Goal: Information Seeking & Learning: Learn about a topic

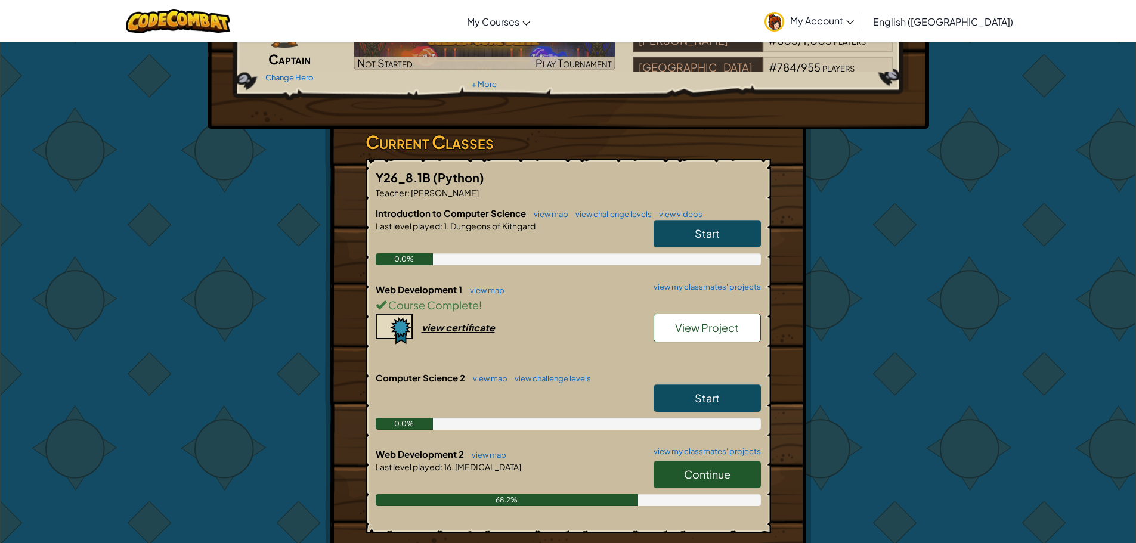
scroll to position [119, 0]
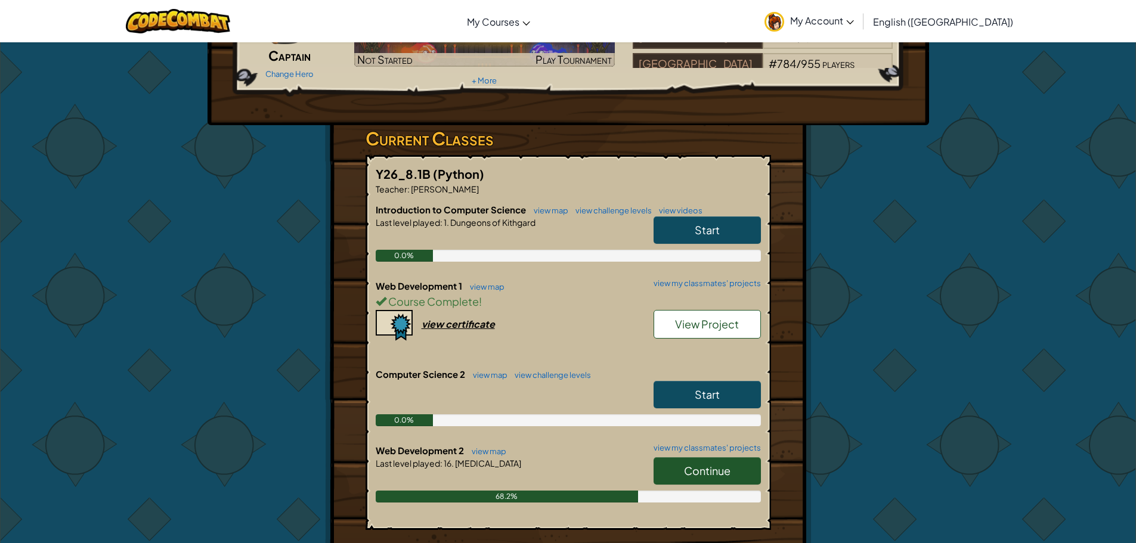
click at [684, 461] on link "Continue" at bounding box center [706, 470] width 107 height 27
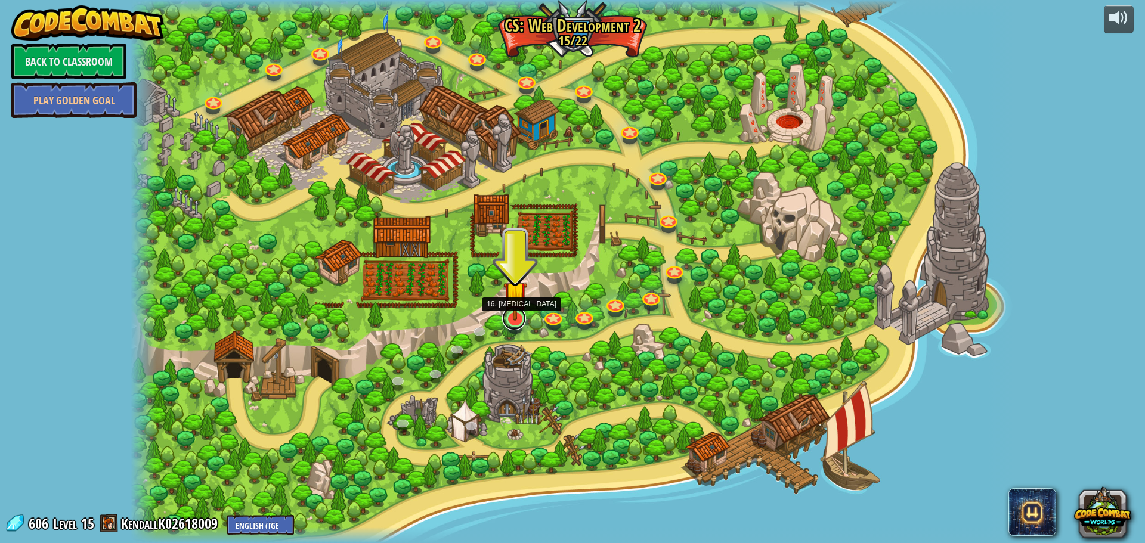
click at [515, 321] on link at bounding box center [514, 318] width 24 height 24
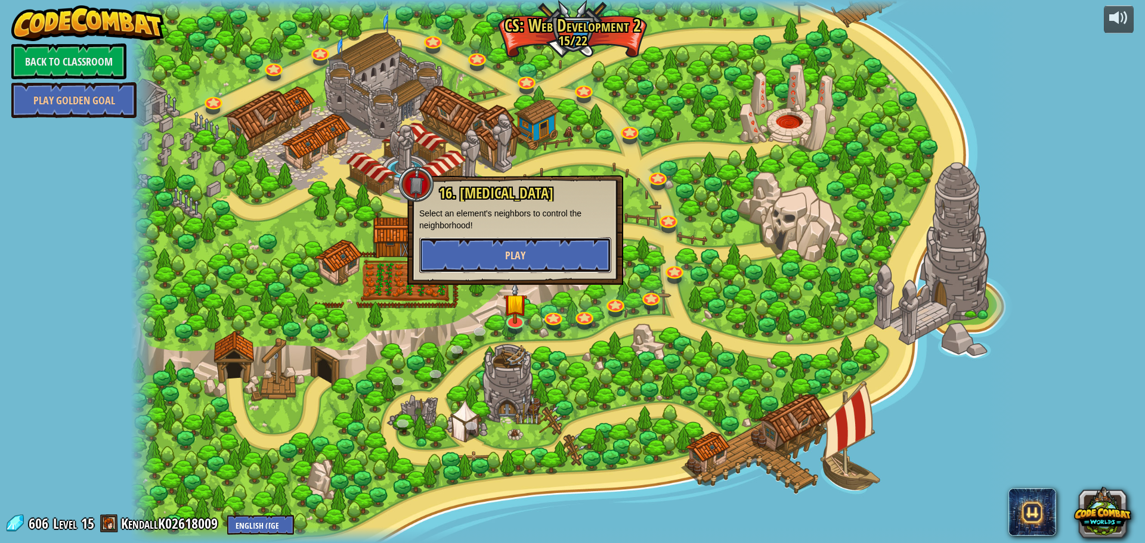
click at [492, 264] on button "Play" at bounding box center [515, 255] width 192 height 36
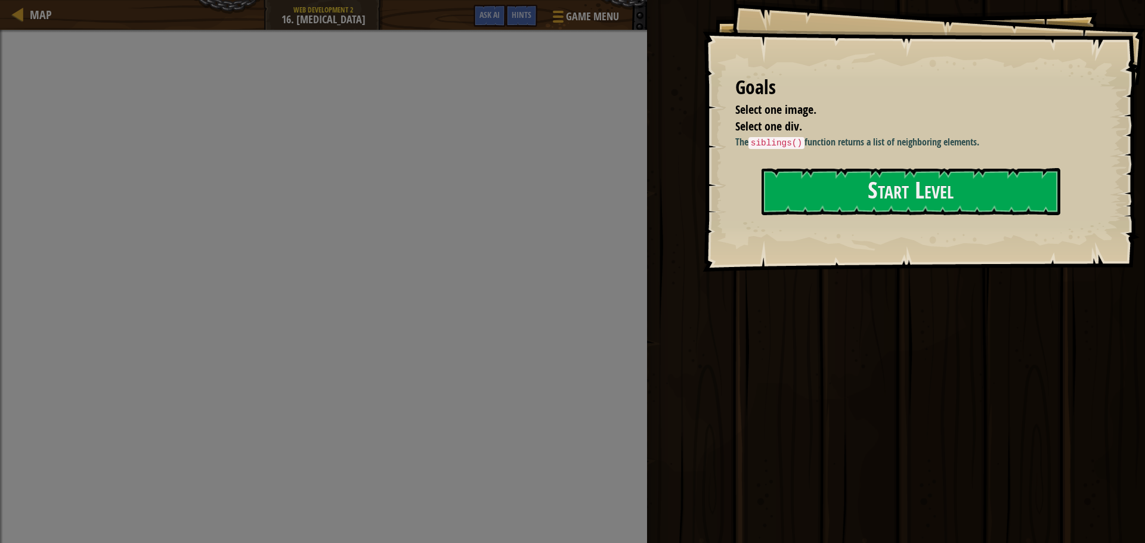
click at [76, 22] on div "Map Web Development 2 16. [MEDICAL_DATA] Game Menu Done Hints Ask AI" at bounding box center [323, 15] width 647 height 30
click at [861, 178] on button "Start Level" at bounding box center [910, 191] width 299 height 47
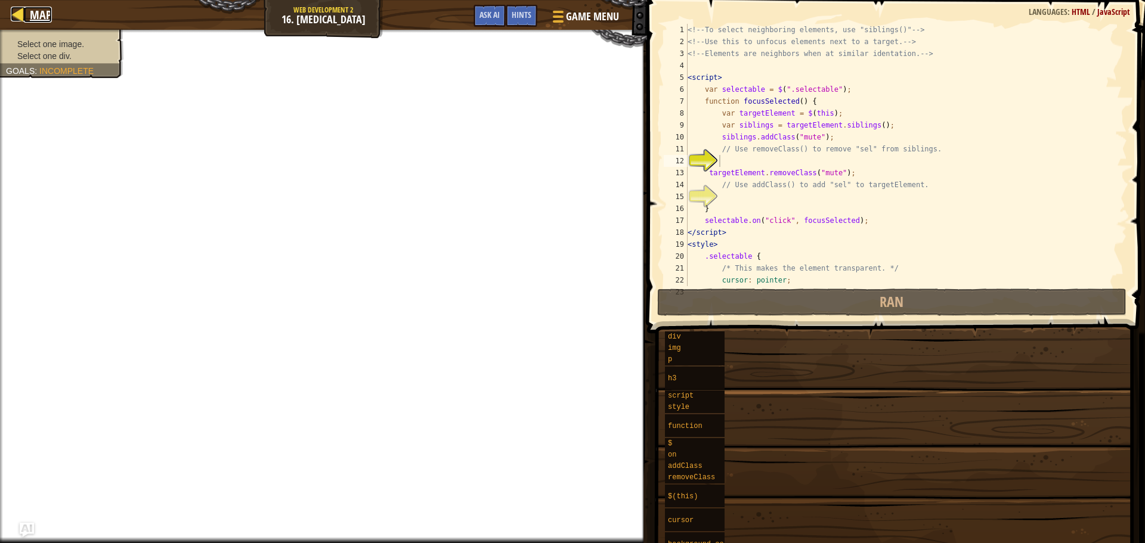
click at [28, 13] on link "Map" at bounding box center [38, 15] width 28 height 16
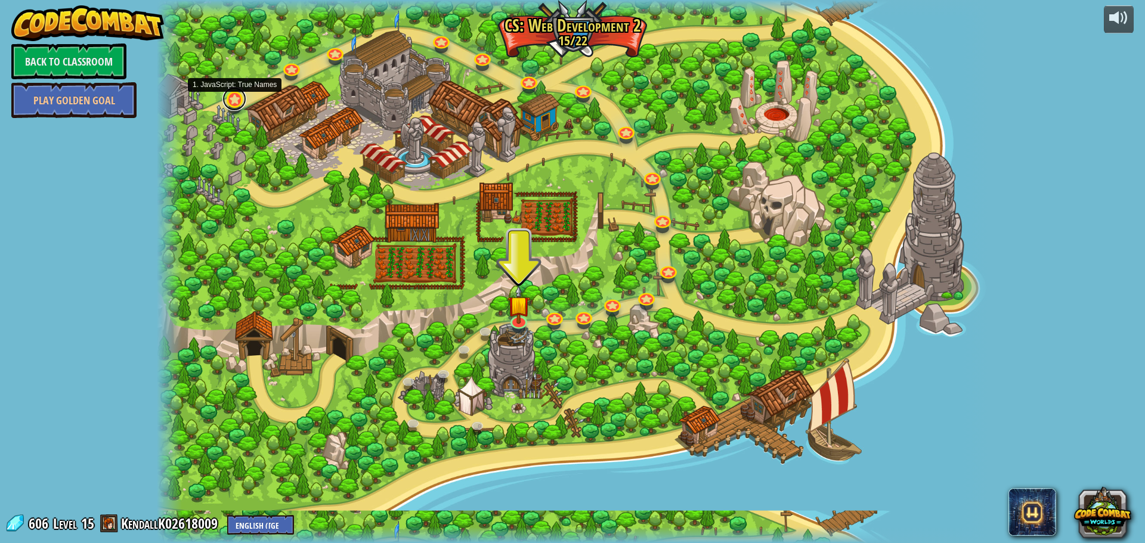
click at [231, 104] on link at bounding box center [234, 99] width 24 height 24
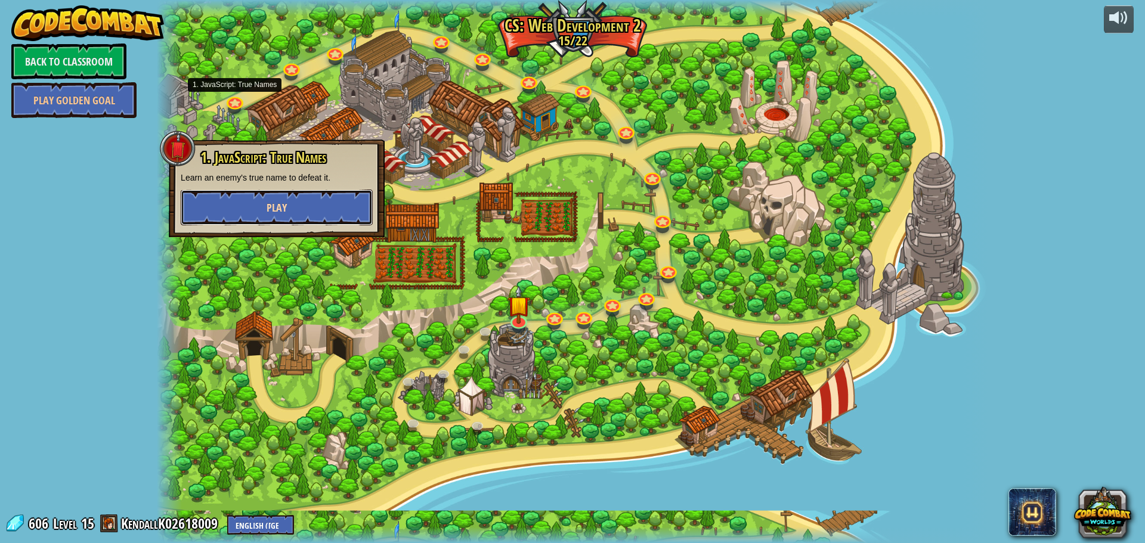
click at [296, 212] on button "Play" at bounding box center [277, 208] width 192 height 36
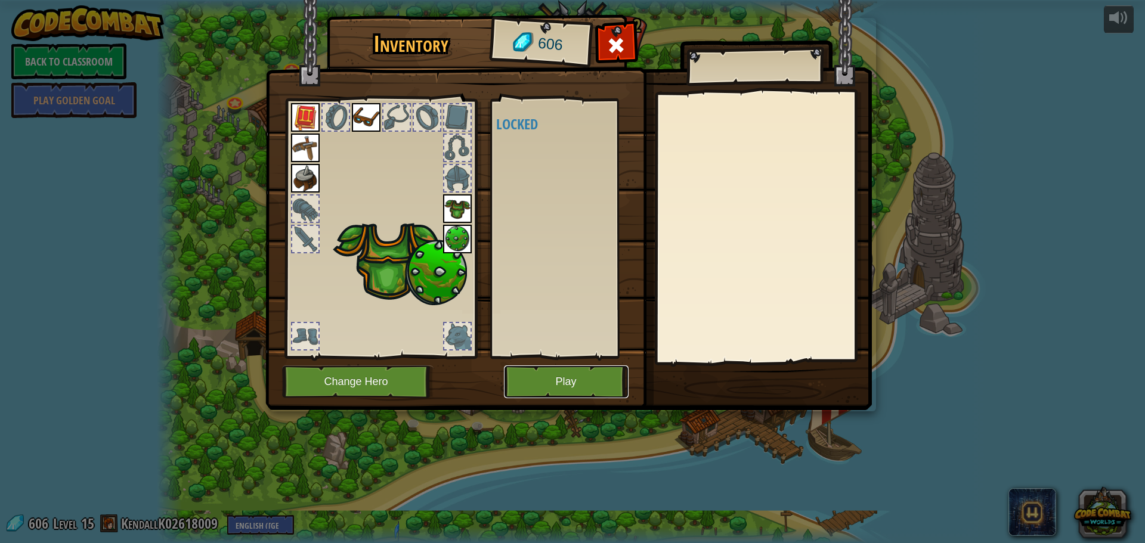
click at [563, 389] on button "Play" at bounding box center [566, 381] width 125 height 33
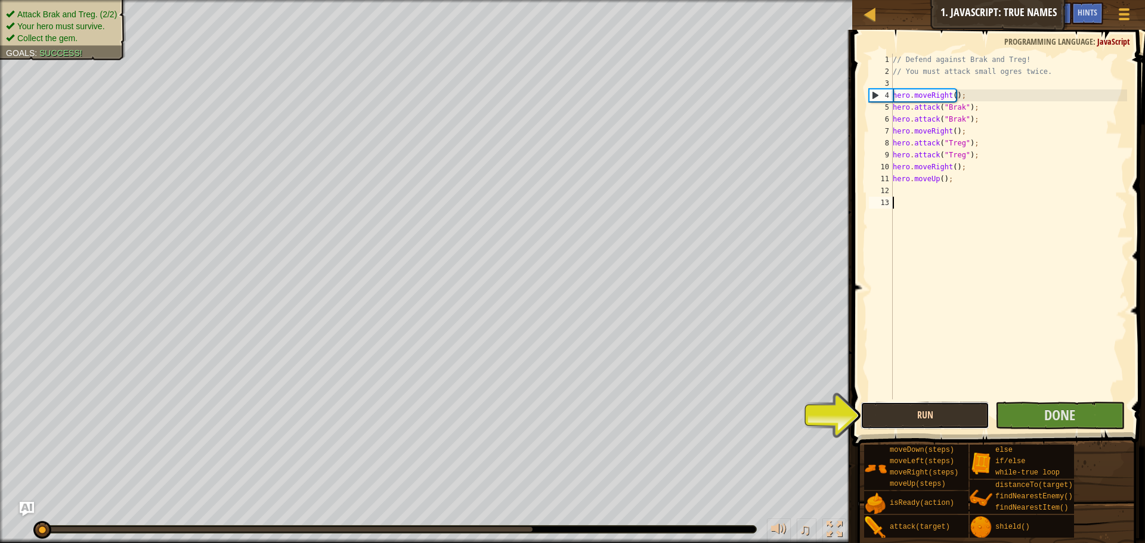
click at [896, 419] on button "Run" at bounding box center [924, 415] width 129 height 27
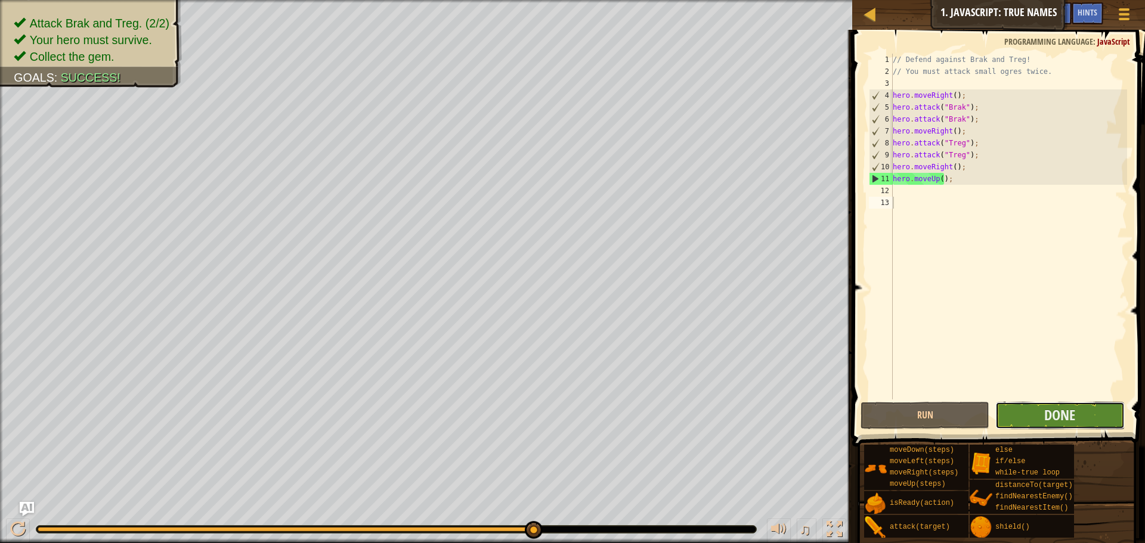
click at [1024, 414] on button "Done" at bounding box center [1059, 415] width 129 height 27
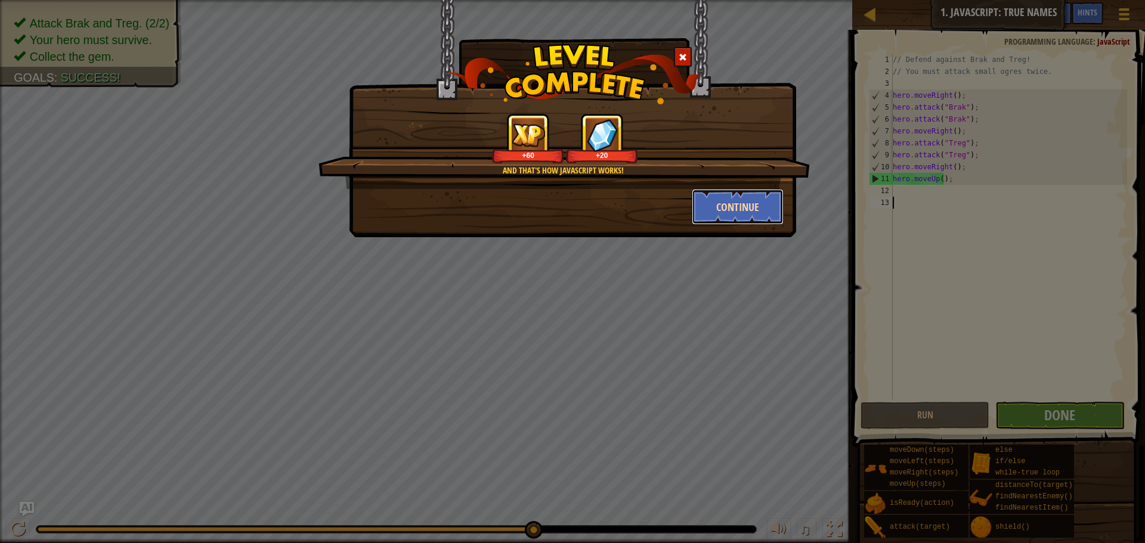
click at [724, 202] on button "Continue" at bounding box center [738, 207] width 92 height 36
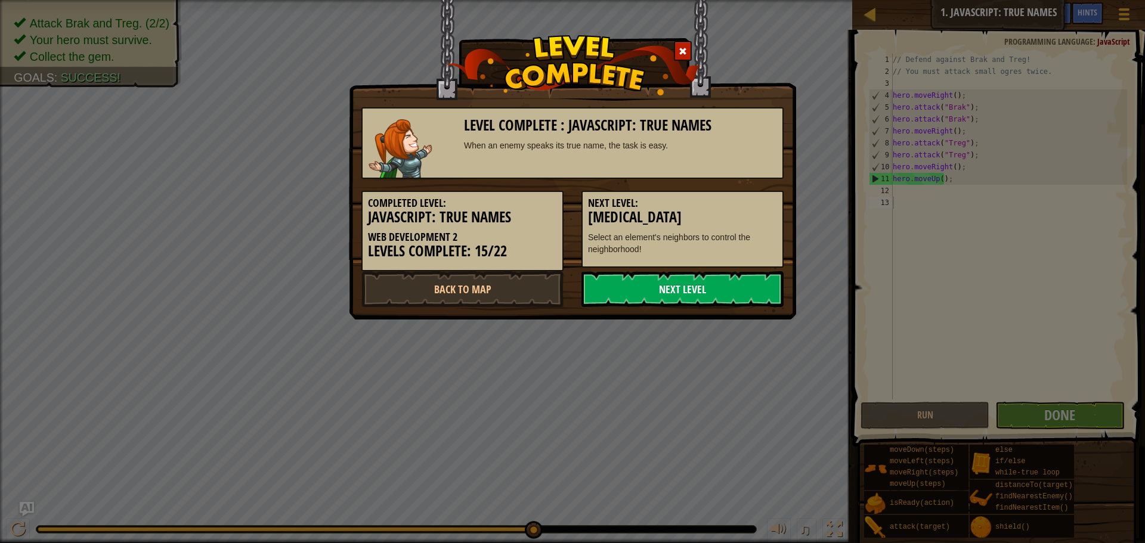
click at [678, 296] on link "Next Level" at bounding box center [682, 289] width 202 height 36
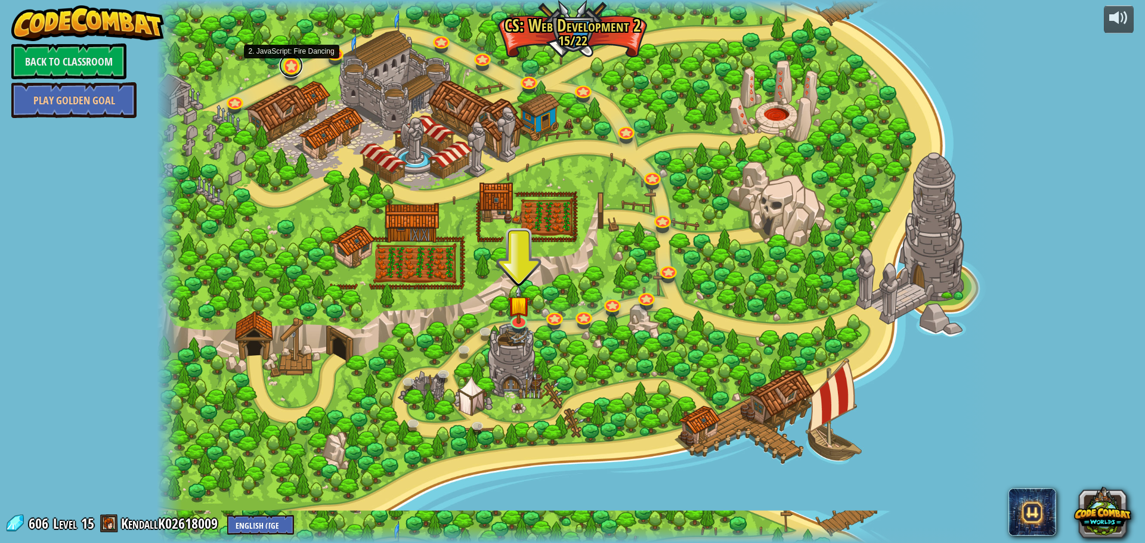
click at [285, 69] on link at bounding box center [291, 66] width 24 height 24
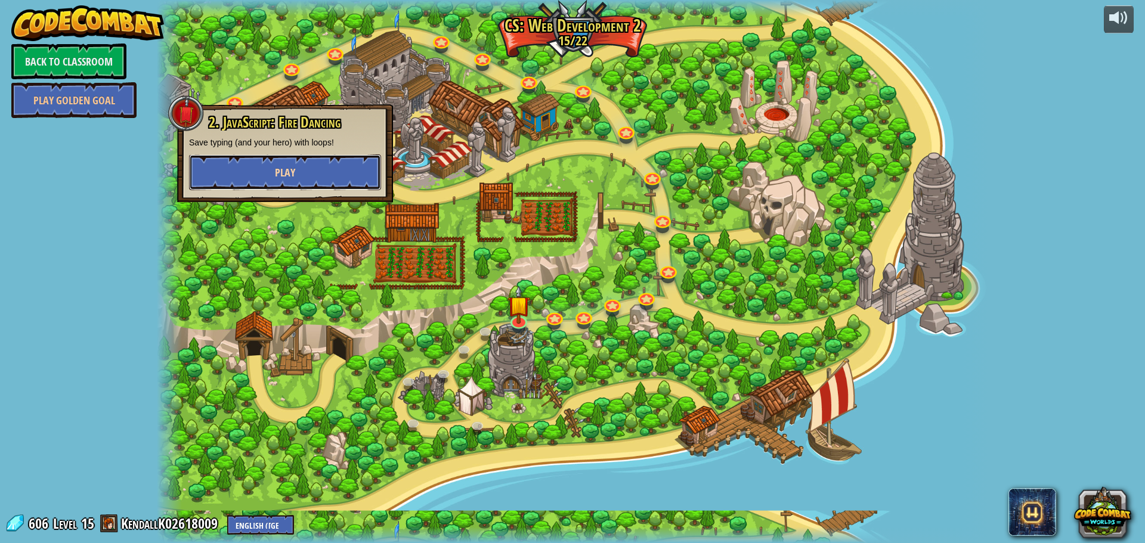
click at [349, 168] on button "Play" at bounding box center [285, 172] width 192 height 36
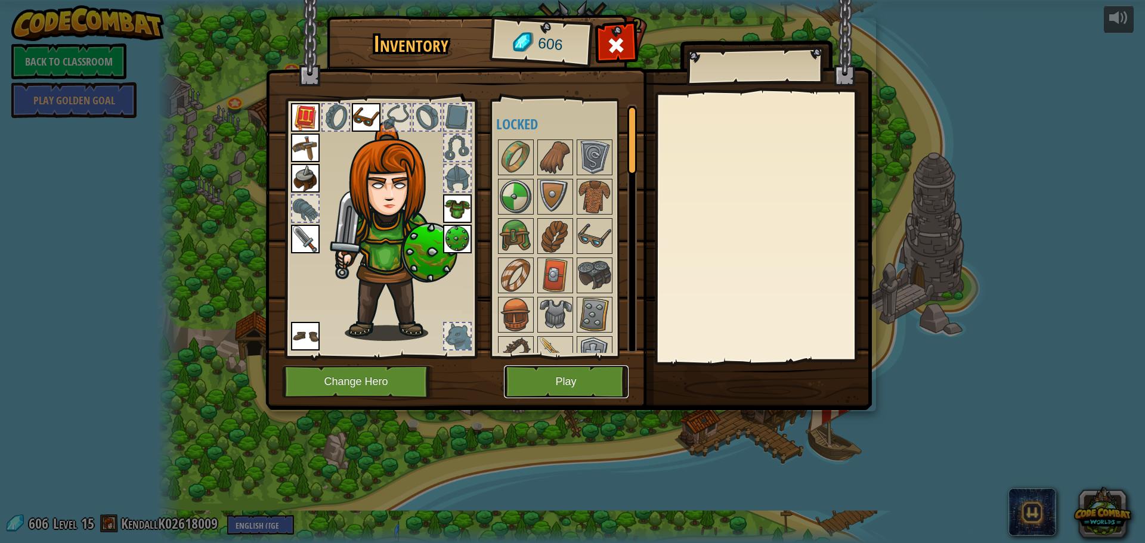
click at [578, 382] on button "Play" at bounding box center [566, 381] width 125 height 33
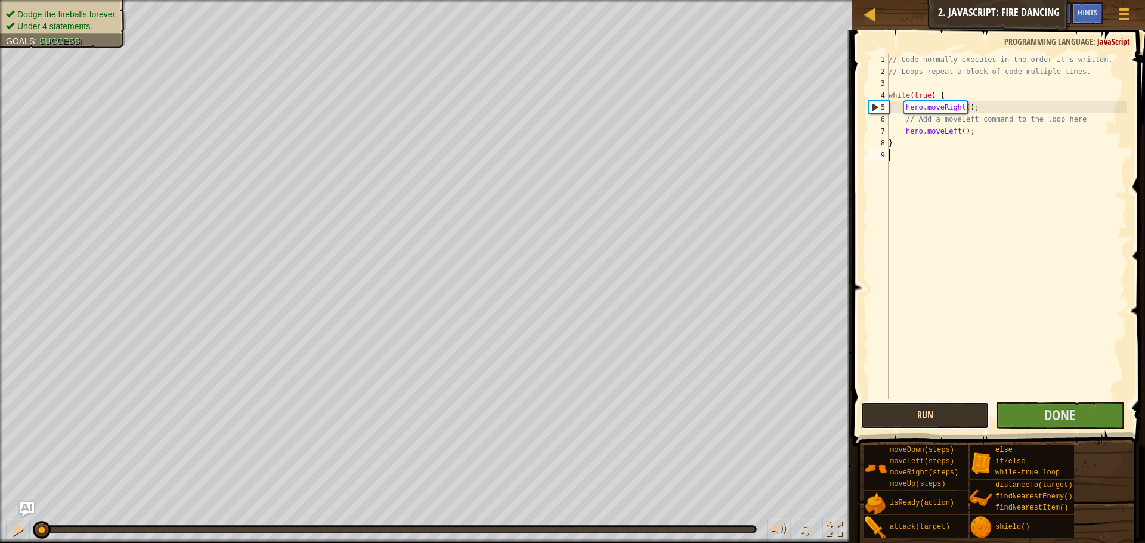
click at [894, 416] on button "Run" at bounding box center [924, 415] width 129 height 27
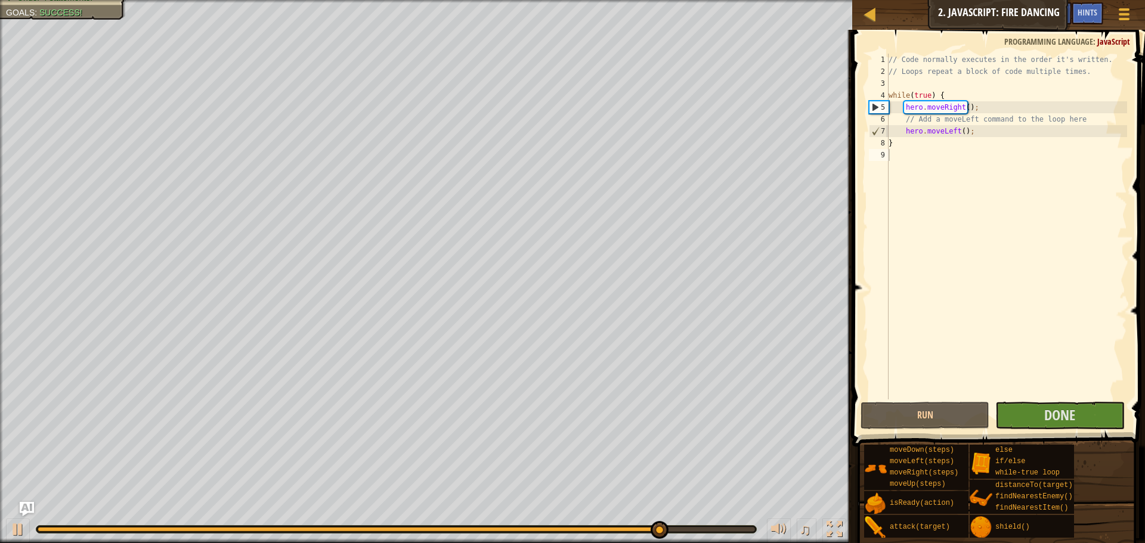
click at [998, 14] on div "Map Web Development 2 2. JavaScript: Fire Dancing Game Menu Done Hints Ask AI" at bounding box center [998, 15] width 293 height 30
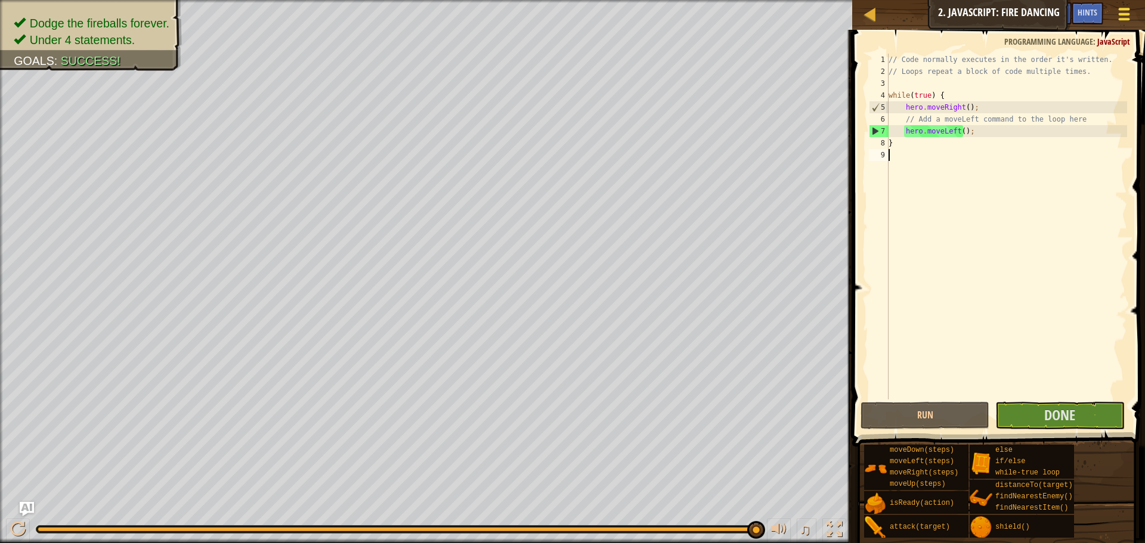
click at [1120, 20] on span at bounding box center [1124, 19] width 11 height 2
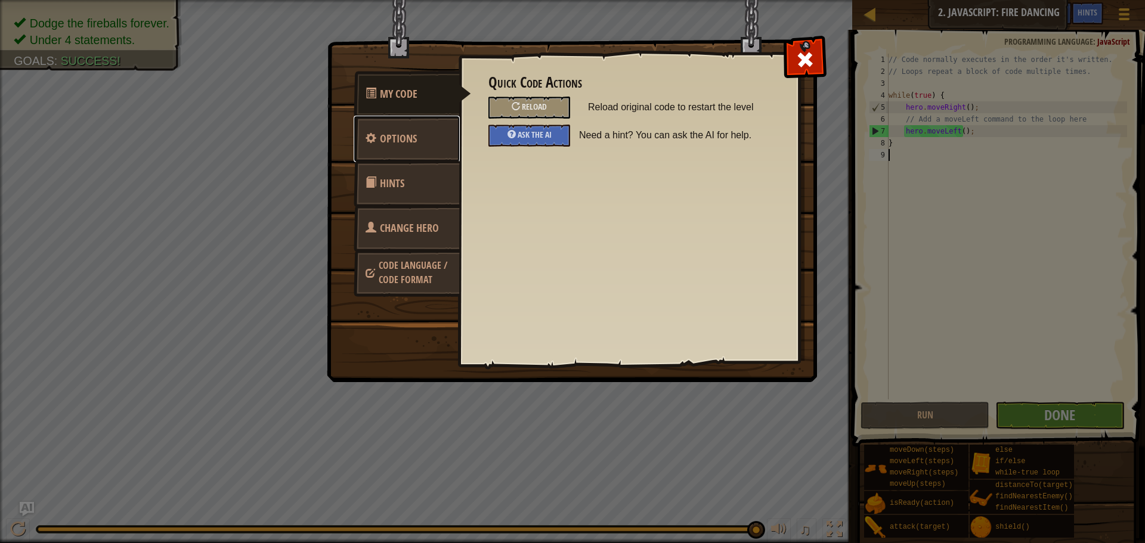
click at [406, 130] on link "Options" at bounding box center [407, 139] width 106 height 47
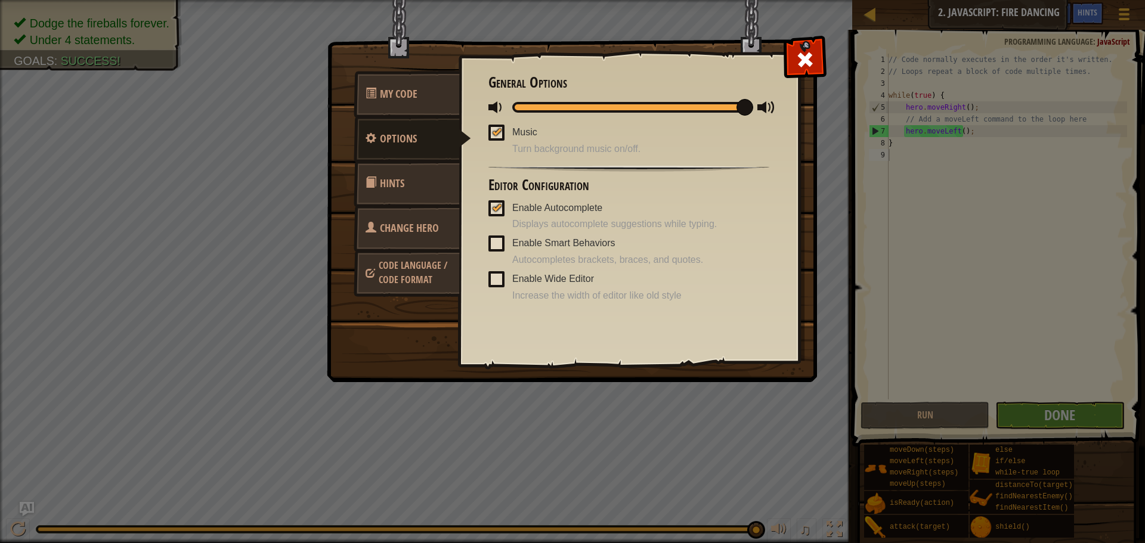
click at [392, 260] on span "Code Language / Code Format" at bounding box center [413, 272] width 69 height 27
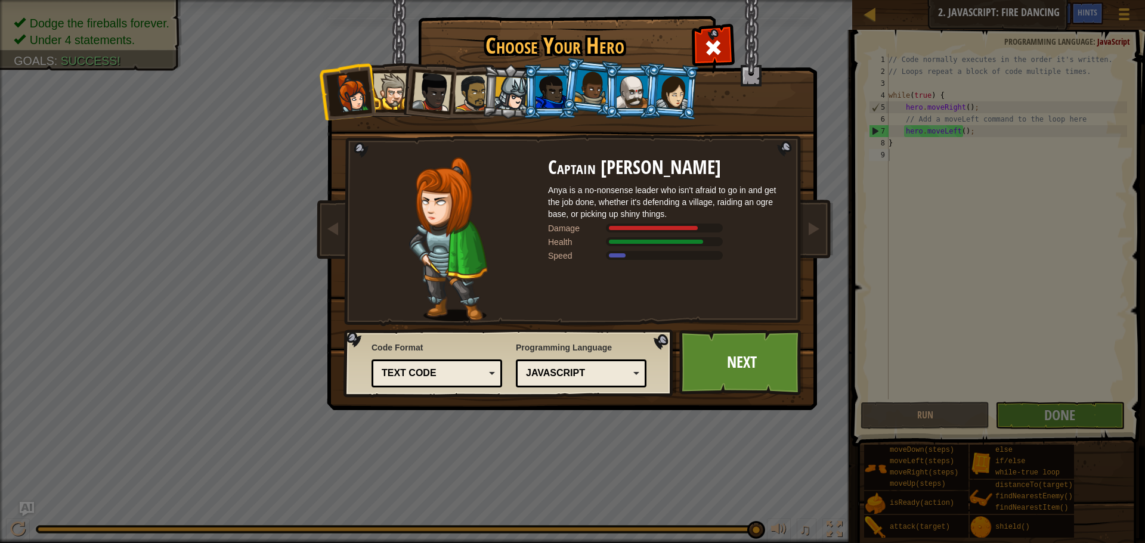
click at [407, 360] on div "Text code Blocks and code Blocks Blocks (Icons) Text code" at bounding box center [436, 374] width 131 height 28
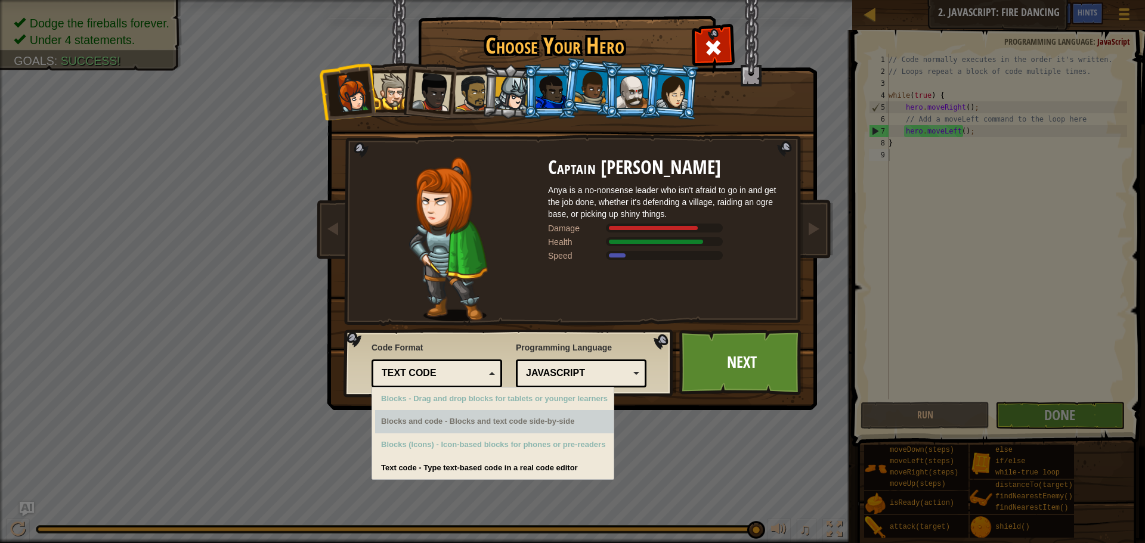
click at [409, 420] on div "Blocks and code - Blocks and text code side-by-side" at bounding box center [494, 421] width 238 height 23
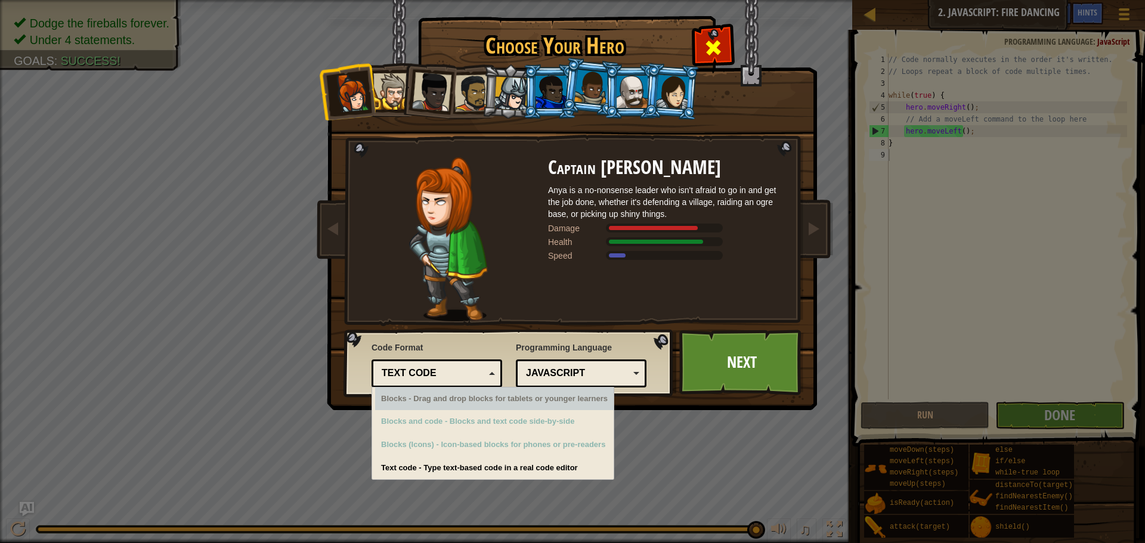
click at [701, 41] on div at bounding box center [713, 46] width 38 height 38
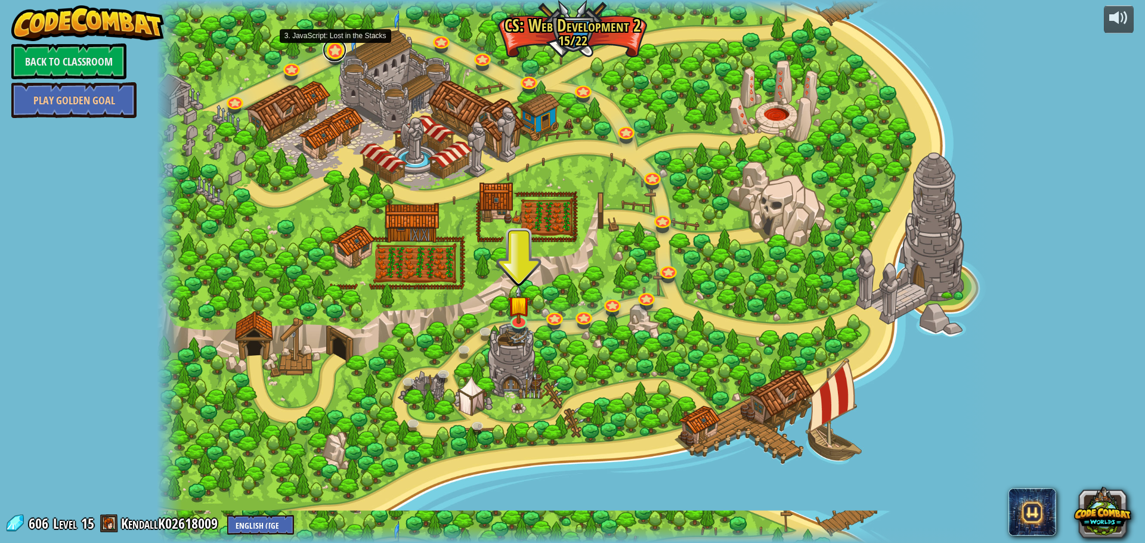
click at [331, 54] on link at bounding box center [335, 50] width 24 height 24
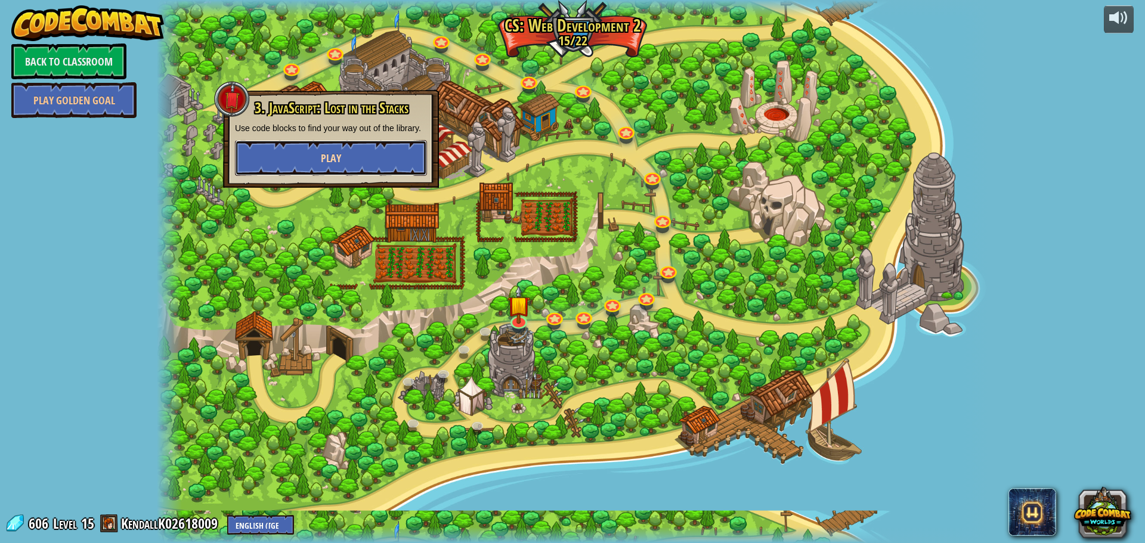
click at [377, 144] on button "Play" at bounding box center [331, 158] width 192 height 36
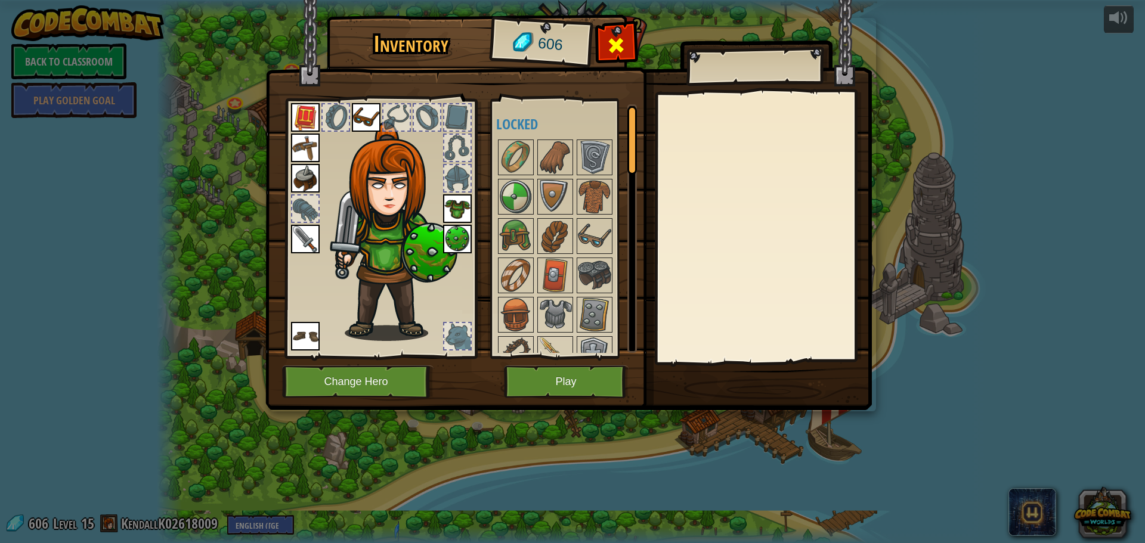
drag, startPoint x: 583, startPoint y: 39, endPoint x: 619, endPoint y: 43, distance: 37.2
click at [603, 41] on div "Inventory 606 Available Equip (double-click to equip) Locked Equip Unequip Subs…" at bounding box center [572, 215] width 606 height 394
click at [619, 43] on span at bounding box center [615, 45] width 19 height 19
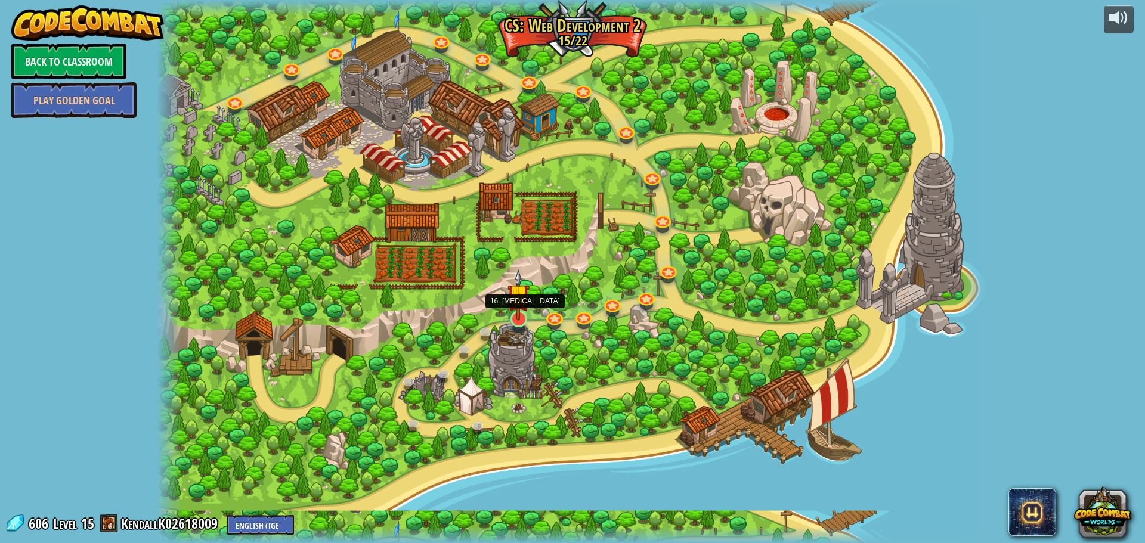
click at [516, 312] on img at bounding box center [518, 294] width 22 height 51
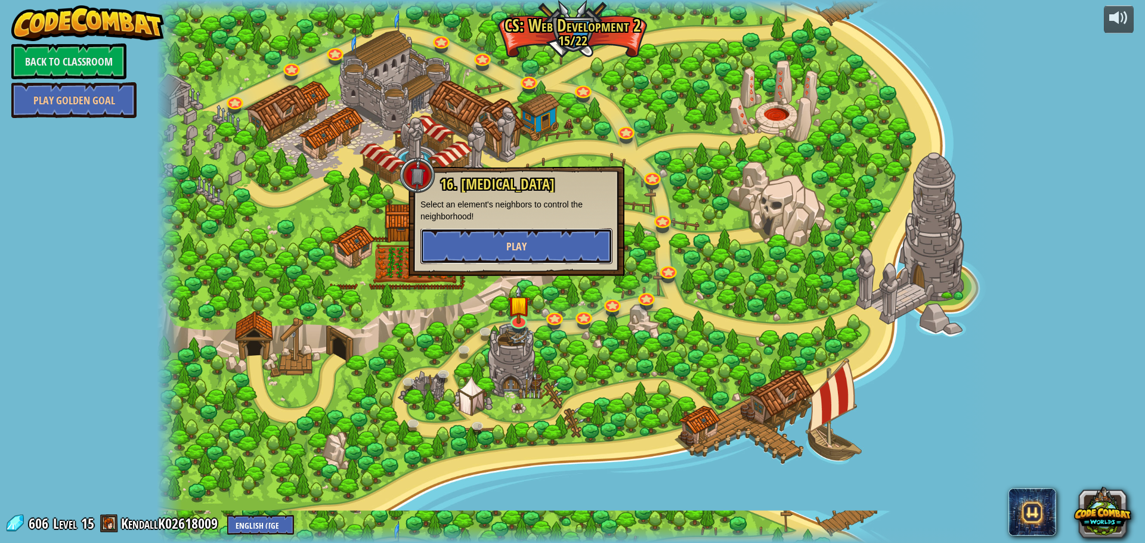
click at [556, 239] on button "Play" at bounding box center [516, 246] width 192 height 36
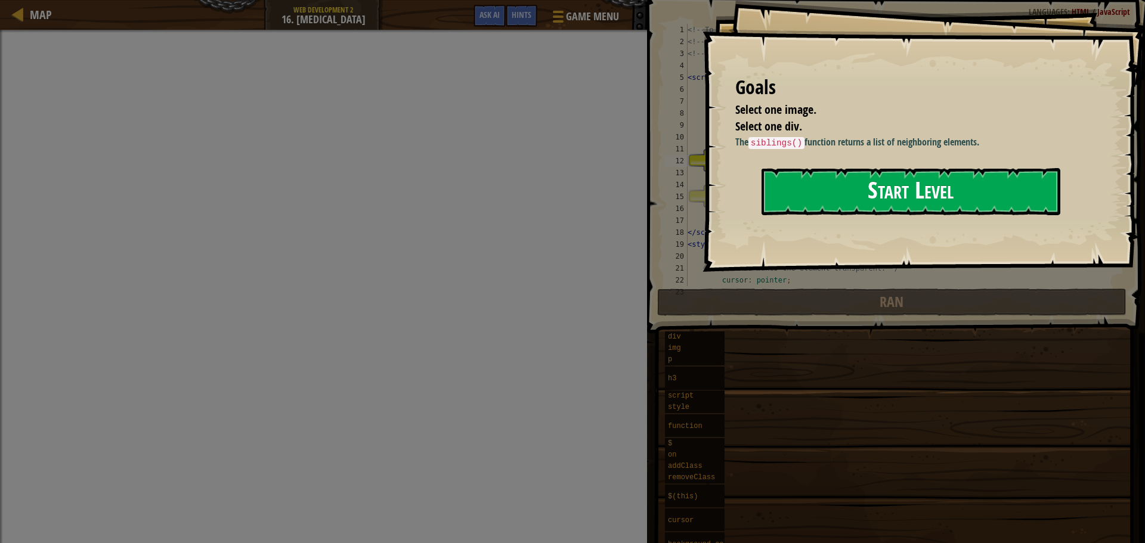
click at [832, 212] on button "Start Level" at bounding box center [910, 191] width 299 height 47
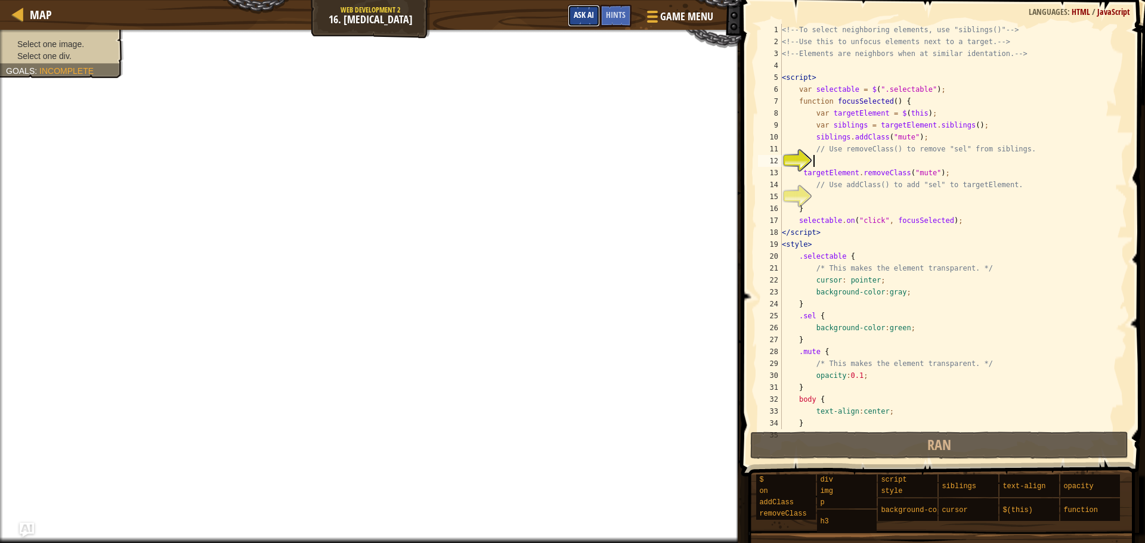
click at [580, 17] on span "Ask AI" at bounding box center [584, 14] width 20 height 11
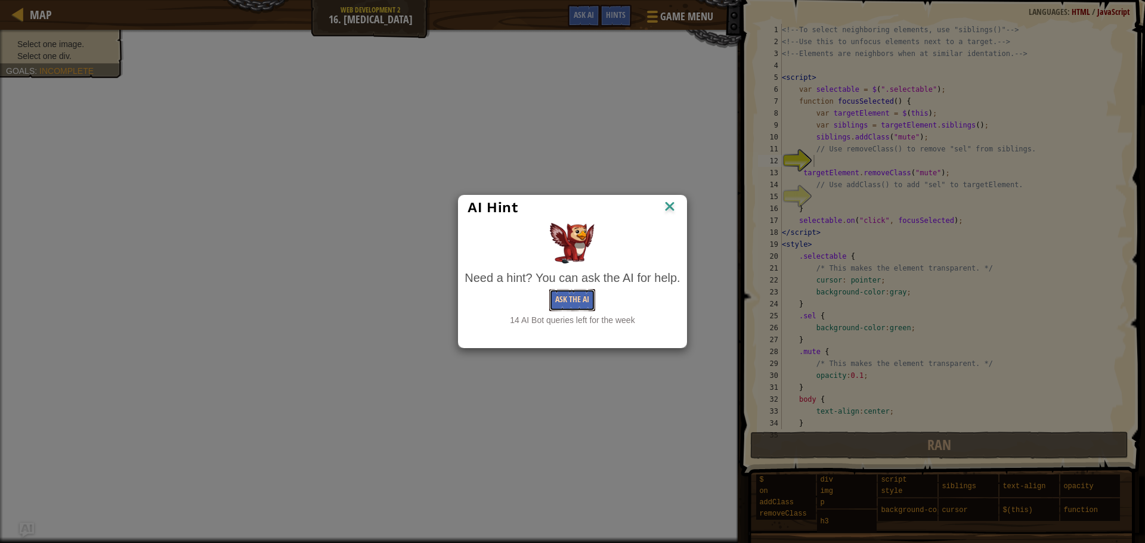
click at [570, 292] on button "Ask the AI" at bounding box center [572, 300] width 46 height 22
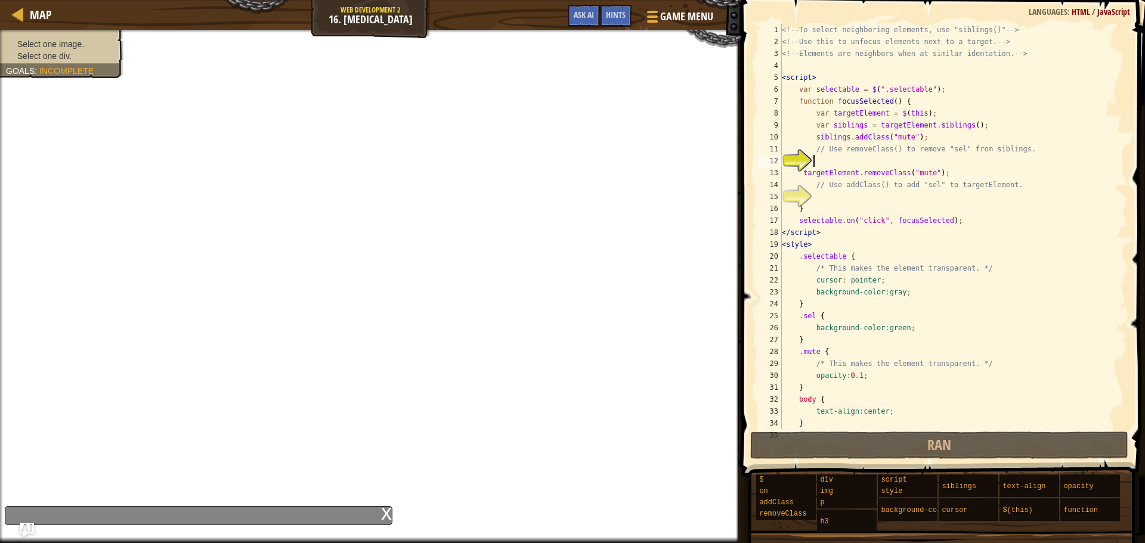
click at [817, 154] on div "<!-- To select neighboring elements, use "siblings()" --> <!-- Use this to unfo…" at bounding box center [948, 238] width 339 height 429
type textarea "// Use removeClass() to remove "sel" from siblings."
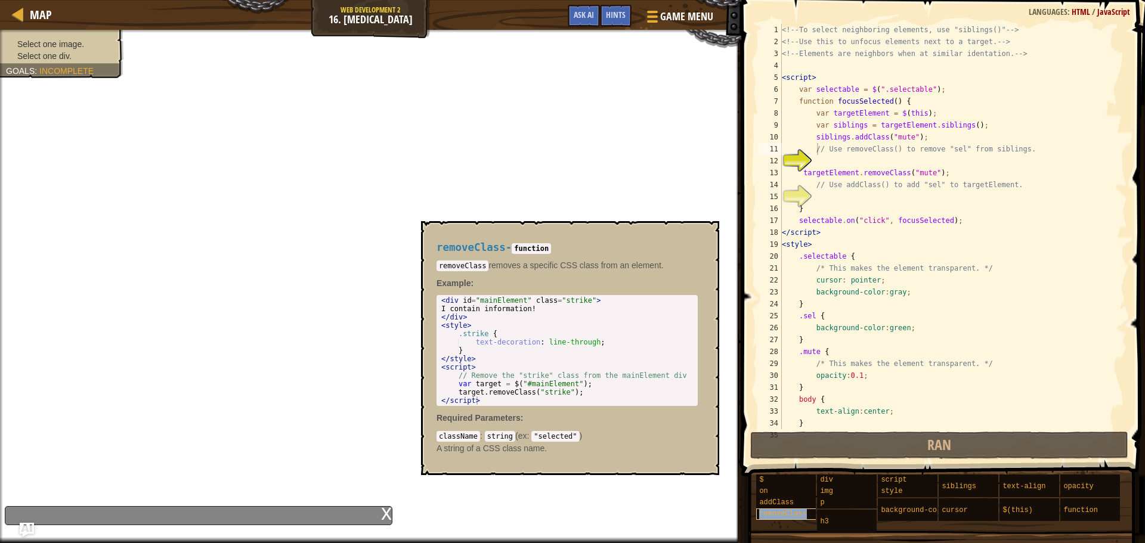
click at [790, 519] on div "removeClass" at bounding box center [813, 514] width 114 height 11
click at [817, 159] on div "<!-- To select neighboring elements, use "siblings()" --> <!-- Use this to unfo…" at bounding box center [948, 238] width 339 height 429
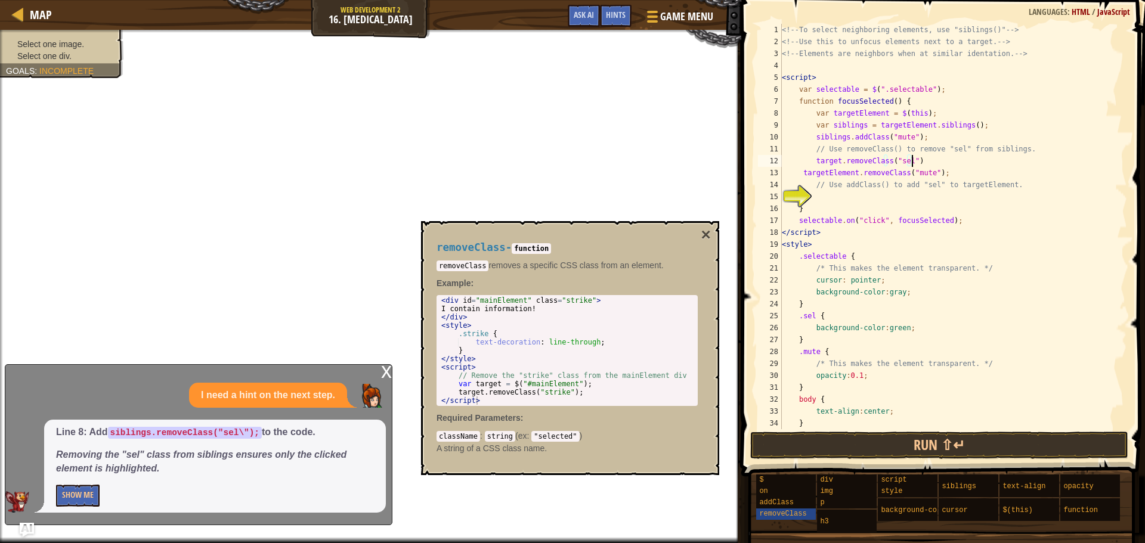
scroll to position [5, 10]
type textarea "target.removeClass("sel")"
click at [79, 506] on button "Show Me" at bounding box center [78, 496] width 44 height 22
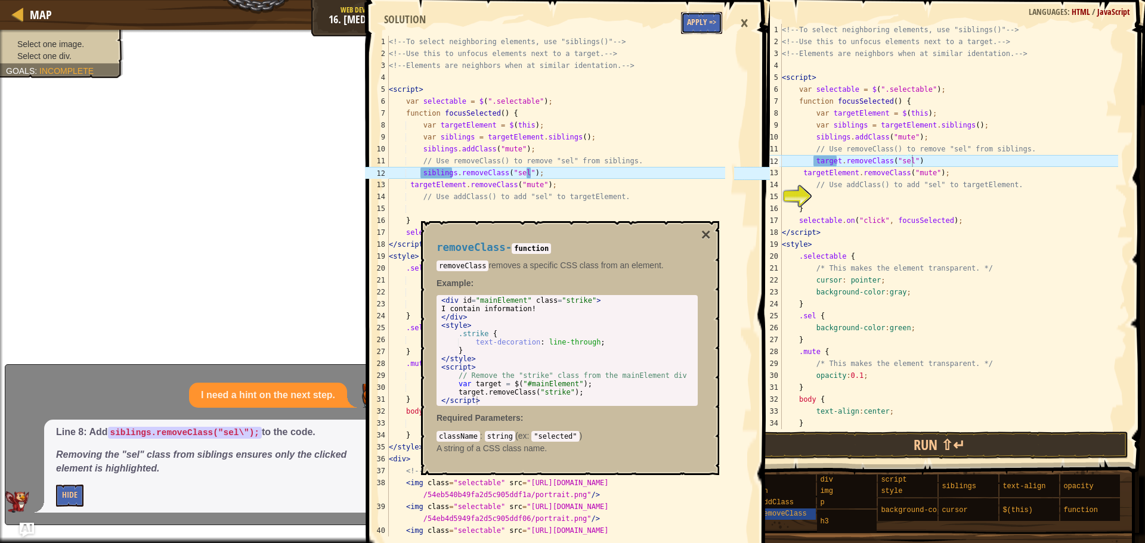
click at [694, 18] on button "Apply =>" at bounding box center [701, 23] width 41 height 22
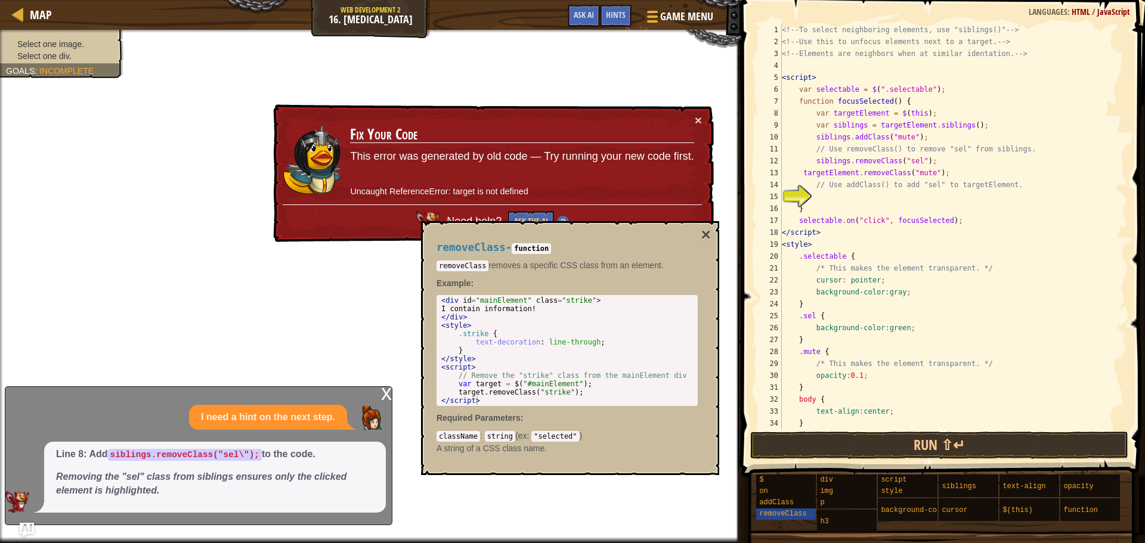
click at [702, 120] on div "× Fix Your Code This error was generated by old code — Try running your new cod…" at bounding box center [492, 173] width 443 height 138
click at [691, 119] on td "Fix Your Code This error was generated by old code — Try running your new code …" at bounding box center [521, 159] width 345 height 91
click at [694, 119] on div "× Fix Your Code This error was generated by old code — Try running your new cod…" at bounding box center [492, 173] width 443 height 138
click at [700, 118] on button "×" at bounding box center [698, 120] width 7 height 13
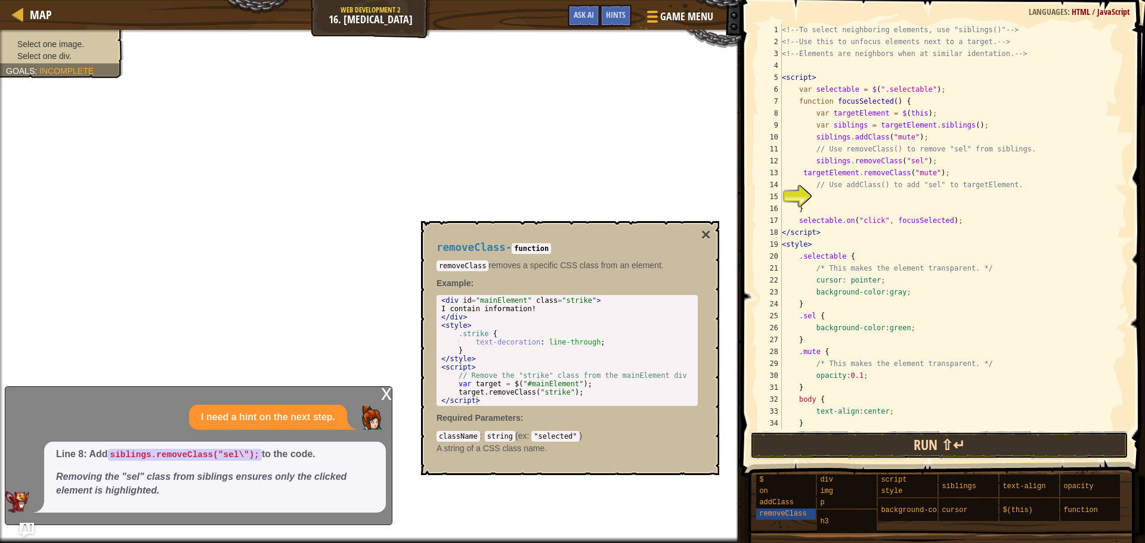
click at [956, 437] on button "Run ⇧↵" at bounding box center [939, 445] width 378 height 27
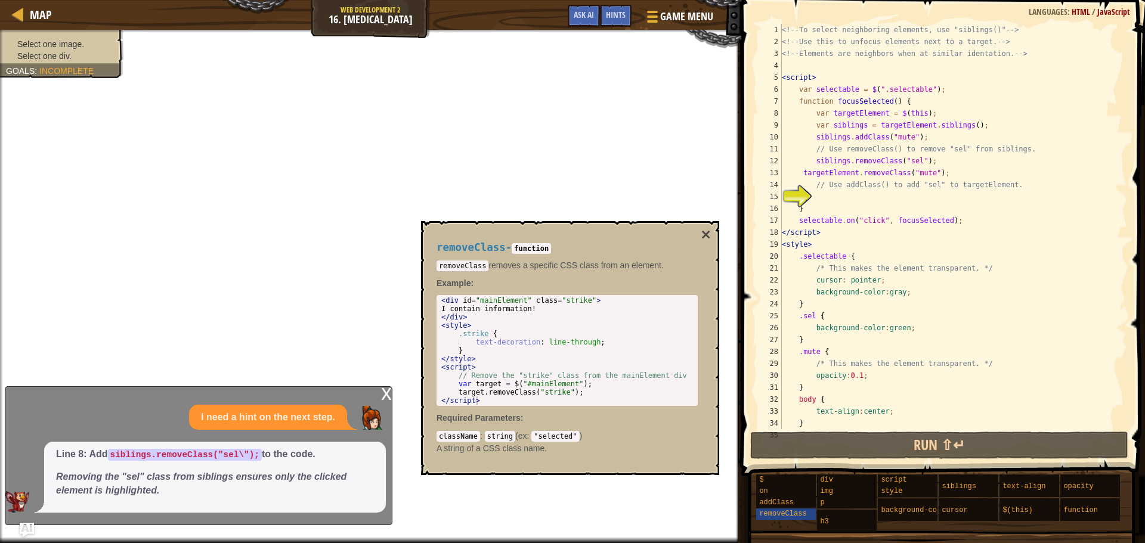
click at [819, 202] on div "<!-- To select neighboring elements, use "siblings()" --> <!-- Use this to unfo…" at bounding box center [948, 238] width 339 height 429
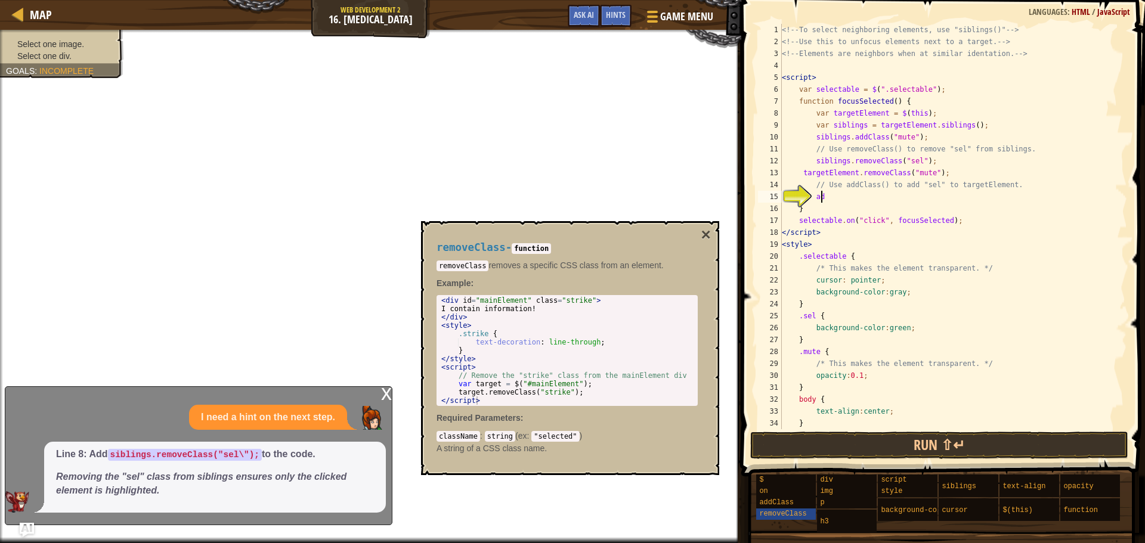
scroll to position [5, 3]
click at [765, 497] on div "on" at bounding box center [813, 491] width 114 height 11
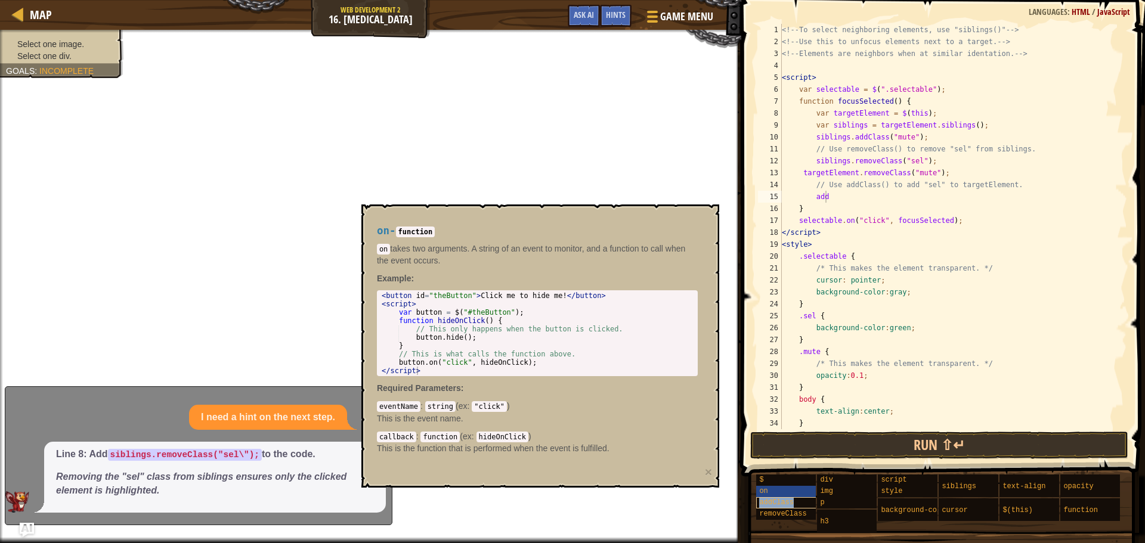
click at [760, 499] on span "addClass" at bounding box center [776, 502] width 35 height 8
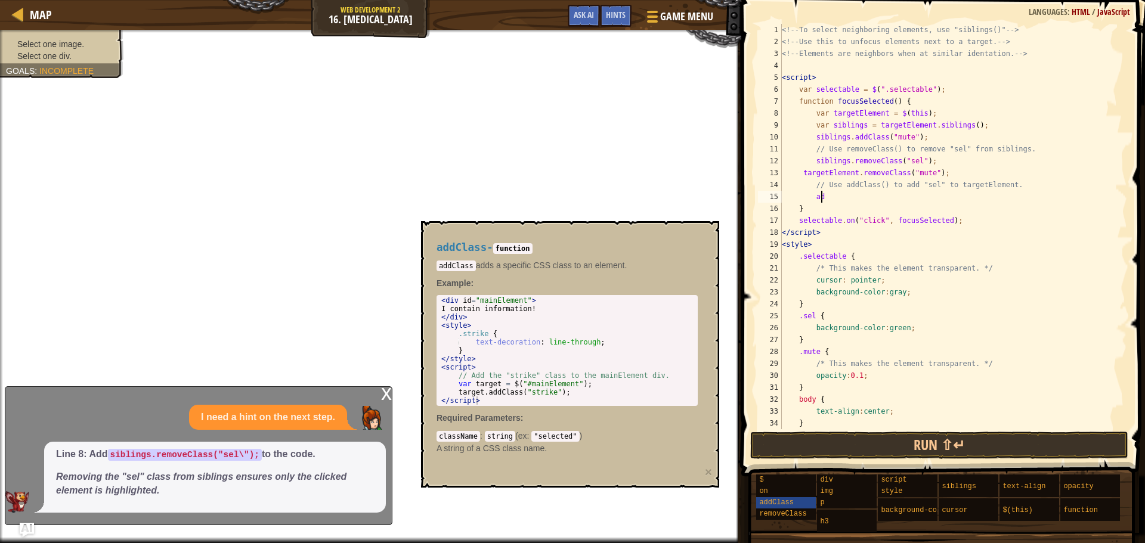
type textarea "a"
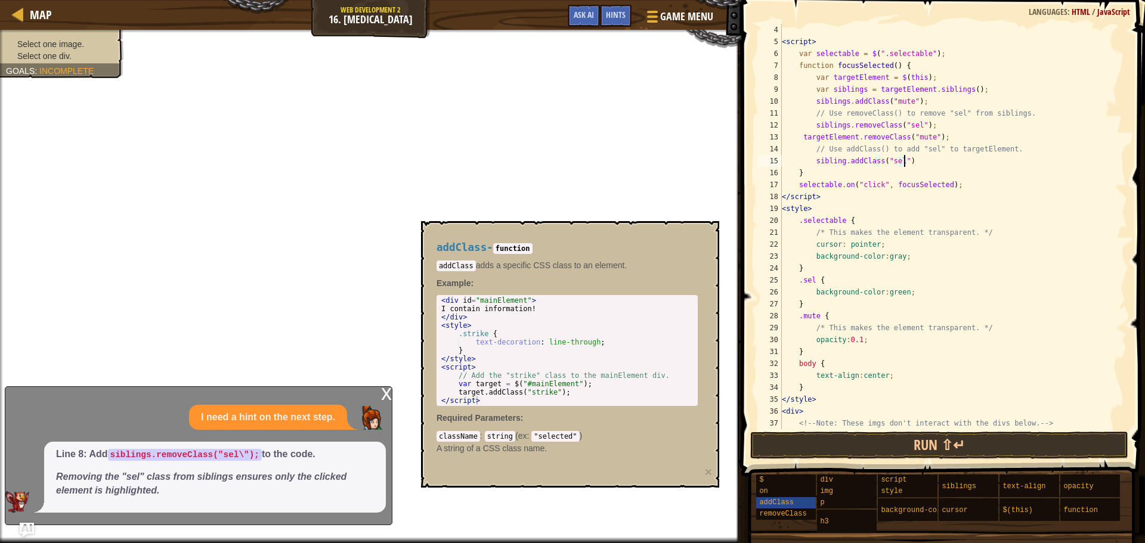
scroll to position [72, 0]
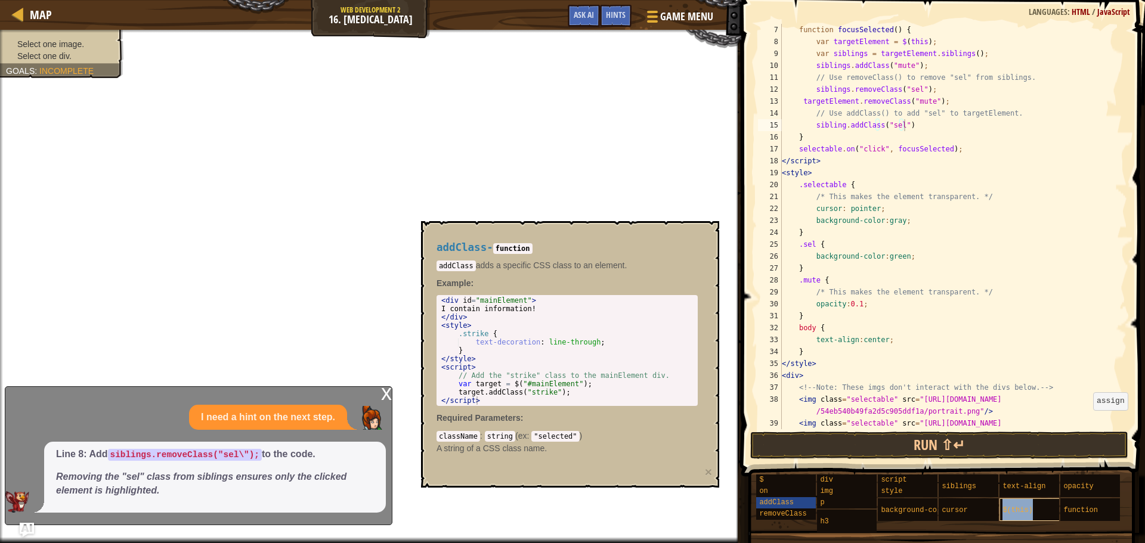
click at [1021, 504] on div "$(this)" at bounding box center [1056, 509] width 114 height 23
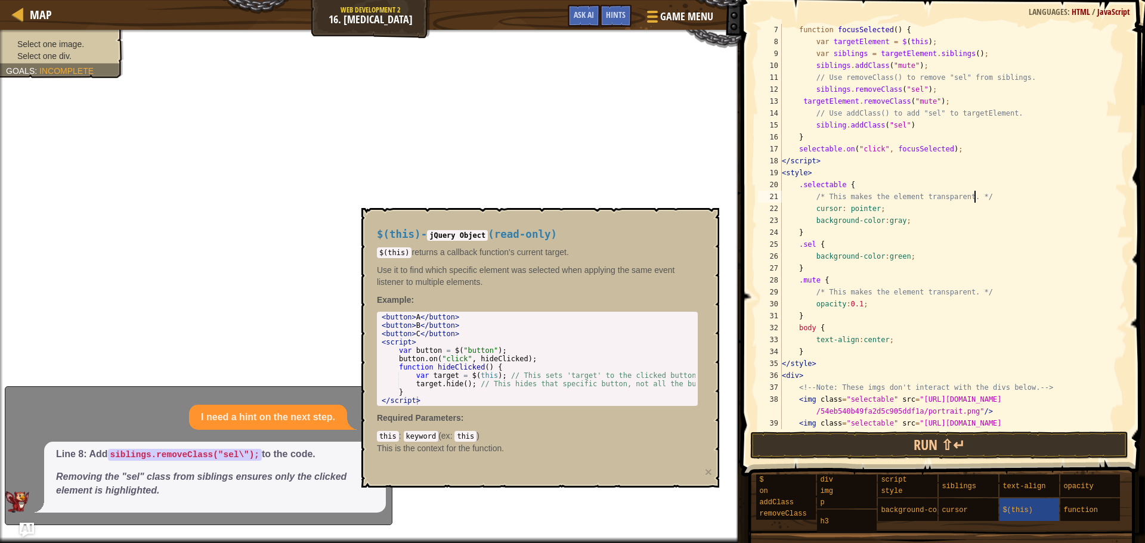
click at [987, 193] on div "function focusSelected ( ) { var targetElement = $ ( this ) ; var siblings = ta…" at bounding box center [948, 244] width 339 height 441
type textarea "/* This makes the element transparent. */"
click at [23, 528] on img "Ask AI" at bounding box center [27, 530] width 16 height 16
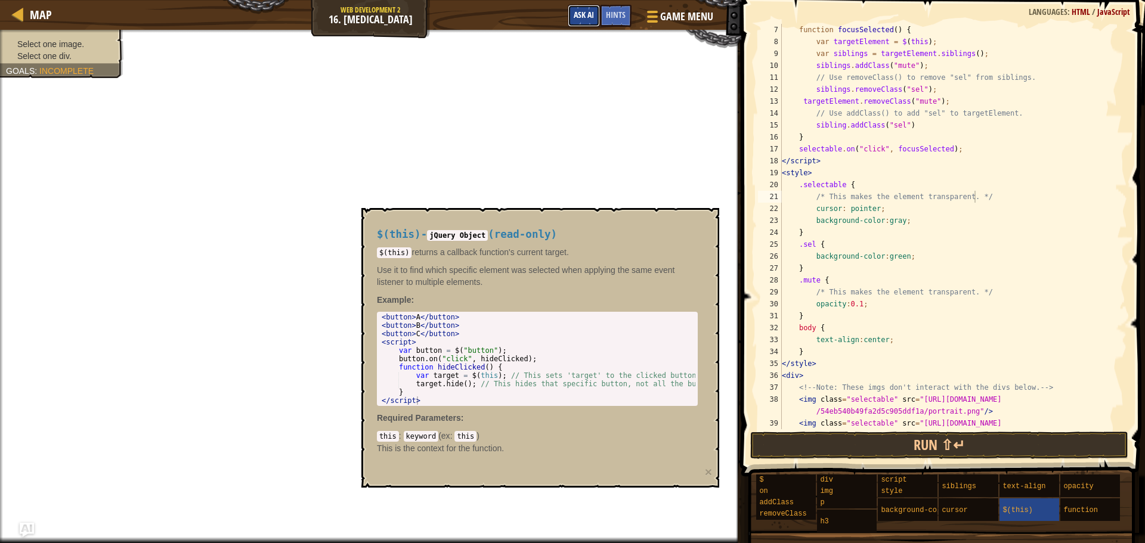
click at [594, 20] on button "Ask AI" at bounding box center [584, 16] width 32 height 22
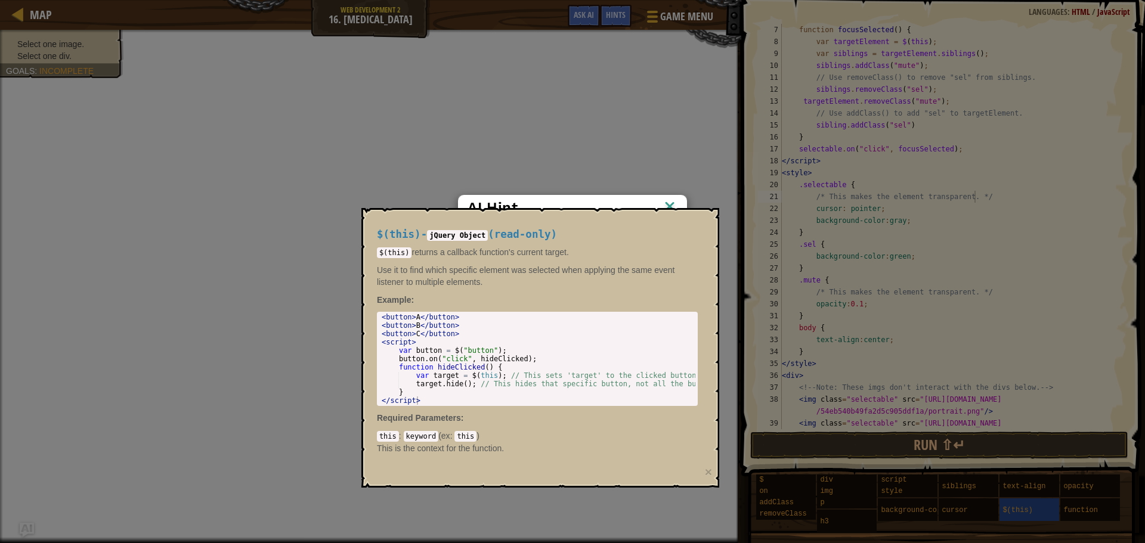
click at [784, 504] on div "AI Hint Need a hint? You can ask the AI for help. Ask the AI 13 AI Bot queries …" at bounding box center [572, 271] width 1145 height 543
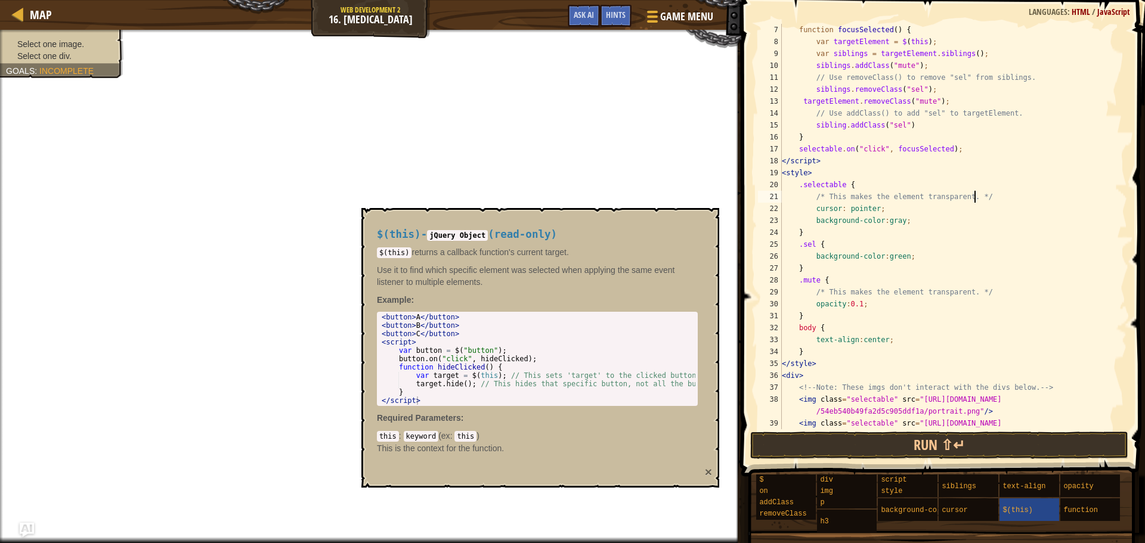
click at [708, 469] on button "×" at bounding box center [708, 472] width 7 height 13
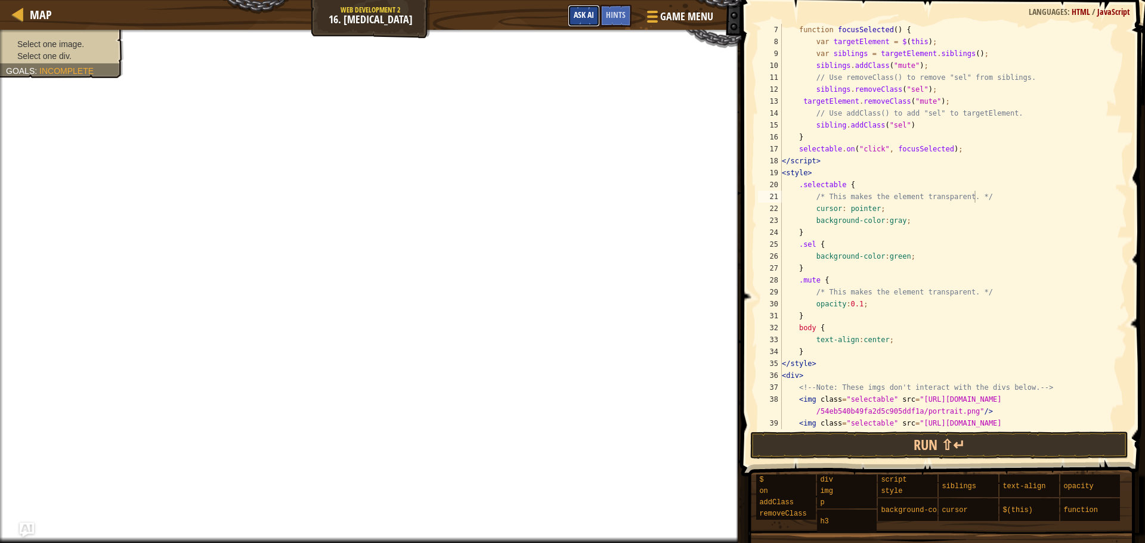
click at [584, 17] on span "Ask AI" at bounding box center [584, 14] width 20 height 11
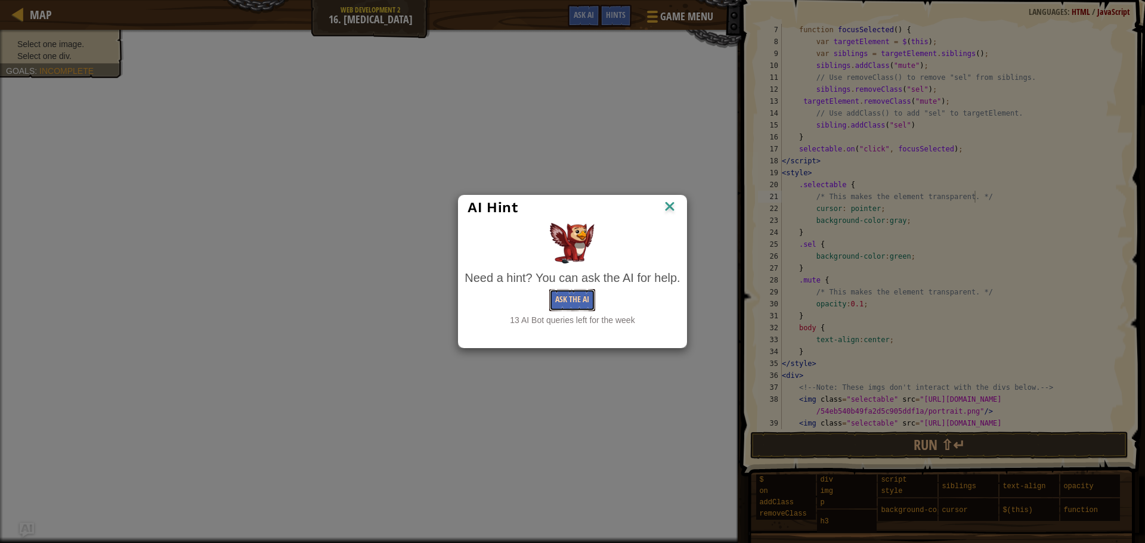
click at [563, 298] on button "Ask the AI" at bounding box center [572, 300] width 46 height 22
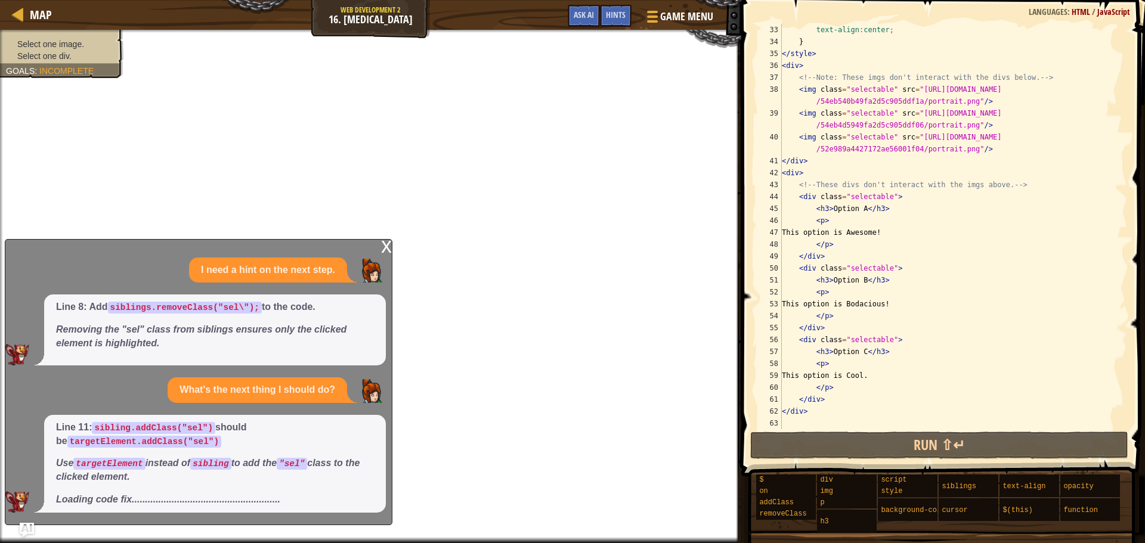
scroll to position [382, 0]
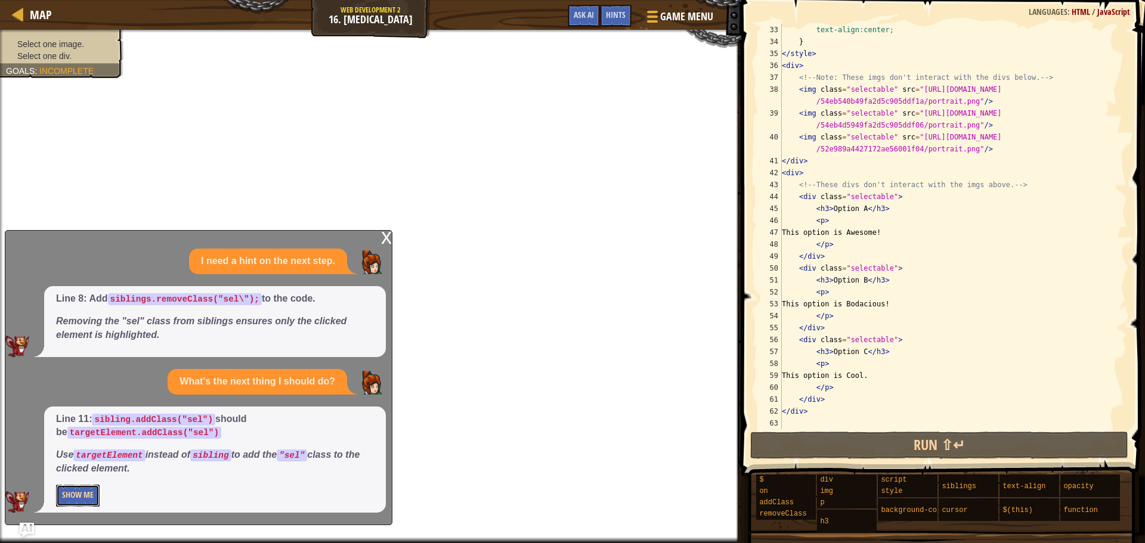
click at [75, 501] on button "Show Me" at bounding box center [78, 496] width 44 height 22
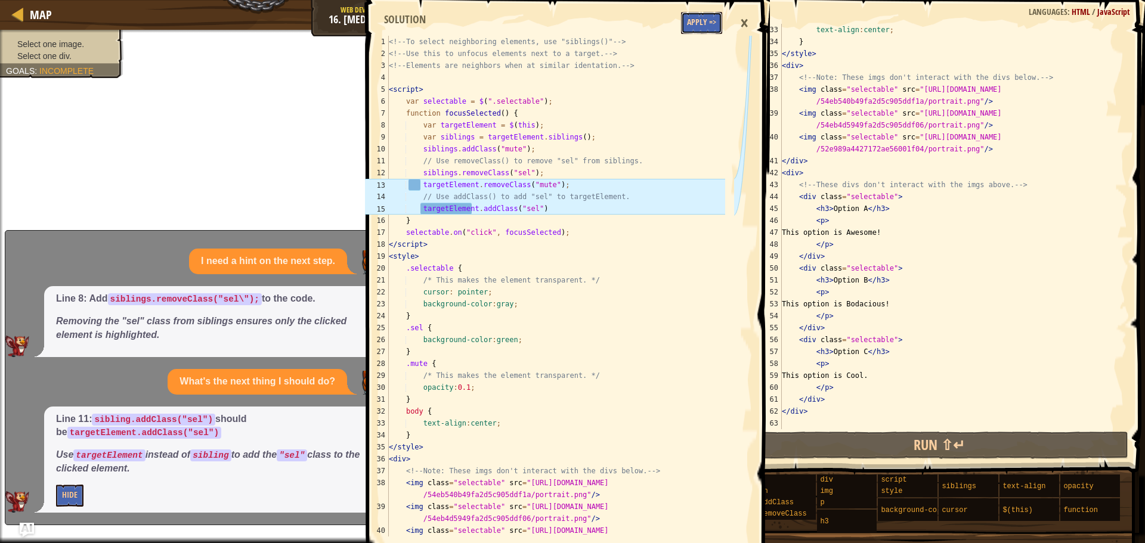
click at [688, 30] on button "Apply =>" at bounding box center [701, 23] width 41 height 22
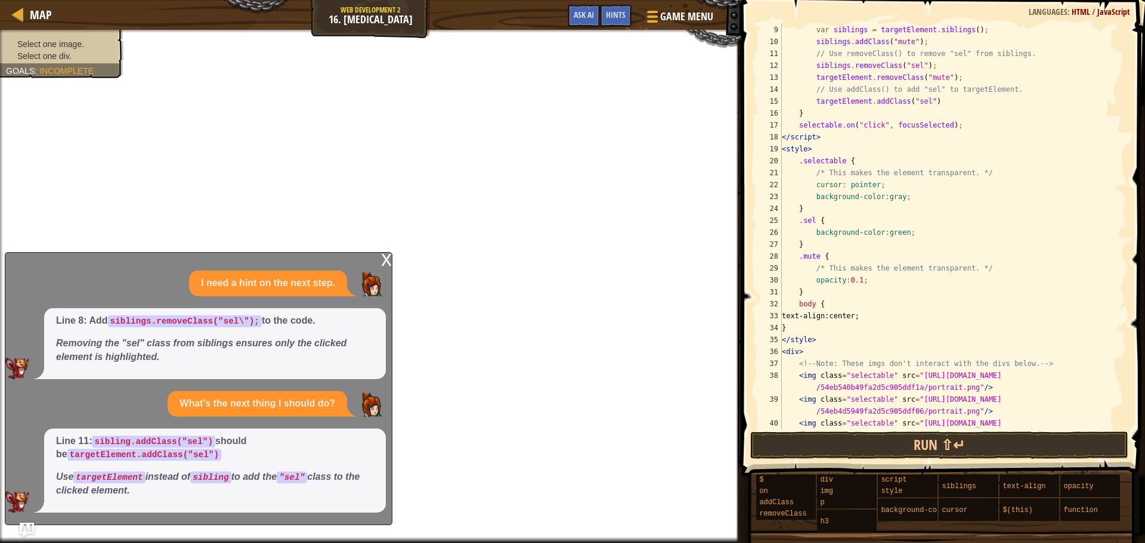
scroll to position [0, 0]
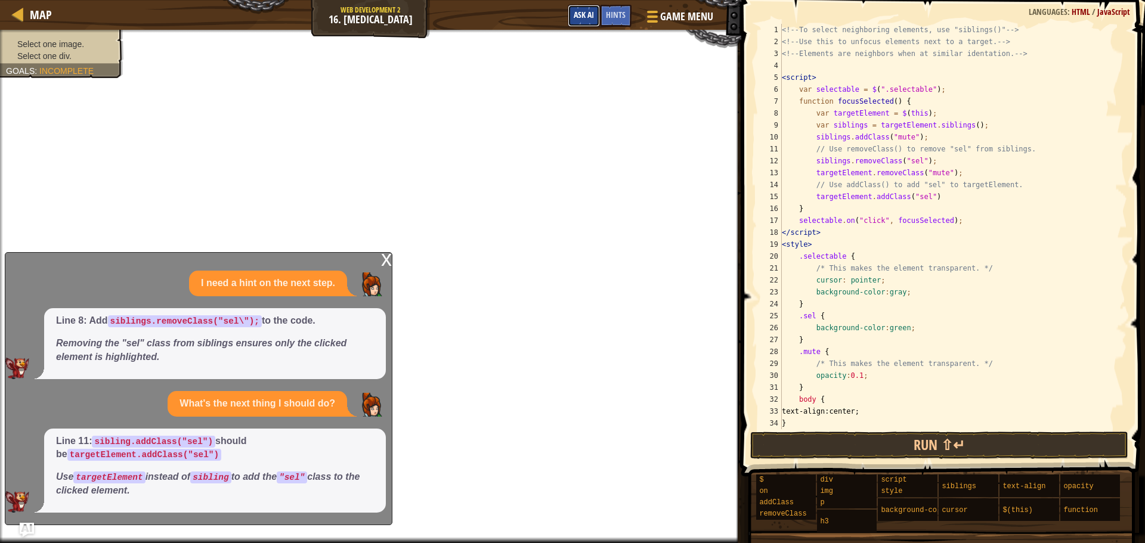
click at [584, 10] on button "Ask AI" at bounding box center [584, 16] width 32 height 22
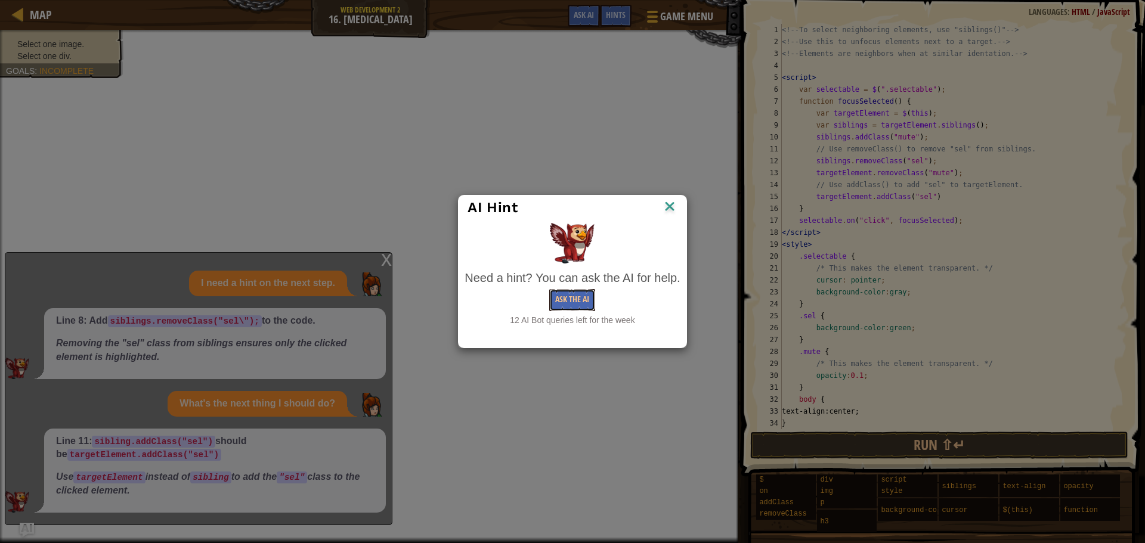
click at [575, 304] on button "Ask the AI" at bounding box center [572, 300] width 46 height 22
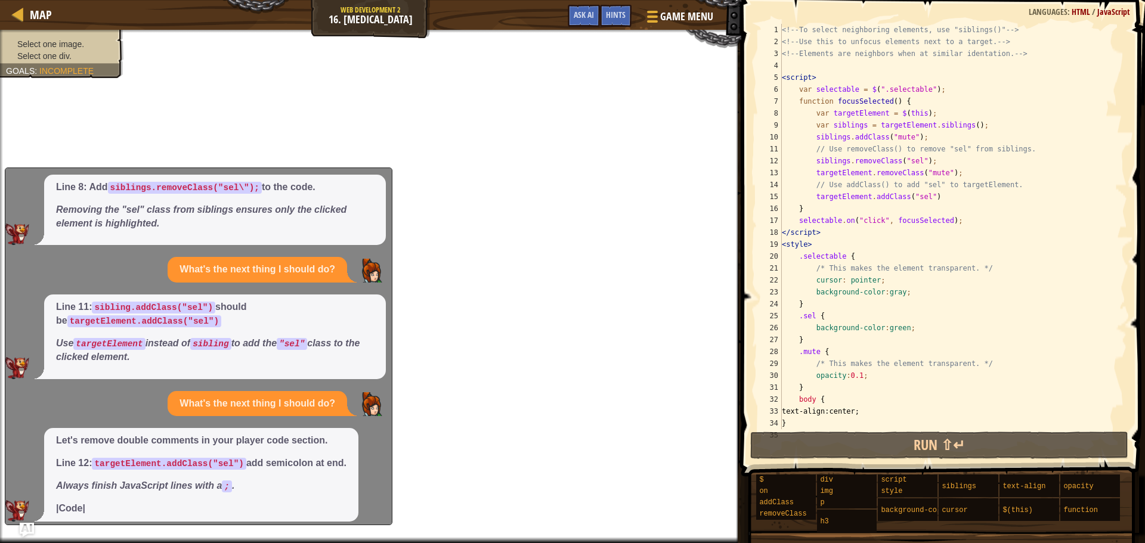
scroll to position [58, 0]
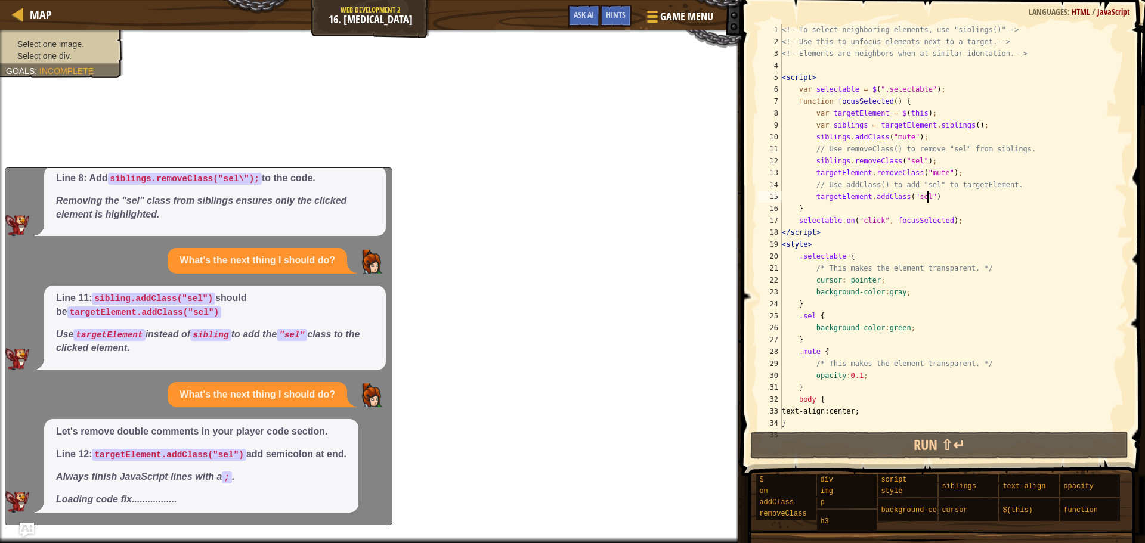
click at [945, 198] on div "<!-- To select neighboring elements, use "siblings()" --> <!-- Use this to unfo…" at bounding box center [948, 238] width 339 height 429
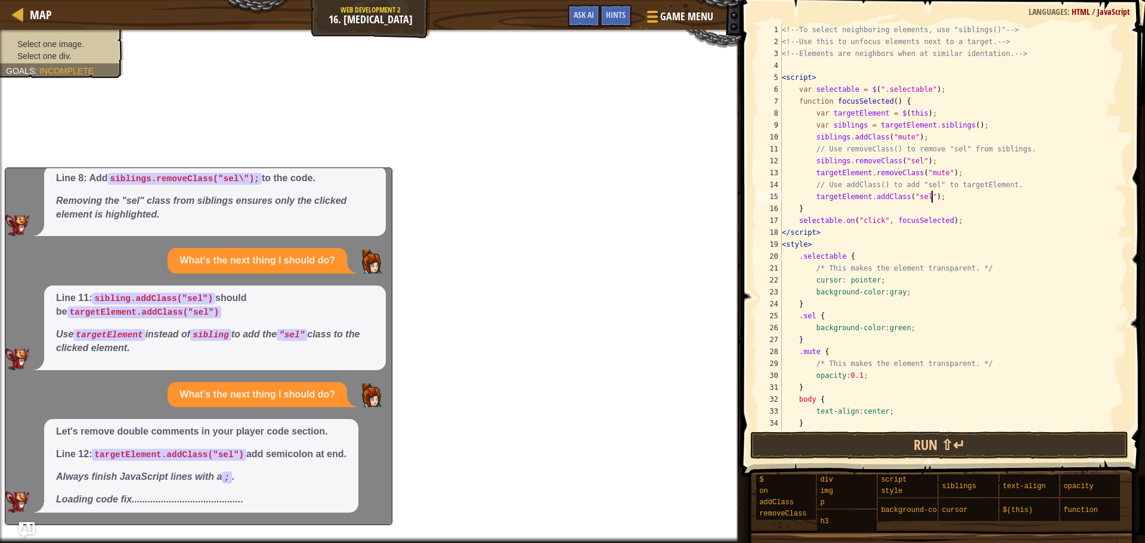
type textarea "targetElement.addClass("sel");"
click at [20, 531] on img "Ask AI" at bounding box center [27, 530] width 16 height 16
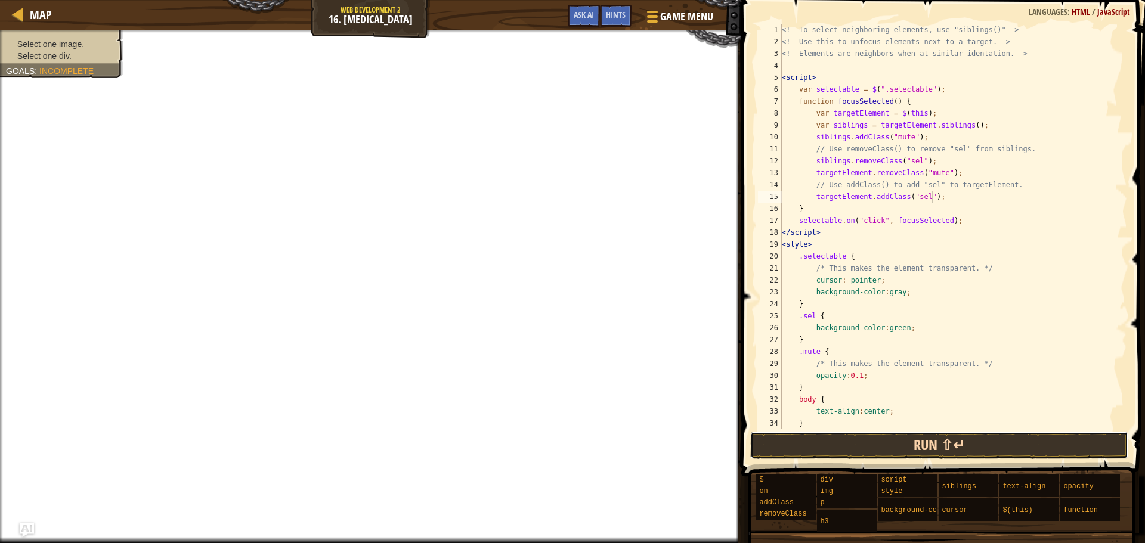
click at [876, 448] on button "Run ⇧↵" at bounding box center [939, 445] width 378 height 27
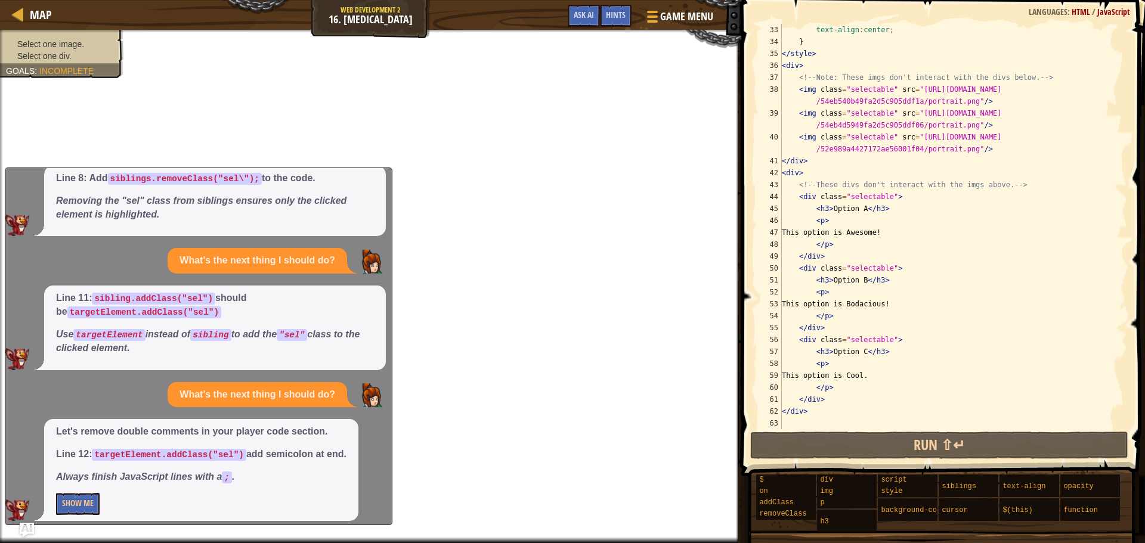
scroll to position [66, 0]
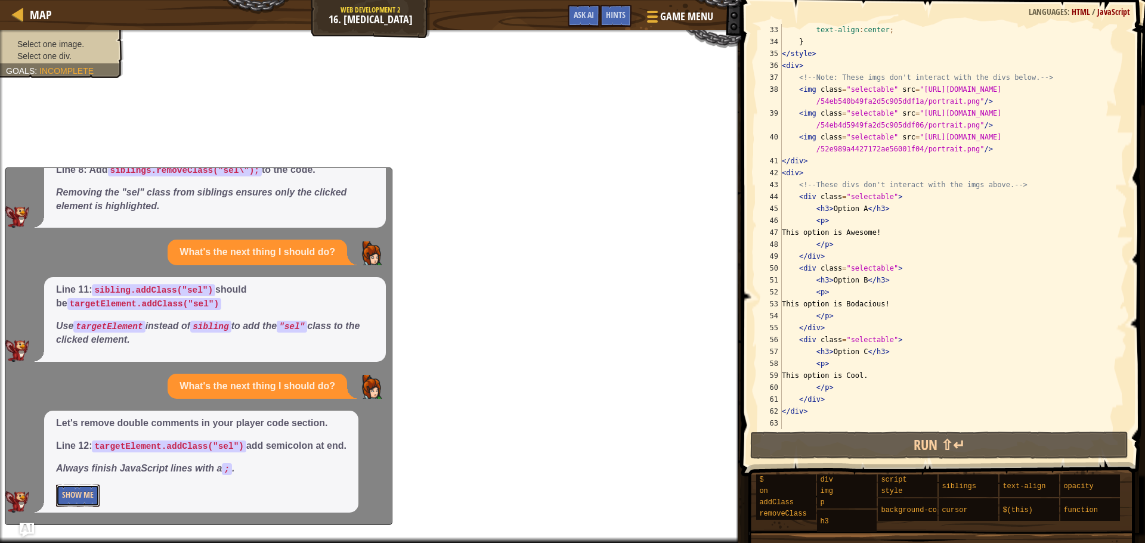
click at [69, 490] on button "Show Me" at bounding box center [78, 496] width 44 height 22
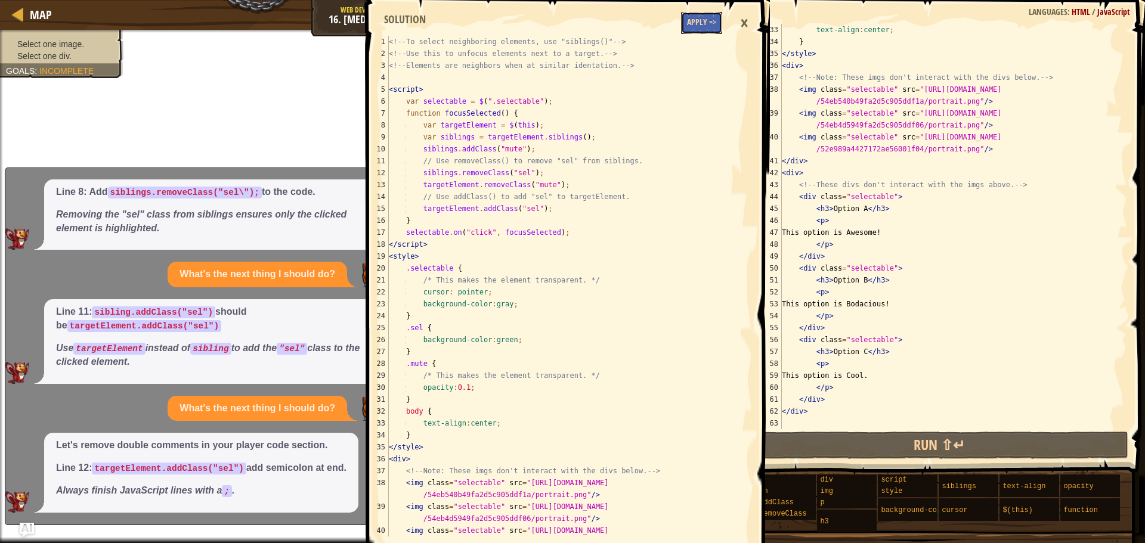
click at [699, 24] on button "Apply =>" at bounding box center [701, 23] width 41 height 22
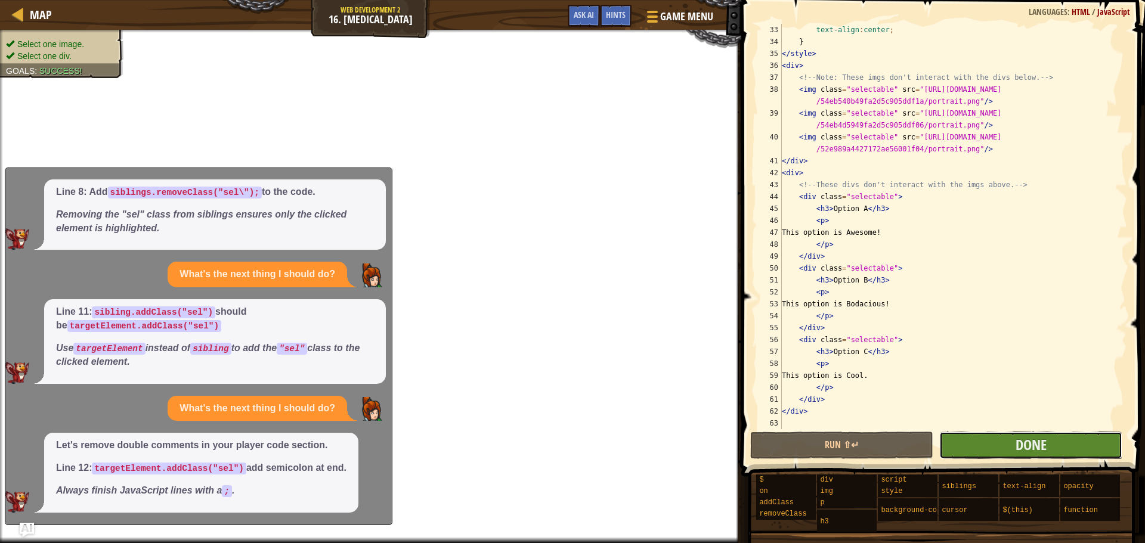
click at [1011, 450] on button "Done" at bounding box center [1030, 445] width 183 height 27
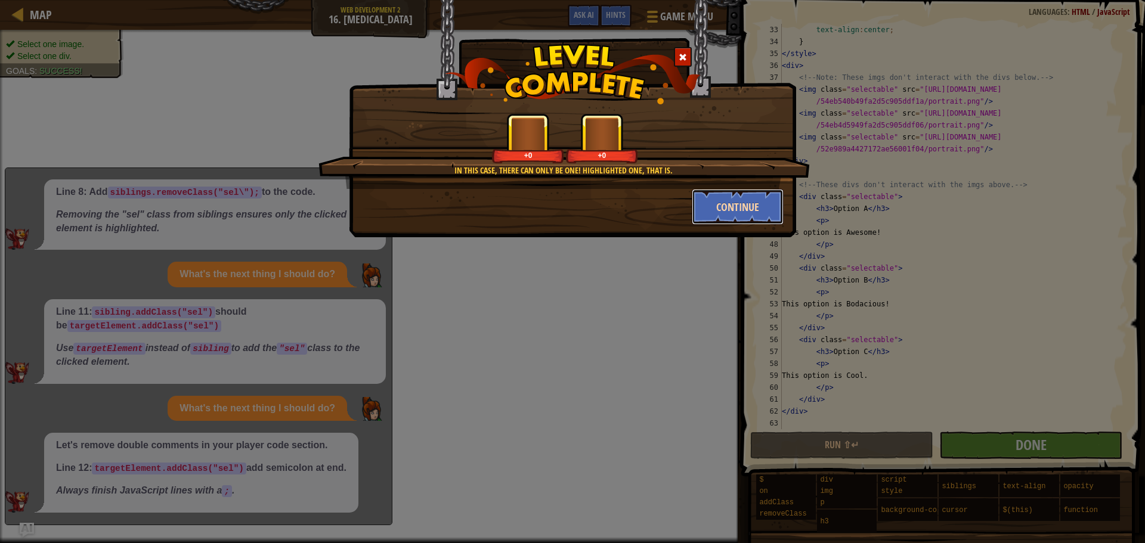
click at [722, 197] on button "Continue" at bounding box center [738, 207] width 92 height 36
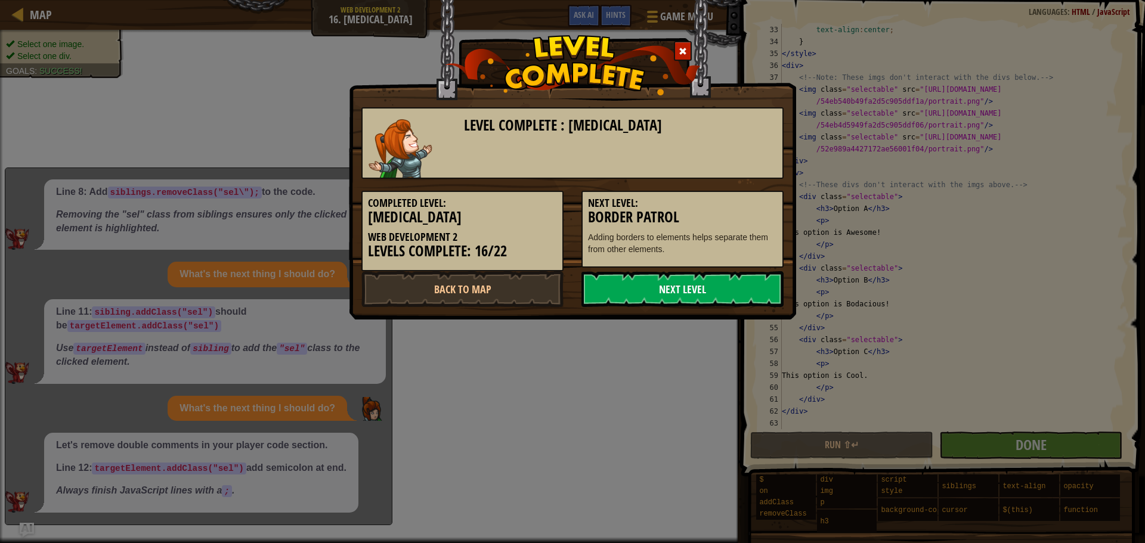
click at [631, 286] on link "Next Level" at bounding box center [682, 289] width 202 height 36
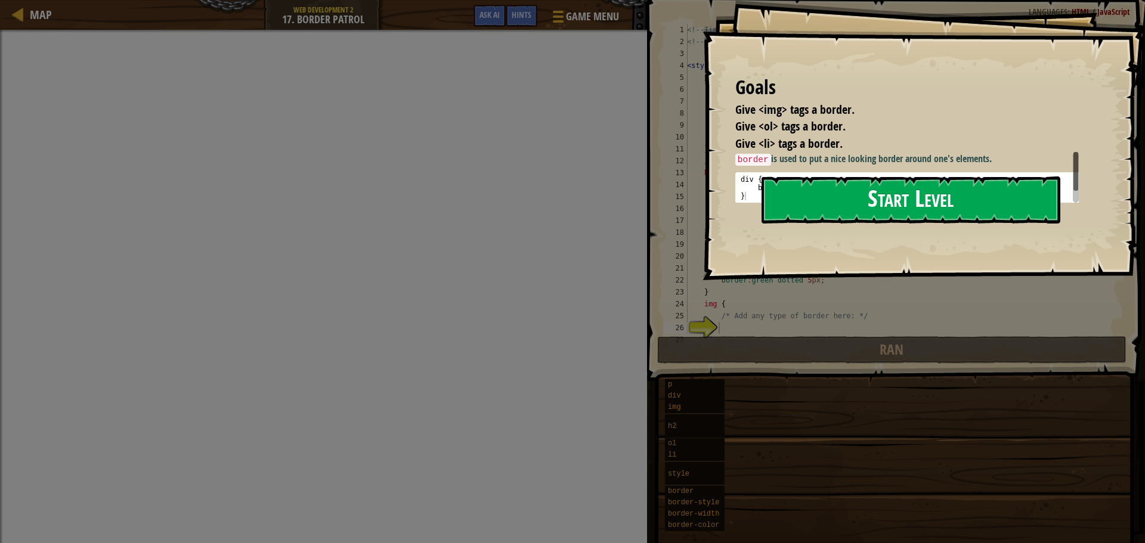
click at [804, 209] on button "Start Level" at bounding box center [910, 199] width 299 height 47
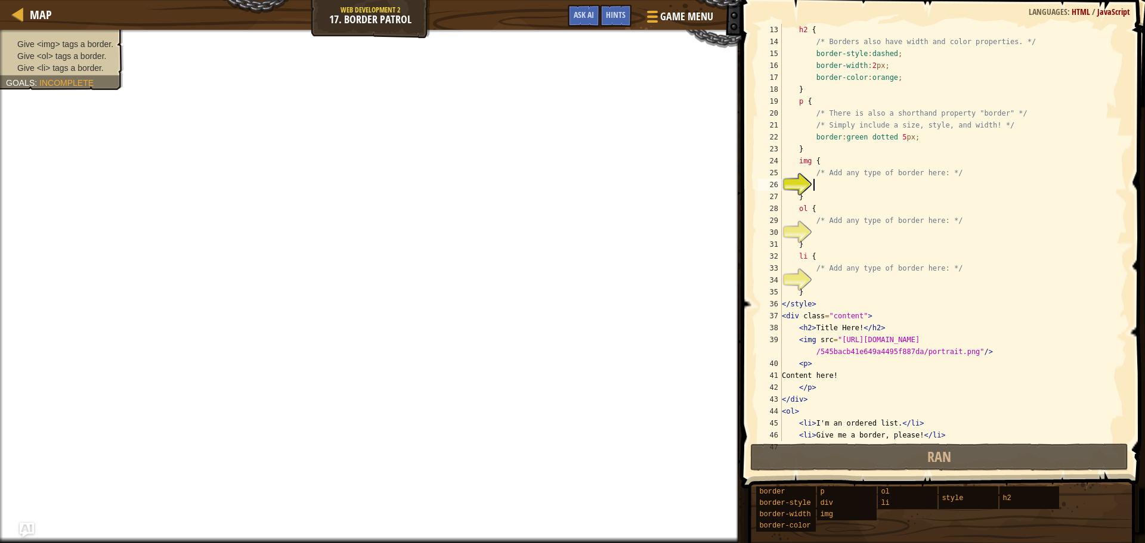
scroll to position [179, 0]
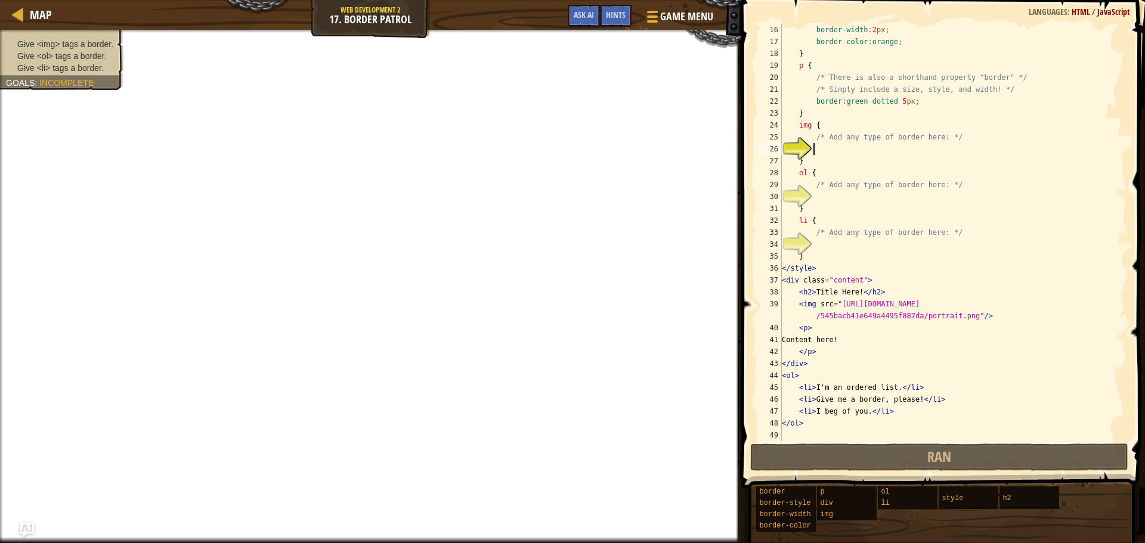
click at [822, 253] on div "border-width : 2 px ; border-color : orange ; } p { /* There is also a shorthan…" at bounding box center [948, 244] width 339 height 441
click at [782, 247] on div "34" at bounding box center [770, 244] width 24 height 12
type textarea "}"
click at [817, 247] on div "border-width : 2 px ; border-color : orange ; } p { /* There is also a shorthan…" at bounding box center [948, 244] width 339 height 441
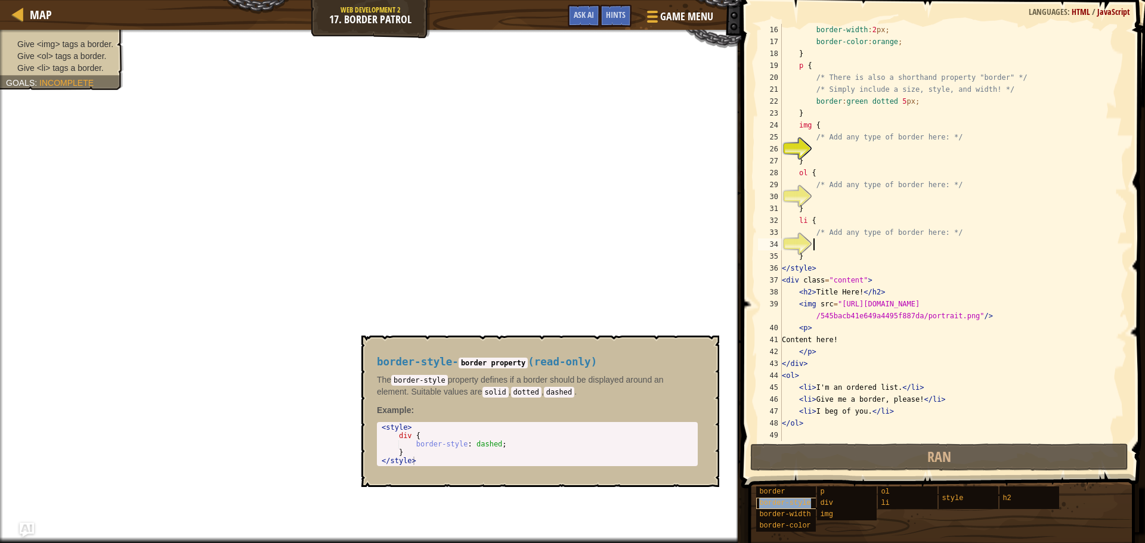
click at [773, 502] on span "border-style" at bounding box center [784, 503] width 51 height 8
click at [820, 246] on div "border-width : 2 px ; border-color : orange ; } p { /* There is also a shorthan…" at bounding box center [948, 244] width 339 height 441
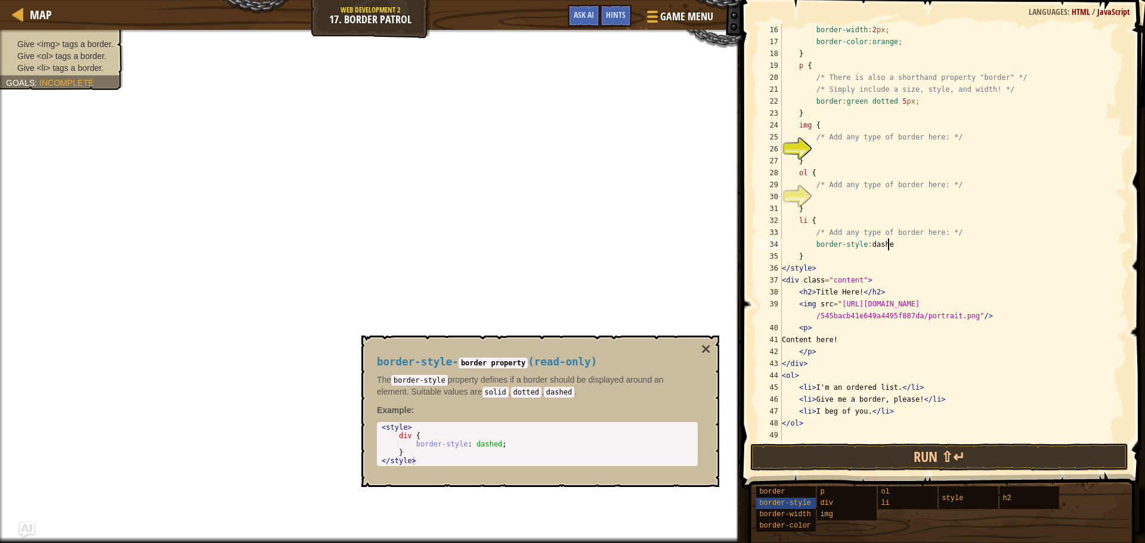
scroll to position [5, 8]
type textarea "border-style: dashed;"
click at [822, 197] on div "border-width : 2 px ; border-color : orange ; } p { /* There is also a shorthan…" at bounding box center [948, 244] width 339 height 441
click at [927, 449] on button "Run ⇧↵" at bounding box center [939, 457] width 378 height 27
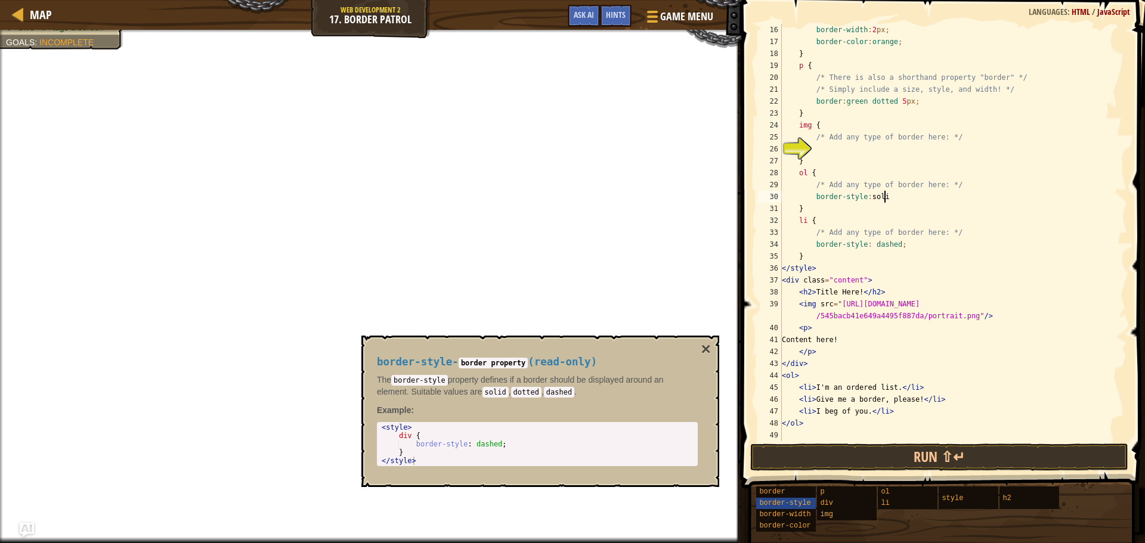
scroll to position [5, 8]
click at [831, 159] on div "border-width : 2 px ; border-color : orange ; } p { /* There is also a shorthan…" at bounding box center [948, 244] width 339 height 441
type textarea "}"
click at [831, 150] on div "border-width : 2 px ; border-color : orange ; } p { /* There is also a shorthan…" at bounding box center [948, 244] width 339 height 441
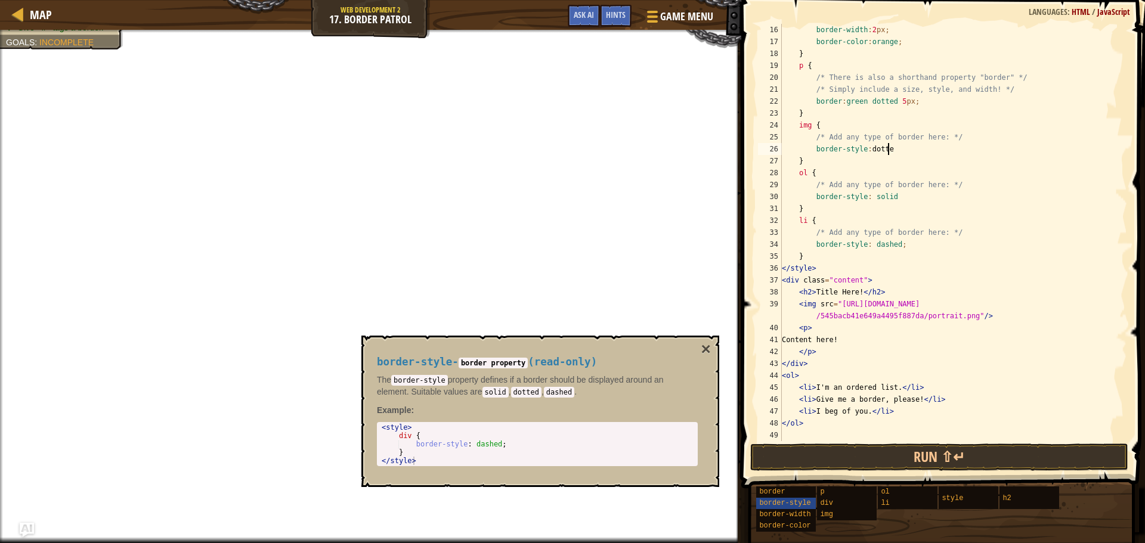
scroll to position [5, 8]
click at [900, 199] on div "border-width : 2 px ; border-color : orange ; } p { /* There is also a shorthan…" at bounding box center [948, 244] width 339 height 441
click at [950, 451] on button "Run ⇧↵" at bounding box center [939, 457] width 378 height 27
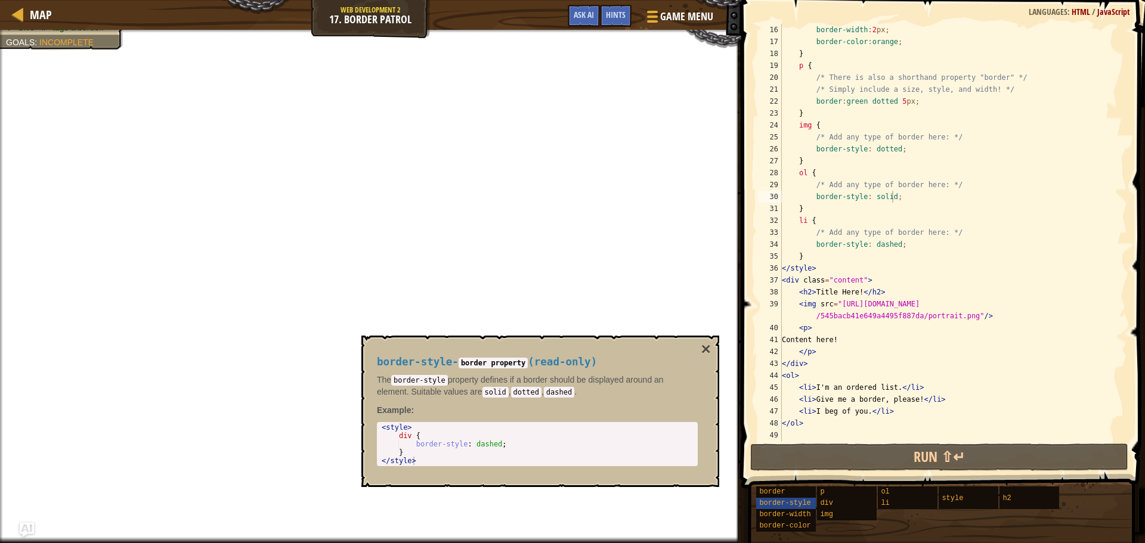
type textarea "border-style: dotted;"
click at [909, 151] on div "border-width : 2 px ; border-color : orange ; } p { /* There is also a shorthan…" at bounding box center [948, 244] width 339 height 441
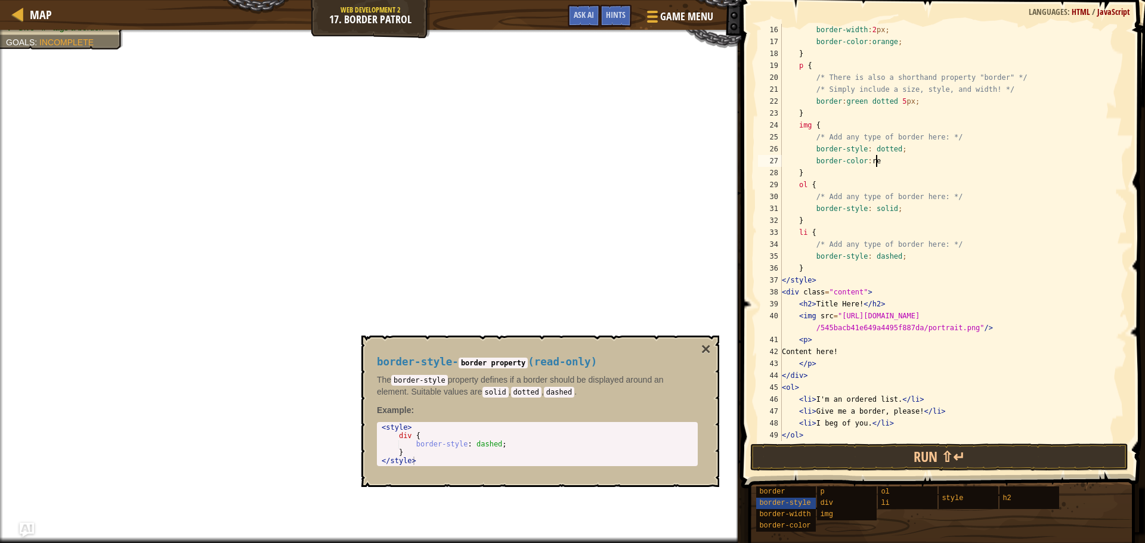
scroll to position [5, 7]
type textarea "border-color: red;"
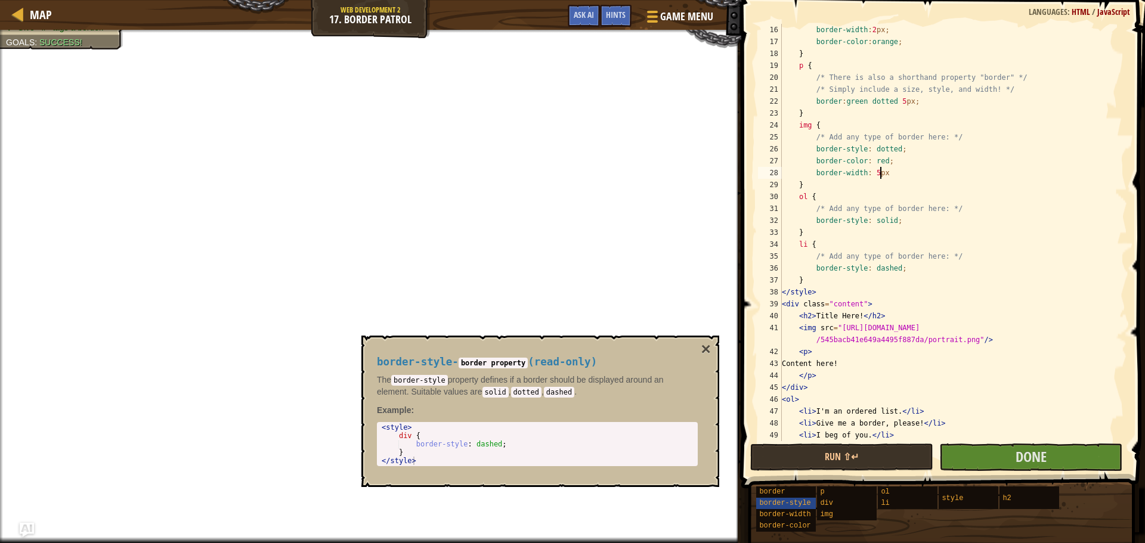
scroll to position [5, 8]
type textarea "border-width: 5px;"
click at [704, 349] on button "×" at bounding box center [706, 349] width 10 height 17
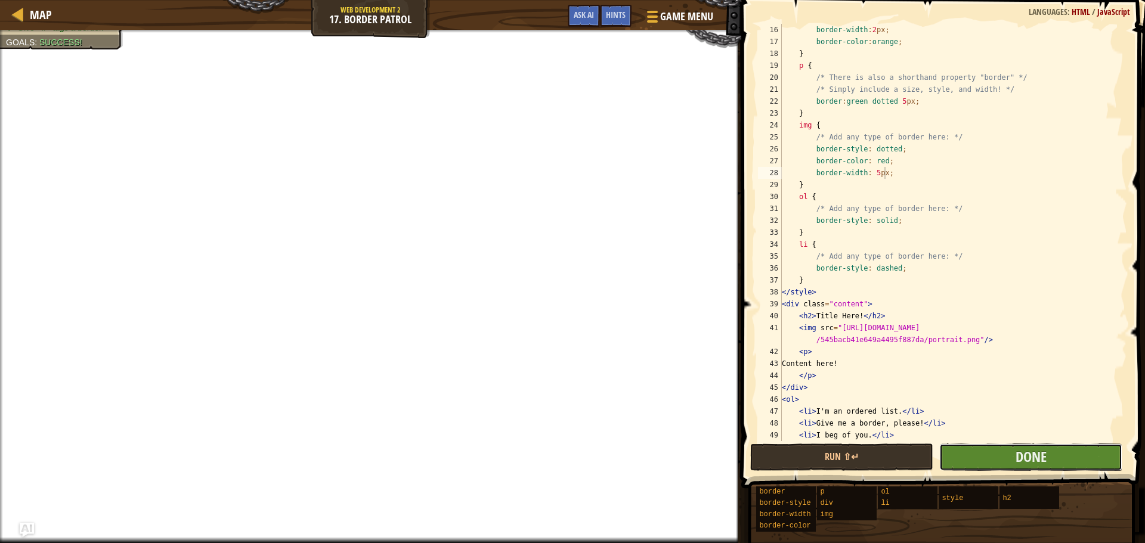
click at [981, 456] on button "Done" at bounding box center [1030, 457] width 183 height 27
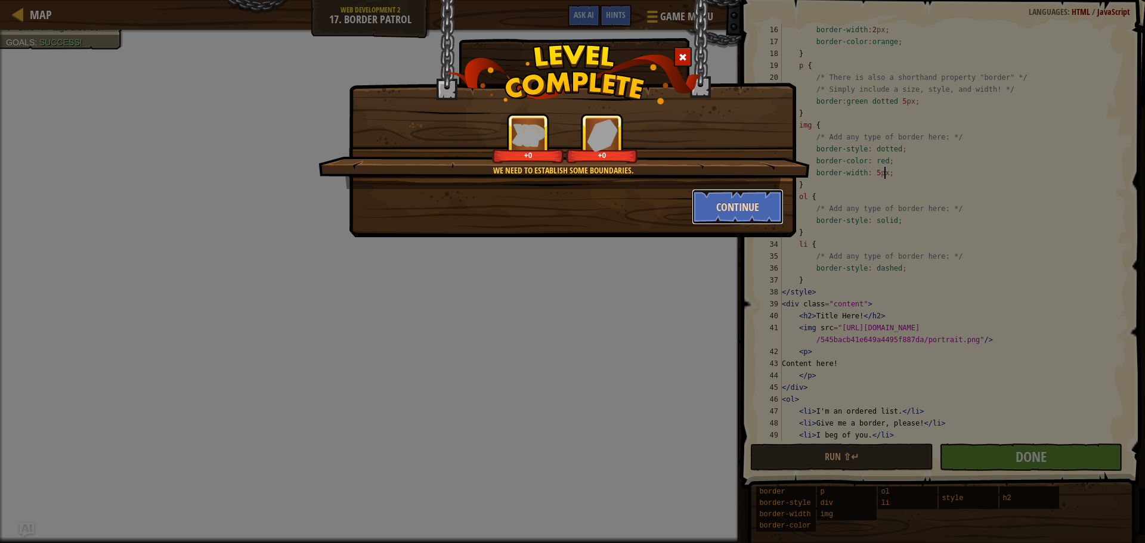
click at [740, 221] on button "Continue" at bounding box center [738, 207] width 92 height 36
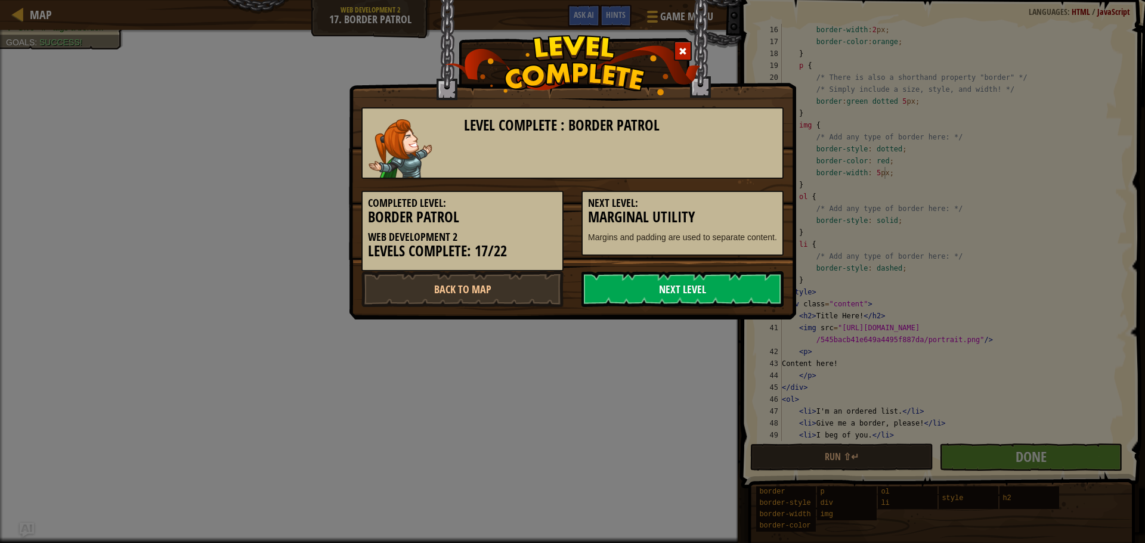
click at [670, 297] on link "Next Level" at bounding box center [682, 289] width 202 height 36
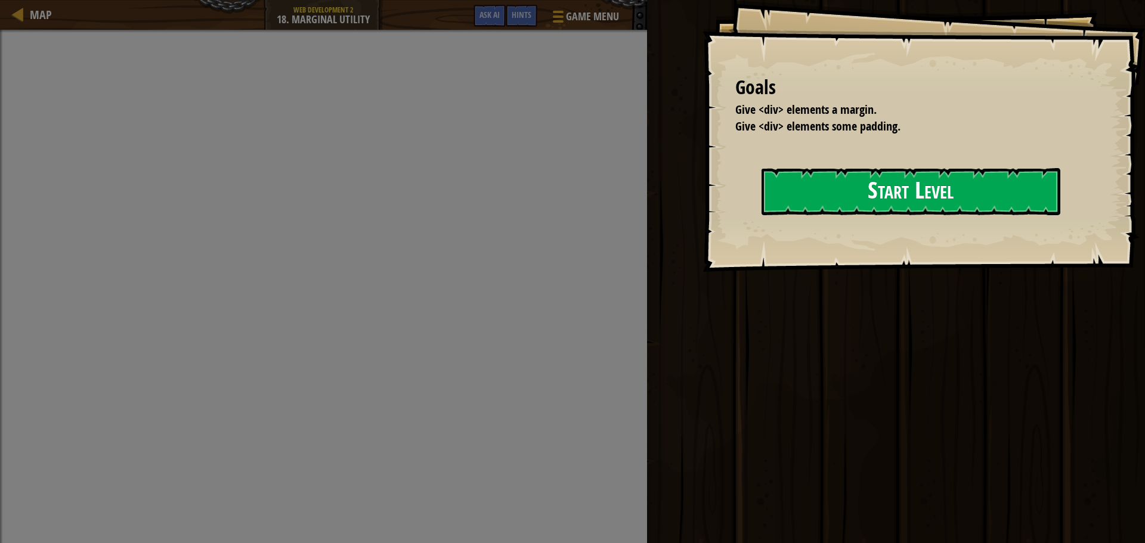
click at [835, 190] on button "Start Level" at bounding box center [910, 191] width 299 height 47
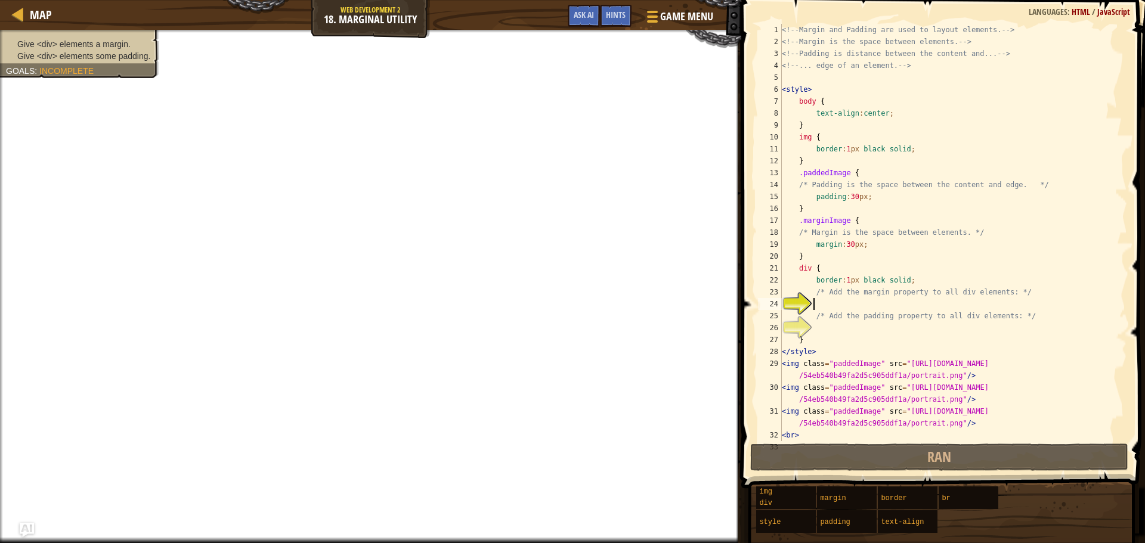
click at [837, 302] on div "<!-- Margin and Padding are used to layout elements. --> <!-- Margin is the spa…" at bounding box center [948, 250] width 339 height 453
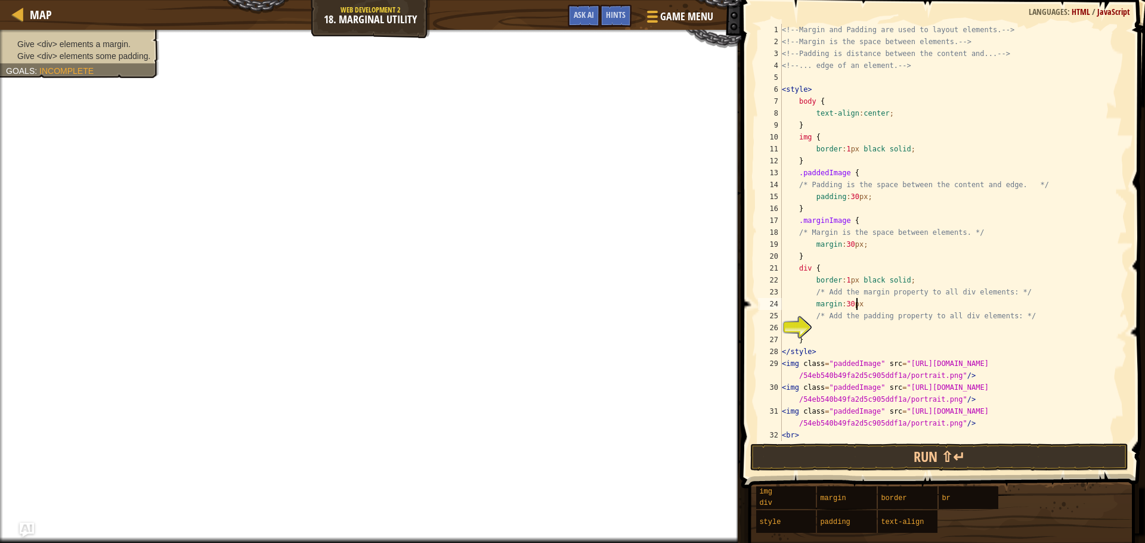
scroll to position [5, 5]
type textarea "margin:30px;"
click at [826, 331] on div "<!-- Margin and Padding are used to layout elements. --> <!-- Margin is the spa…" at bounding box center [948, 250] width 339 height 453
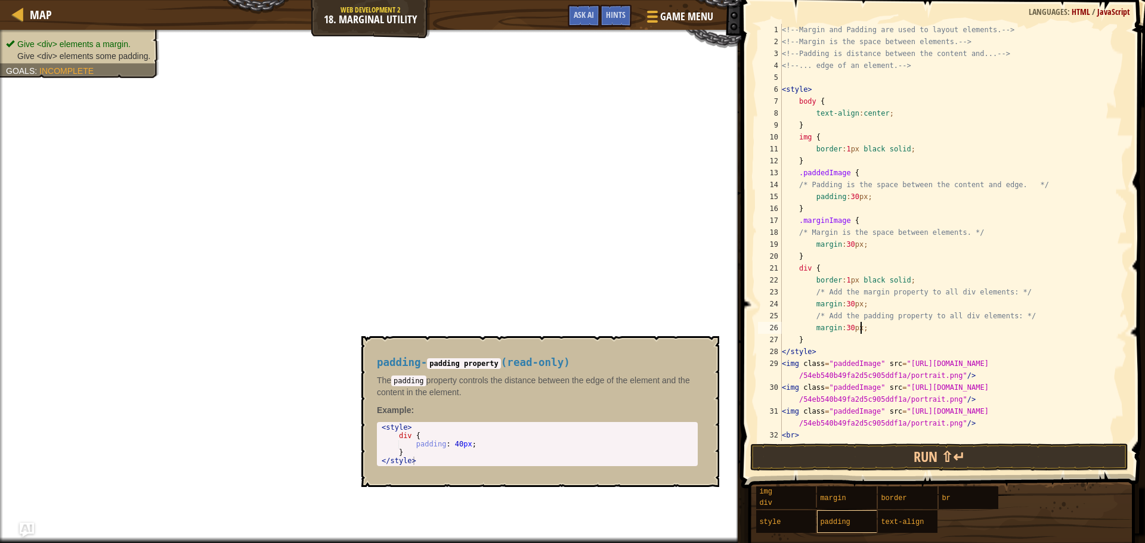
type textarea "margin:30px;"
click at [856, 531] on div "padding" at bounding box center [874, 521] width 114 height 23
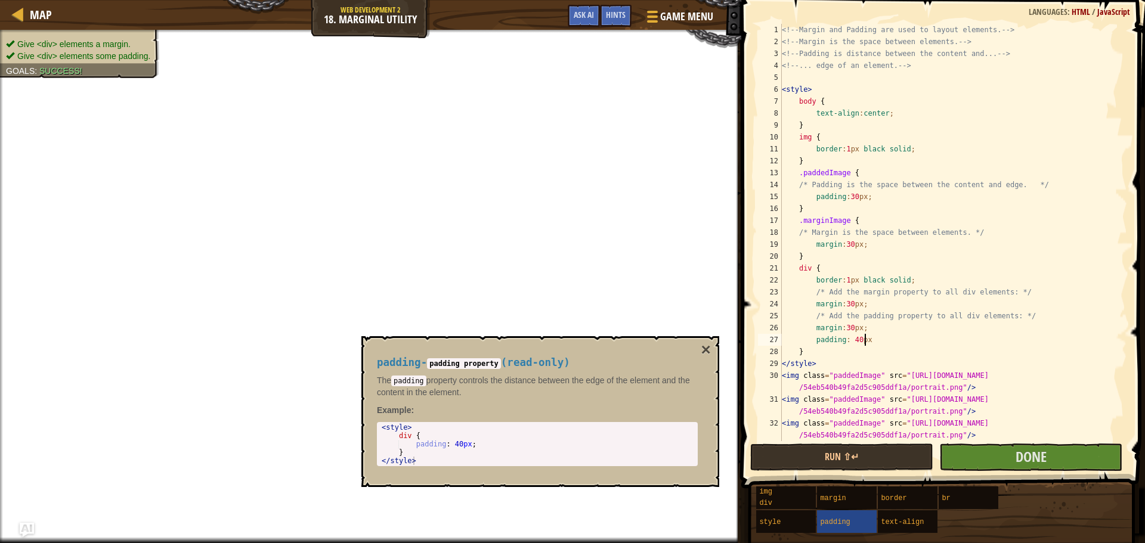
click at [863, 253] on div "<!-- Margin and Padding are used to layout elements. --> <!-- Margin is the spa…" at bounding box center [948, 244] width 339 height 441
click at [870, 241] on div "<!-- Margin and Padding are used to layout elements. --> <!-- Margin is the spa…" at bounding box center [948, 244] width 339 height 441
type textarea "margin:30px;"
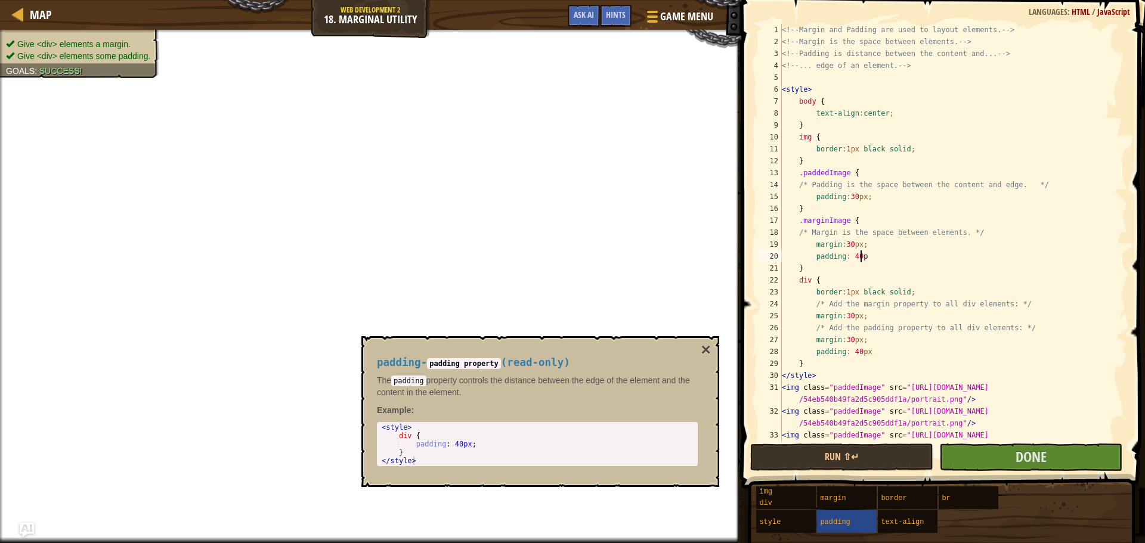
scroll to position [5, 6]
type textarea "padding: 0px"
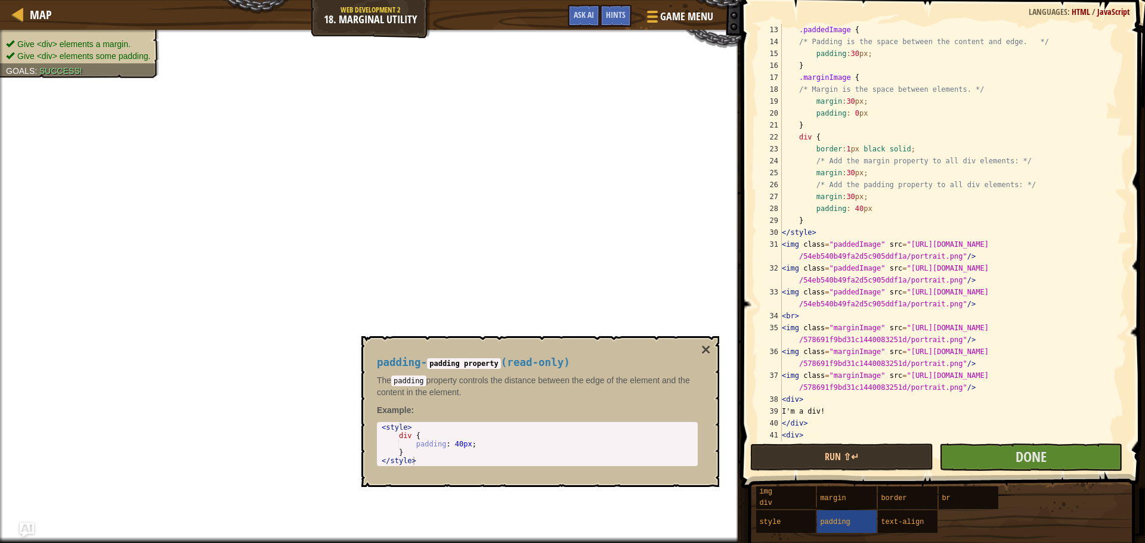
scroll to position [143, 0]
click at [847, 113] on div ".paddedImage { /* Padding is the space between the content and edge. */ padding…" at bounding box center [948, 244] width 339 height 441
type textarea "padding:0px"
click at [844, 107] on div ".paddedImage { /* Padding is the space between the content and edge. */ padding…" at bounding box center [948, 244] width 339 height 441
click at [842, 113] on div ".paddedImage { /* Padding is the space between the content and edge. */ padding…" at bounding box center [948, 244] width 339 height 441
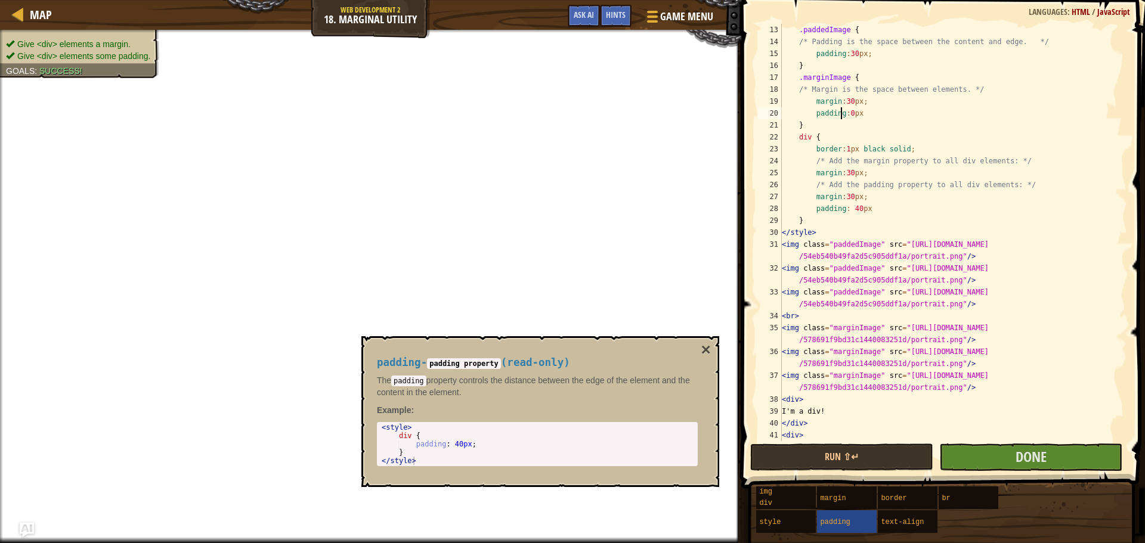
click at [845, 113] on div ".paddedImage { /* Padding is the space between the content and edge. */ padding…" at bounding box center [948, 244] width 339 height 441
click at [851, 203] on div ".paddedImage { /* Padding is the space between the content and edge. */ padding…" at bounding box center [948, 244] width 339 height 441
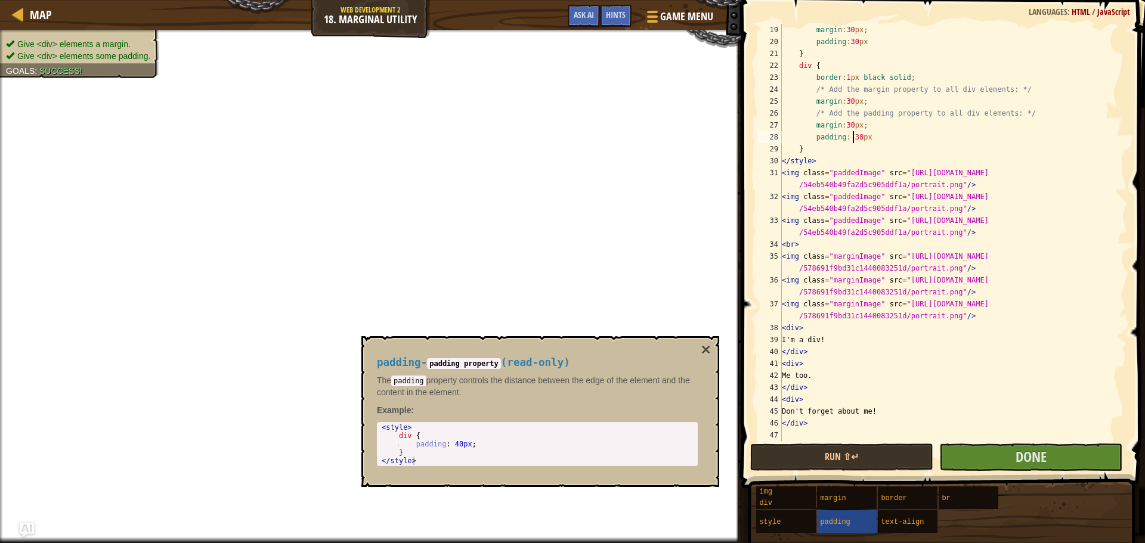
scroll to position [215, 0]
type textarea "padding: 30px"
click at [707, 357] on button "×" at bounding box center [706, 350] width 10 height 17
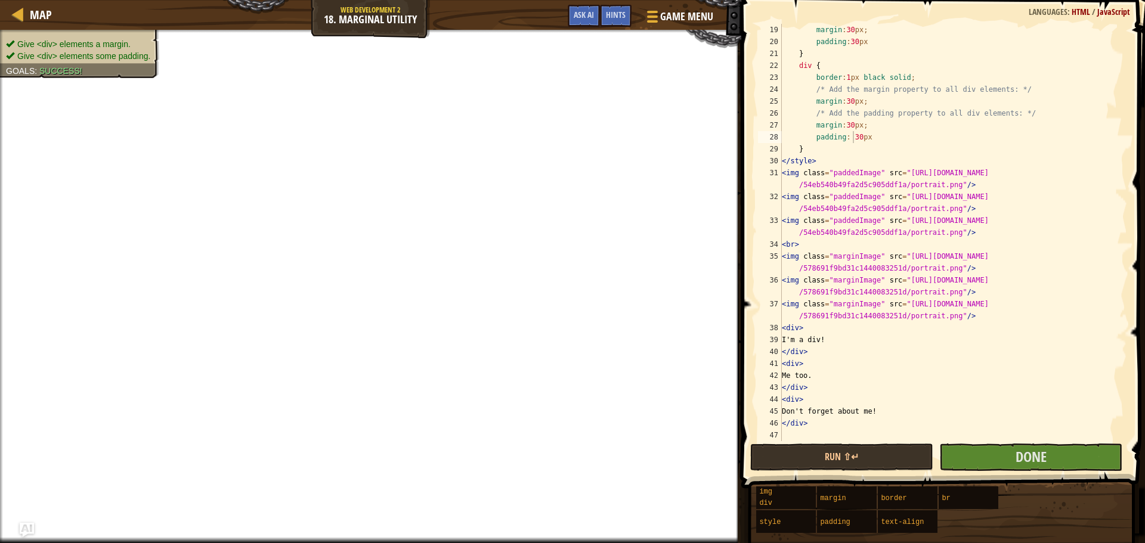
scroll to position [5, 0]
click at [962, 438] on div "margin : 30 px ; padding : 30 px } div { border : 1 px black solid ; /* Add the…" at bounding box center [948, 244] width 339 height 441
click at [1000, 453] on button "Done" at bounding box center [1030, 457] width 183 height 27
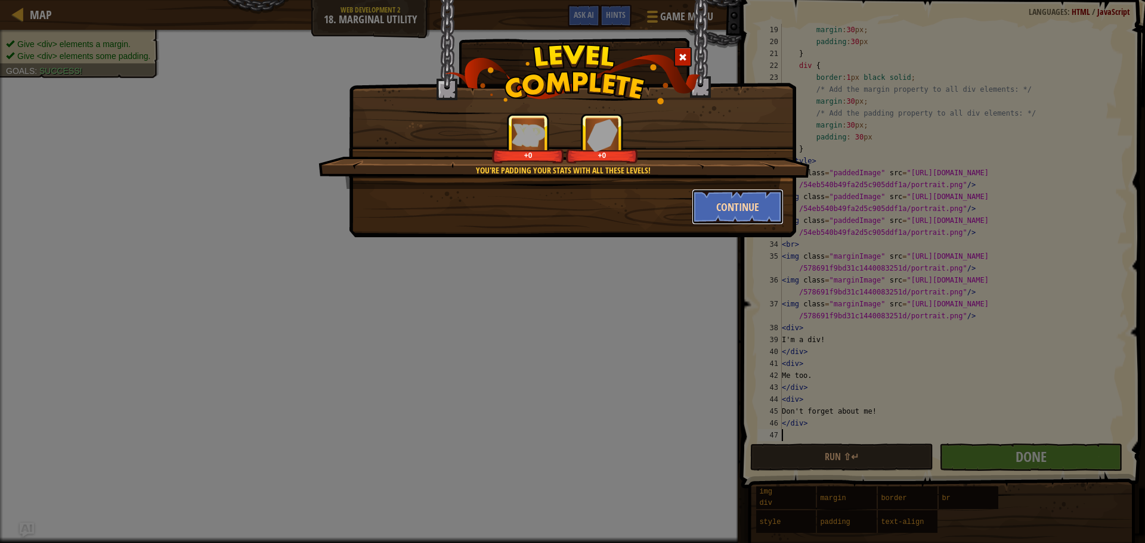
click at [712, 207] on button "Continue" at bounding box center [738, 207] width 92 height 36
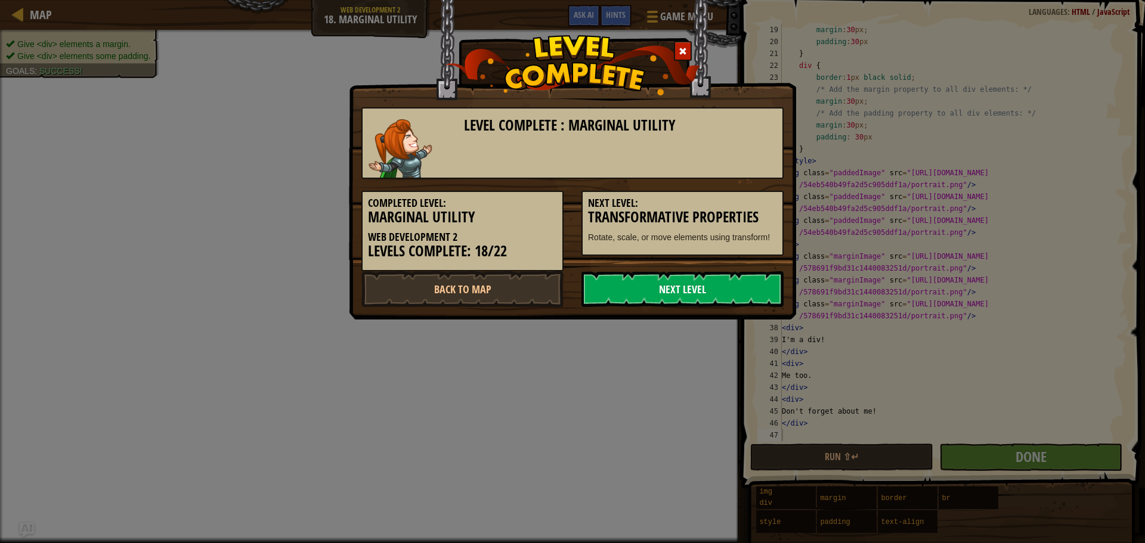
click at [703, 288] on link "Next Level" at bounding box center [682, 289] width 202 height 36
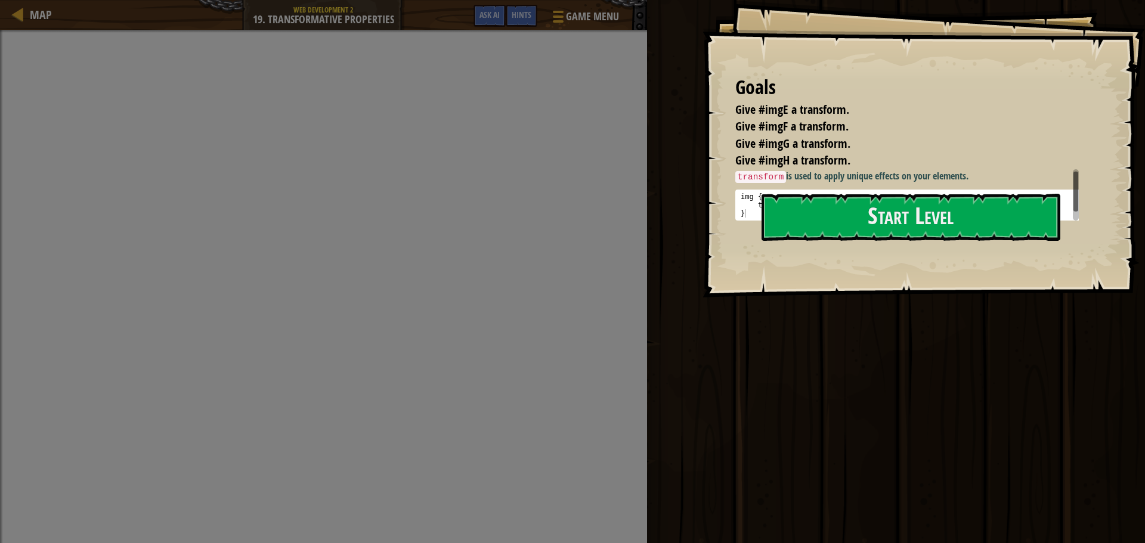
scroll to position [6, 0]
drag, startPoint x: 1073, startPoint y: 182, endPoint x: 942, endPoint y: 198, distance: 132.2
click at [1072, 227] on div "Goals Give #imgE a transform. Give #imgF a transform. Give #imgG a transform. G…" at bounding box center [923, 149] width 442 height 298
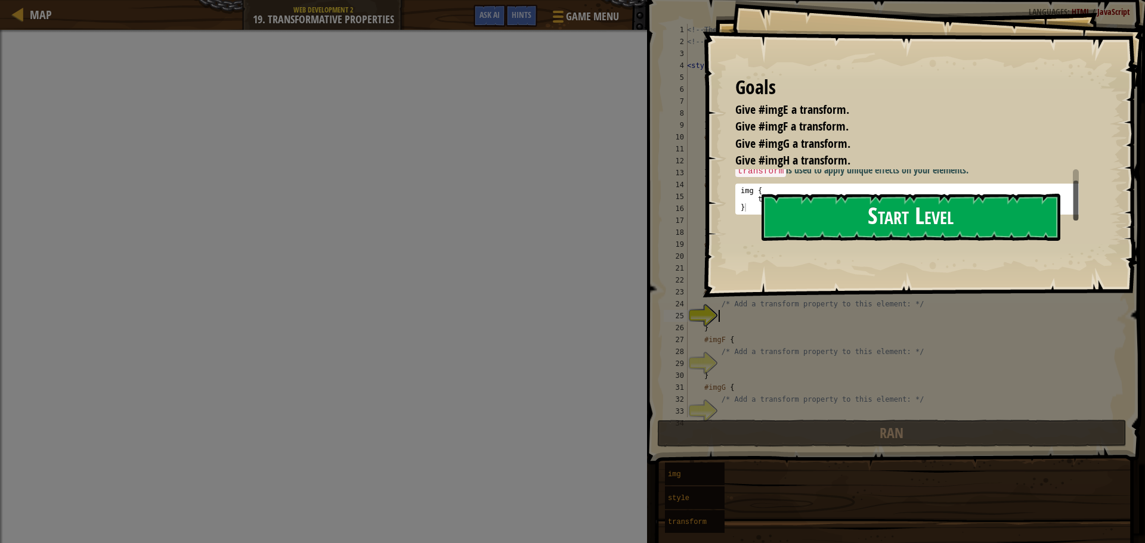
click at [933, 209] on button "Start Level" at bounding box center [910, 217] width 299 height 47
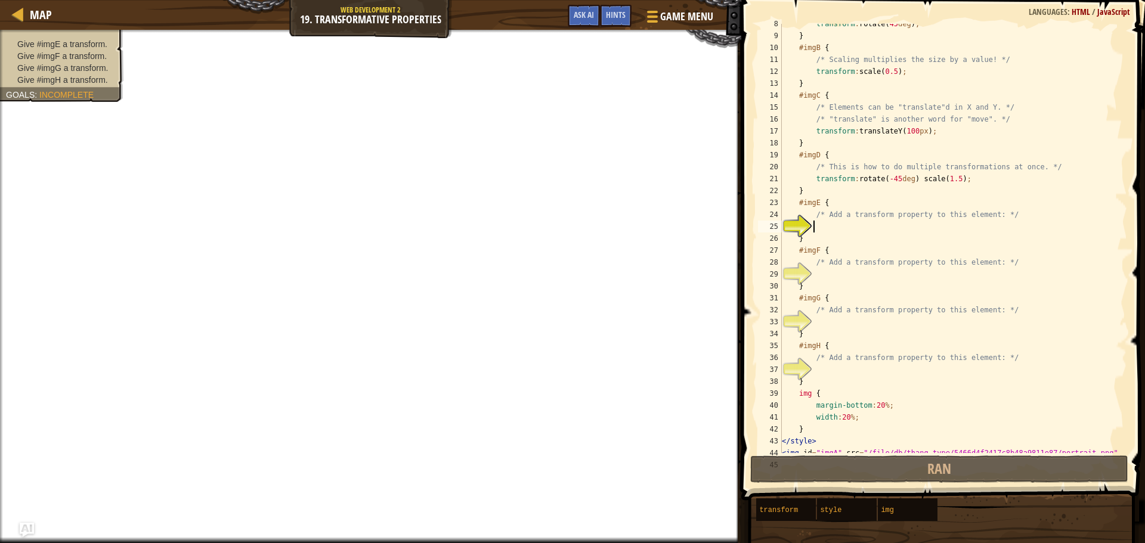
scroll to position [89, 0]
click at [819, 231] on div "transform : rotate( 45 deg ) ; } #imgB { /* Scaling multiplies the size by a va…" at bounding box center [948, 244] width 339 height 453
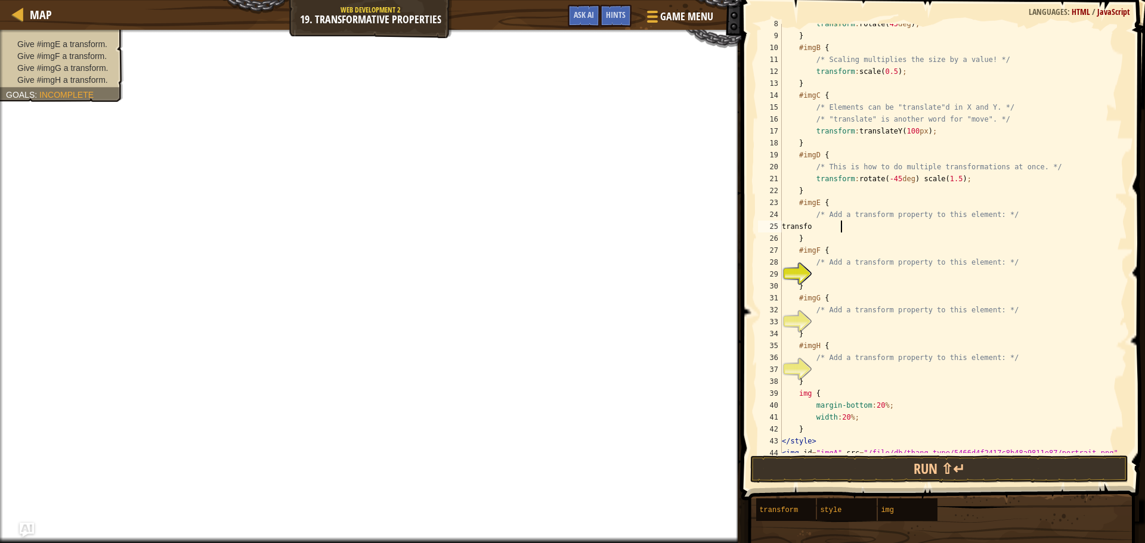
scroll to position [5, 5]
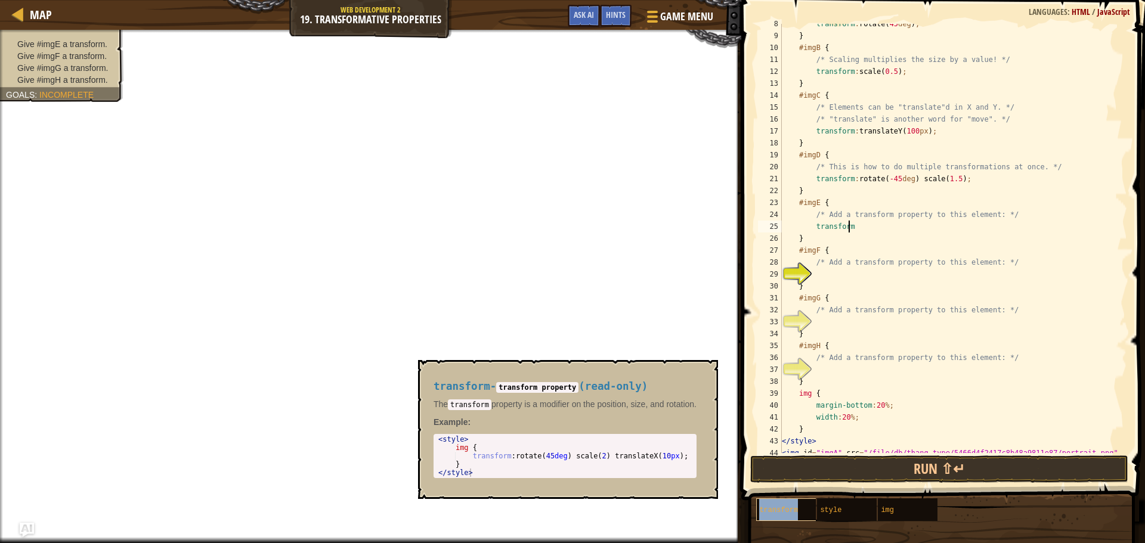
click at [776, 518] on div "transform" at bounding box center [813, 509] width 114 height 23
type textarea "transform: rotate(45deg) scale(2) translateX(10px);"
drag, startPoint x: 807, startPoint y: 228, endPoint x: 1027, endPoint y: 231, distance: 220.0
click at [1027, 231] on div "transform : rotate( 45 deg ) ; } #imgB { /* Scaling multiplies the size by a va…" at bounding box center [948, 244] width 339 height 453
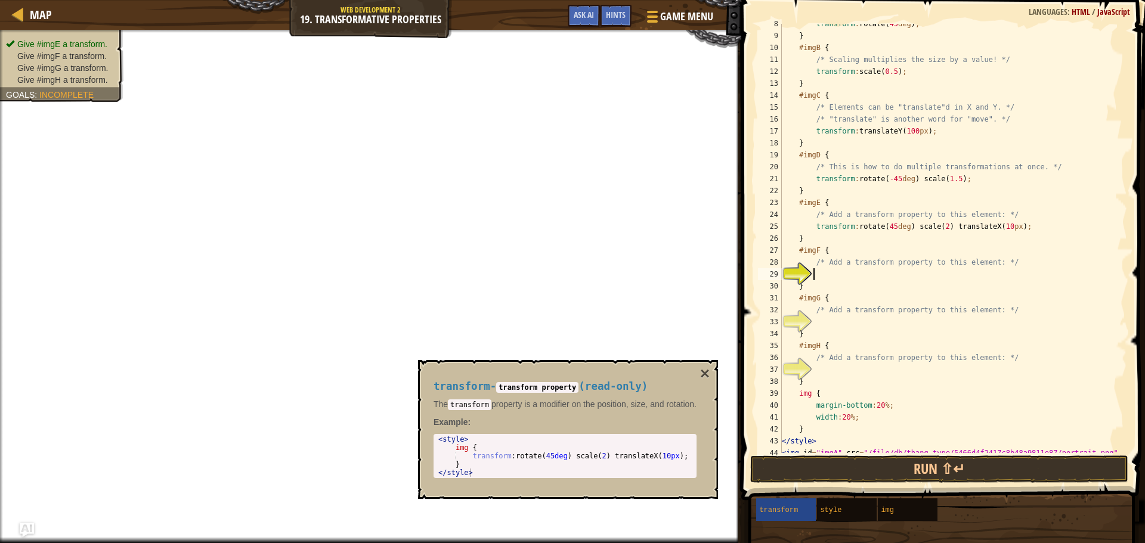
click at [822, 278] on div "transform : rotate( 45 deg ) ; } #imgB { /* Scaling multiplies the size by a va…" at bounding box center [948, 244] width 339 height 453
paste textarea "transform: rotate(45deg) scale(2) translateX(10px);"
click at [819, 328] on div "transform : rotate( 45 deg ) ; } #imgB { /* Scaling multiplies the size by a va…" at bounding box center [948, 244] width 339 height 453
type textarea "}"
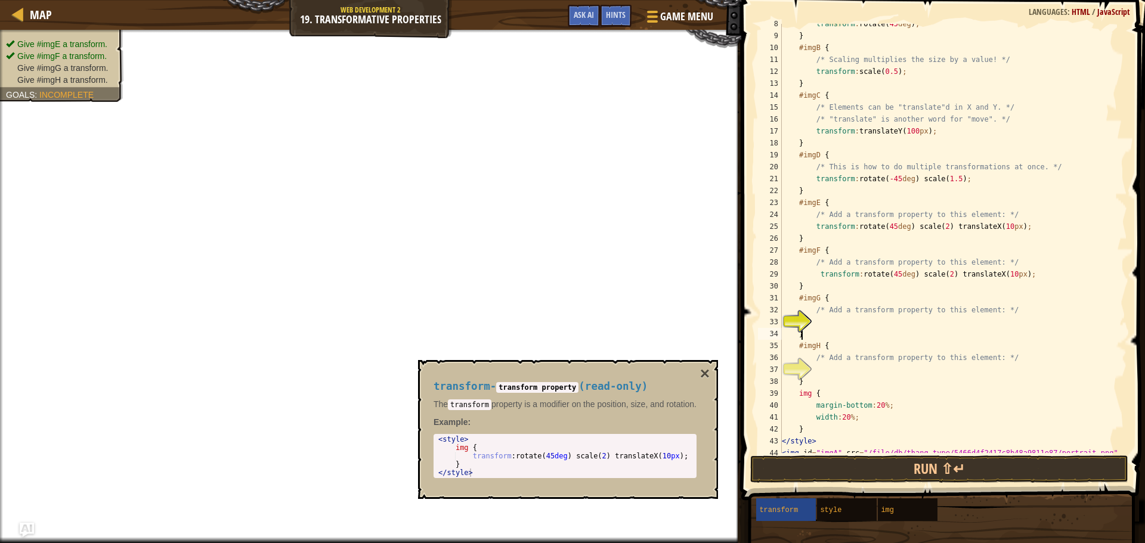
scroll to position [5, 1]
click at [815, 322] on div "transform : rotate( 45 deg ) ; } #imgB { /* Scaling multiplies the size by a va…" at bounding box center [948, 244] width 339 height 453
paste textarea "transform: rotate(45deg) scale(2) translateX(10px);"
type textarea "transform: rotate(45deg) scale(2) translateX(10px);"
click at [822, 368] on div "transform : rotate( 45 deg ) ; } #imgB { /* Scaling multiplies the size by a va…" at bounding box center [948, 244] width 339 height 453
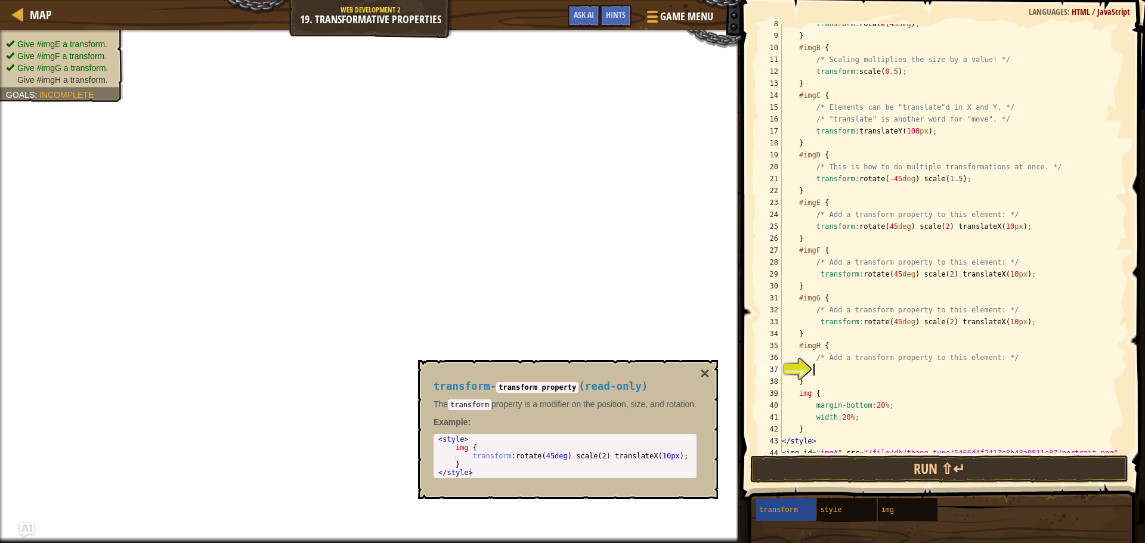
paste textarea "transform: rotate(45deg) scale(2) translateX(10px);"
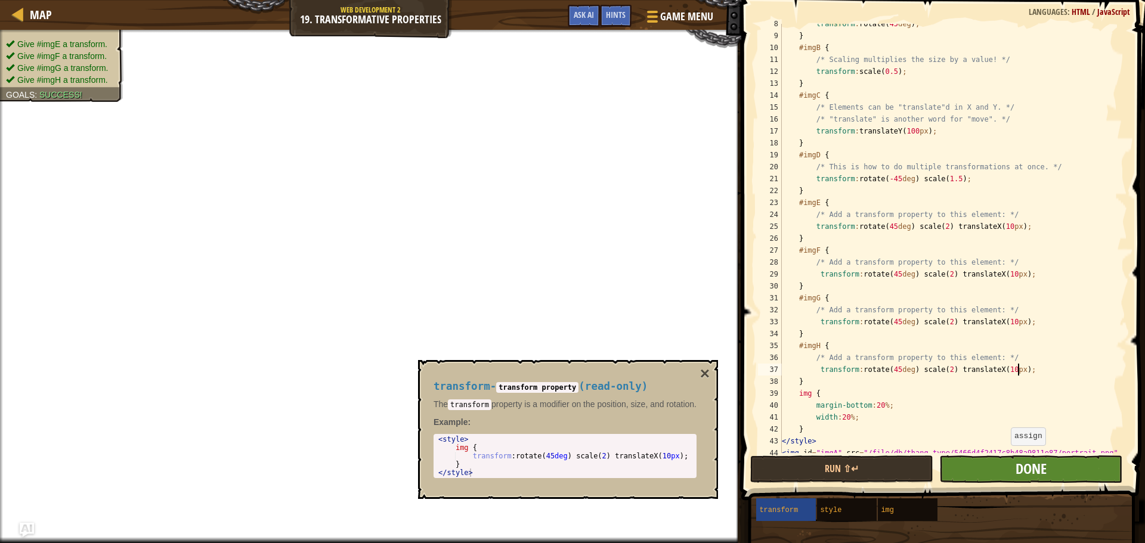
type textarea "transform: rotate(45deg) scale(2) translateX(10px);"
click at [1034, 469] on span "Done" at bounding box center [1030, 468] width 31 height 19
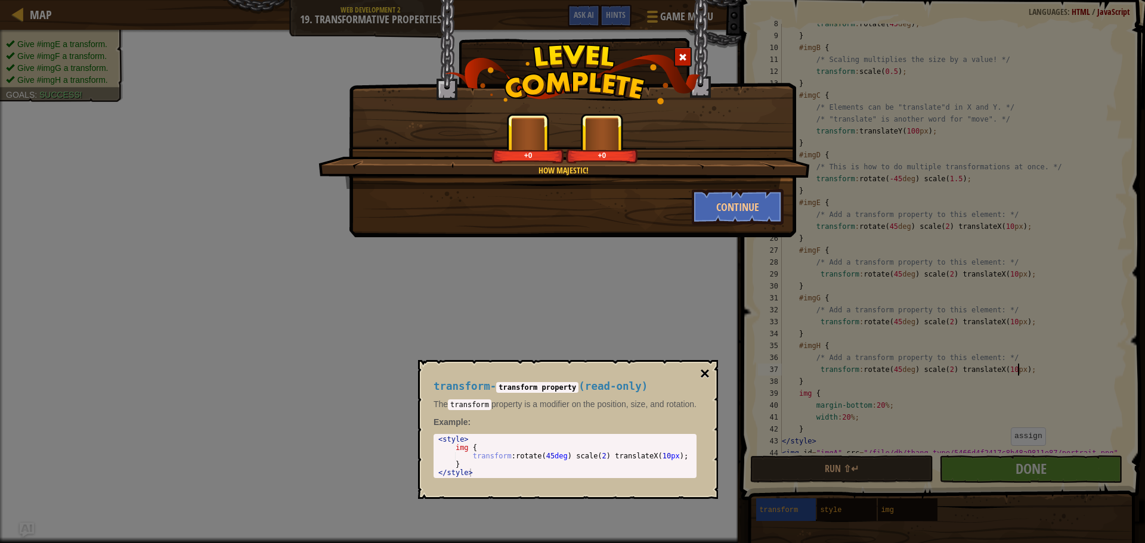
click at [705, 370] on button "×" at bounding box center [705, 373] width 10 height 17
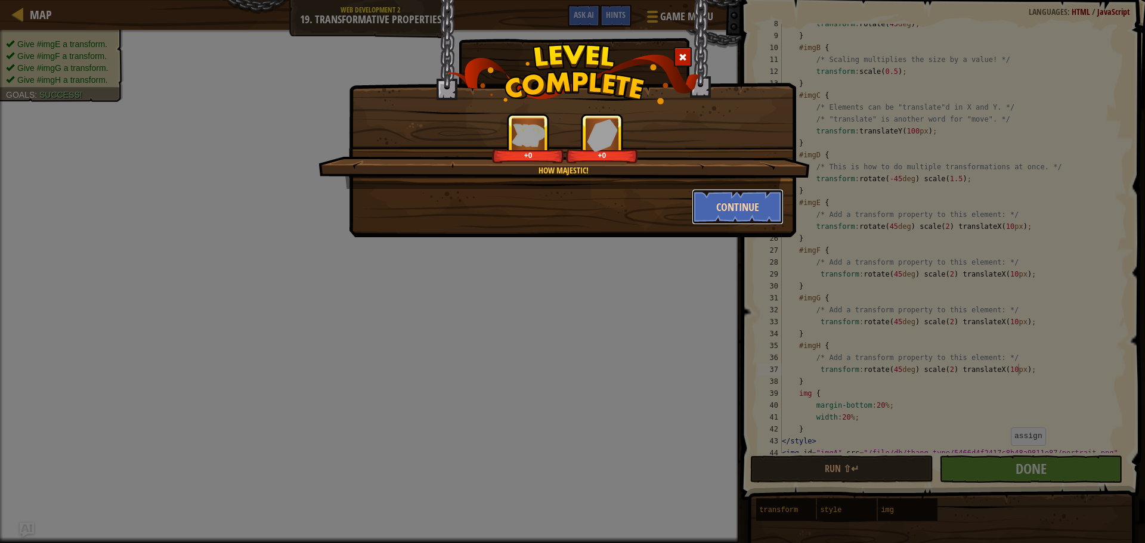
click at [729, 199] on button "Continue" at bounding box center [738, 207] width 92 height 36
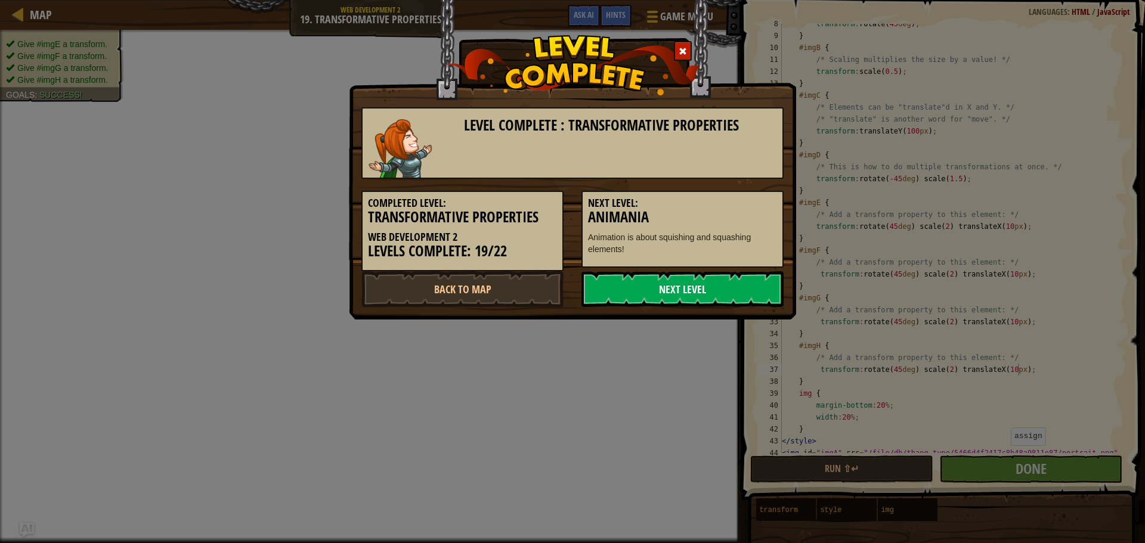
click at [724, 292] on link "Next Level" at bounding box center [682, 289] width 202 height 36
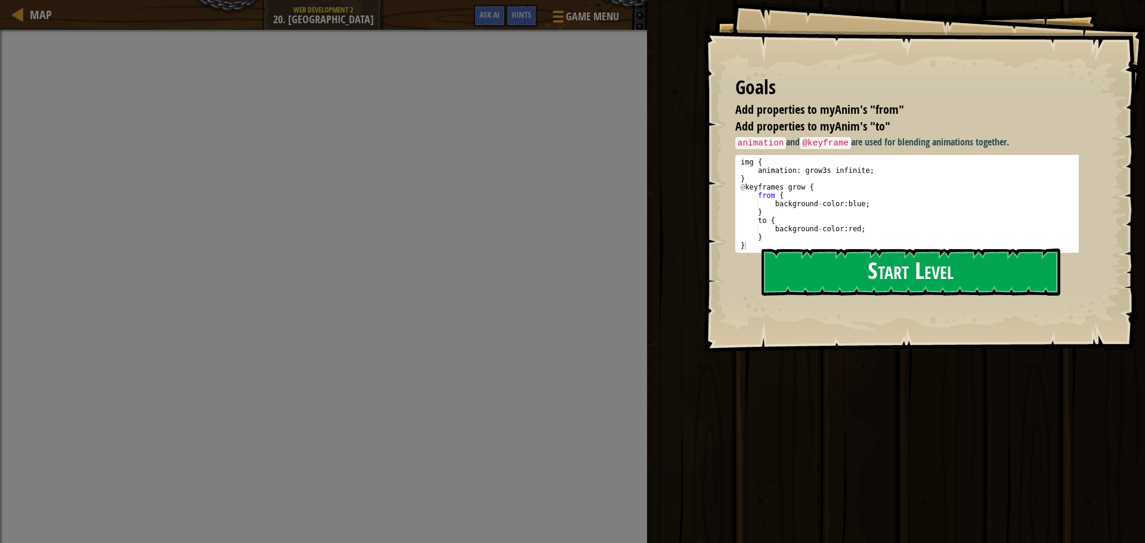
click at [831, 278] on button "Start Level" at bounding box center [910, 272] width 299 height 47
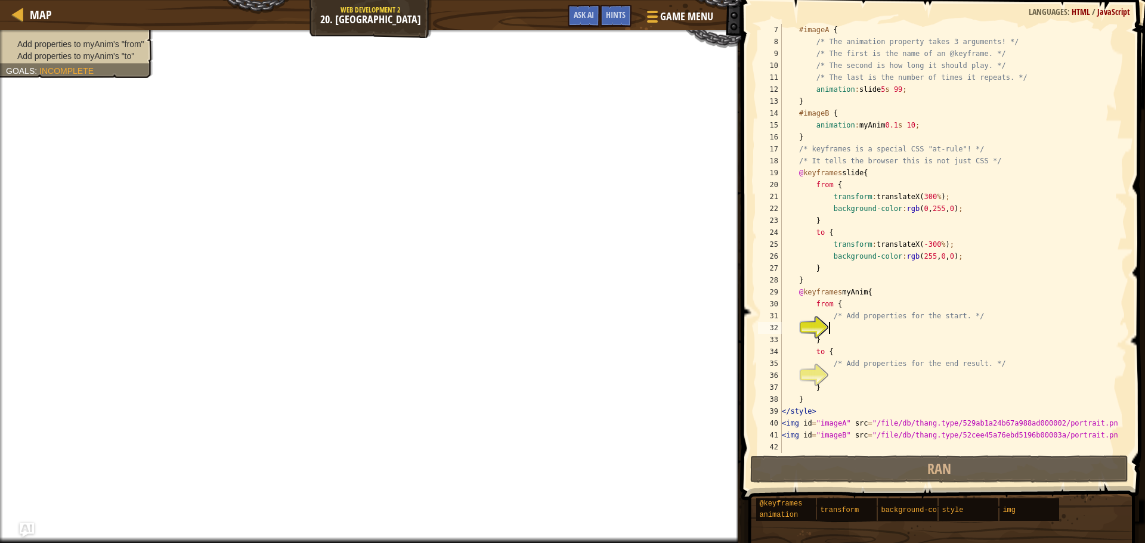
scroll to position [72, 0]
click at [854, 332] on div "#imageA { /* The animation property takes 3 arguments! */ /* The first is the n…" at bounding box center [948, 250] width 339 height 453
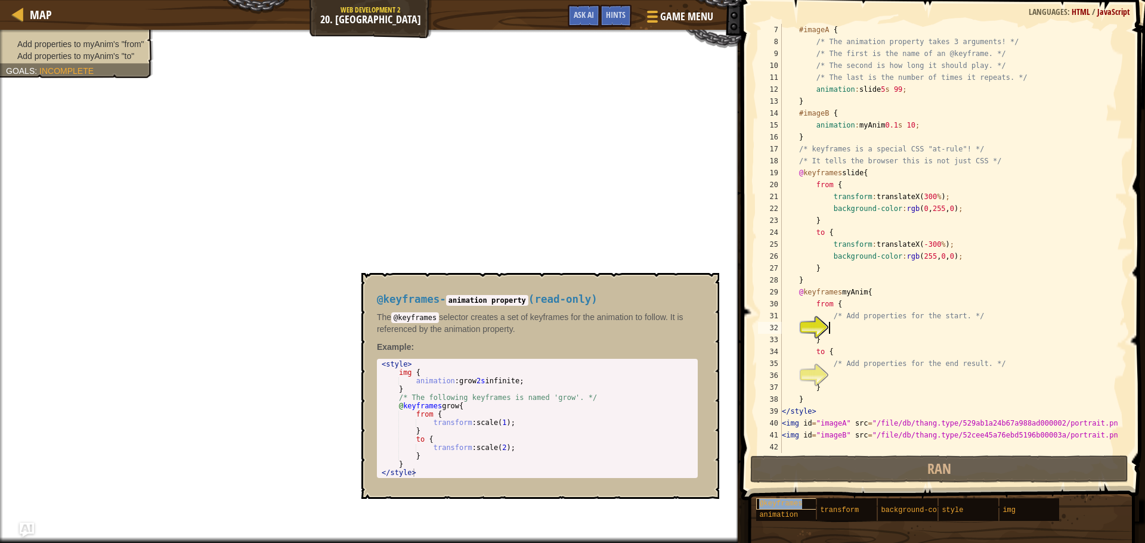
click at [803, 500] on div "@keyframes" at bounding box center [813, 503] width 114 height 11
click at [836, 331] on div "#imageA { /* The animation property takes 3 arguments! */ /* The first is the n…" at bounding box center [948, 250] width 339 height 453
click at [619, 19] on span "Hints" at bounding box center [616, 14] width 20 height 11
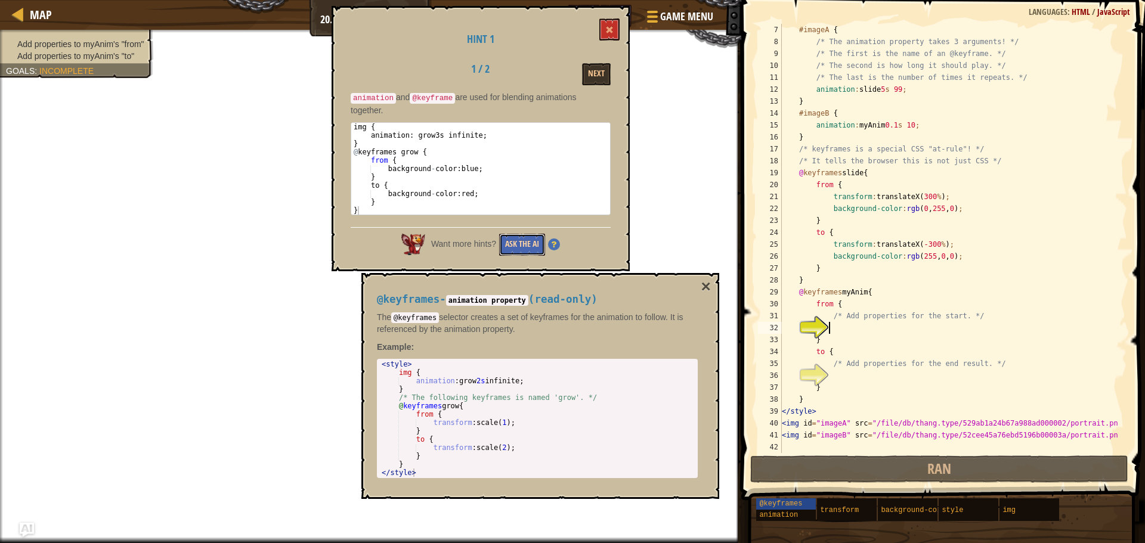
click at [518, 238] on button "Ask the AI" at bounding box center [522, 245] width 46 height 22
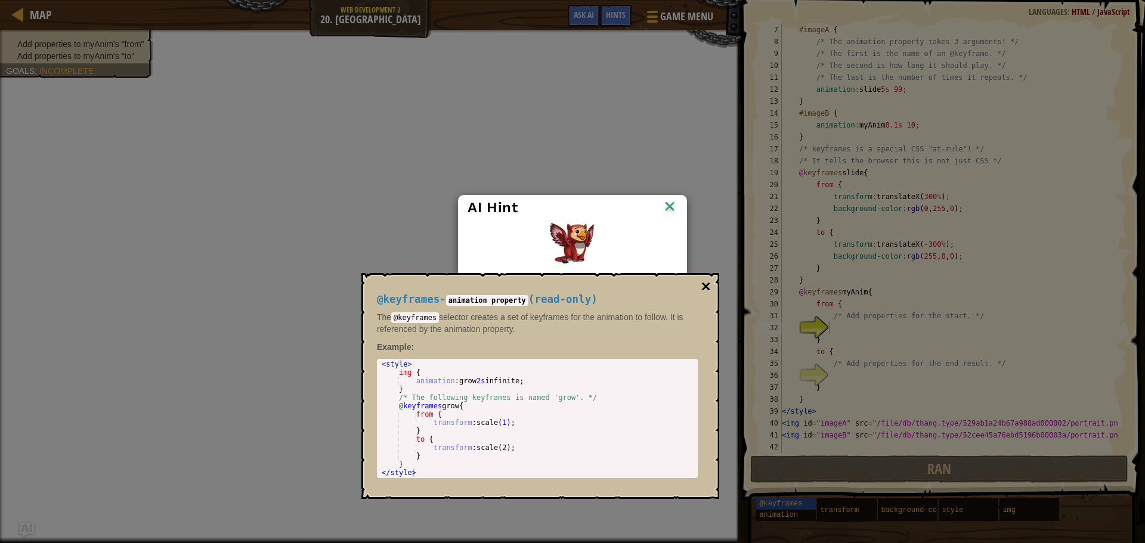
click at [708, 286] on button "×" at bounding box center [706, 286] width 10 height 17
click at [707, 284] on button "×" at bounding box center [706, 286] width 10 height 17
click at [706, 281] on button "×" at bounding box center [706, 286] width 10 height 17
click at [706, 294] on button "×" at bounding box center [706, 286] width 10 height 17
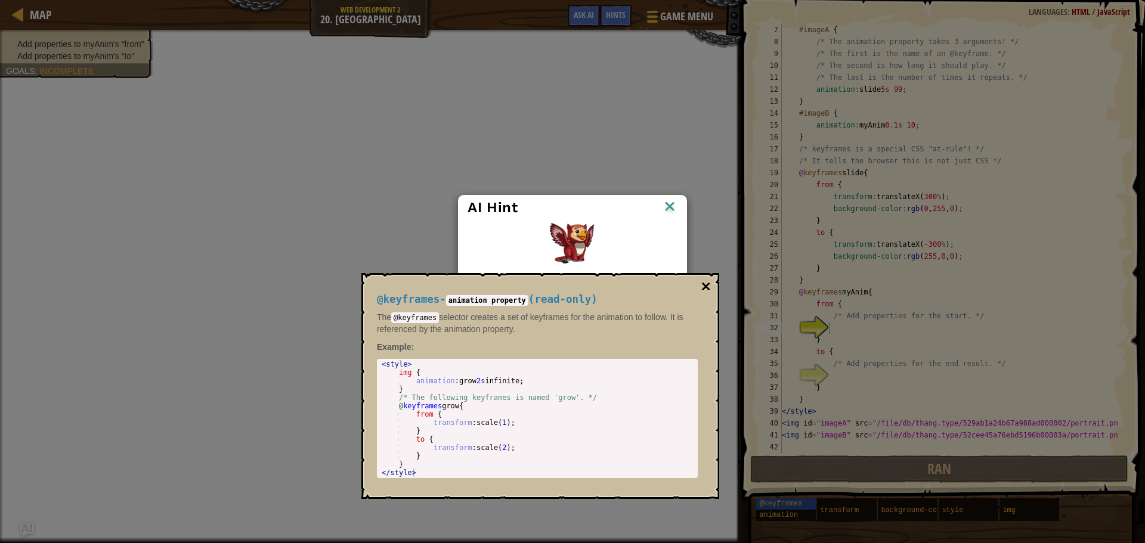
click at [709, 287] on button "×" at bounding box center [706, 286] width 10 height 17
click at [690, 286] on div "@keyframes - animation property ( read-only ) The @keyframes selector creates a…" at bounding box center [536, 386] width 337 height 207
drag, startPoint x: 696, startPoint y: 286, endPoint x: 687, endPoint y: 215, distance: 71.6
click at [701, 276] on div "@keyframes - animation property ( read-only ) The @keyframes selector creates a…" at bounding box center [540, 386] width 358 height 226
click at [665, 207] on img at bounding box center [670, 208] width 16 height 18
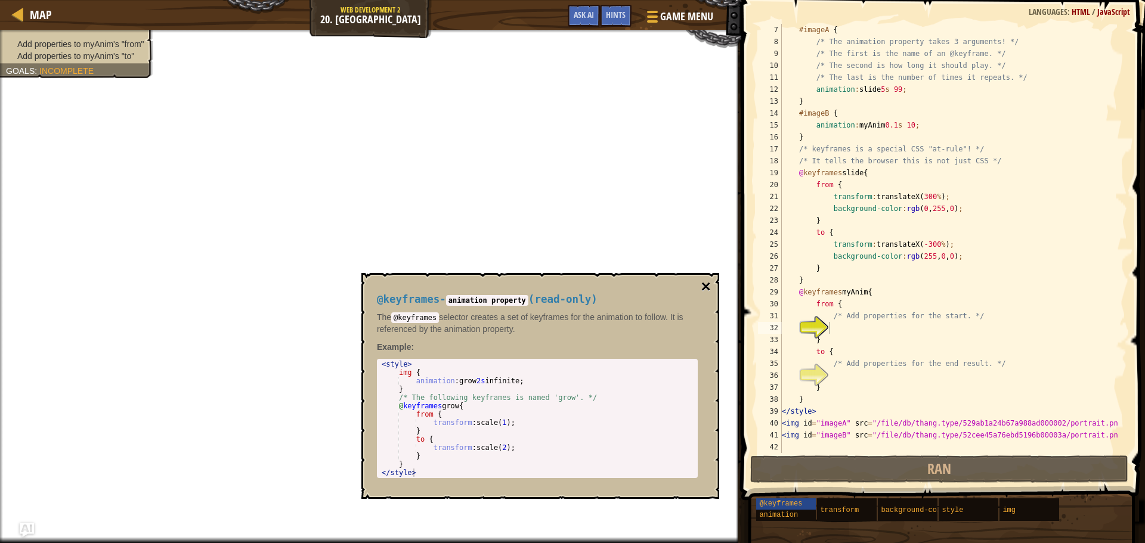
click at [702, 278] on button "×" at bounding box center [706, 286] width 10 height 17
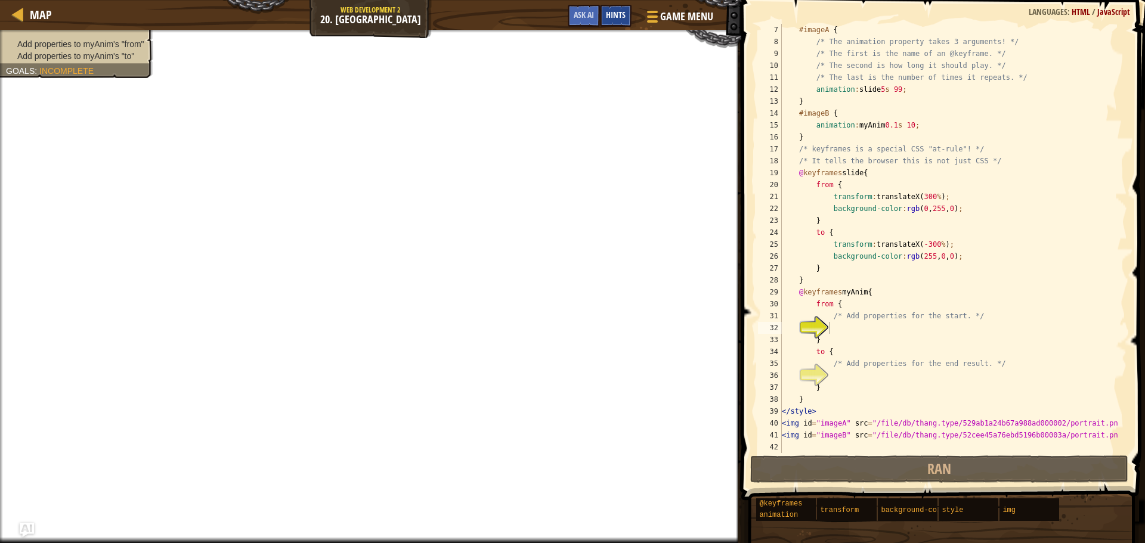
click at [616, 21] on div "Hints" at bounding box center [616, 16] width 32 height 22
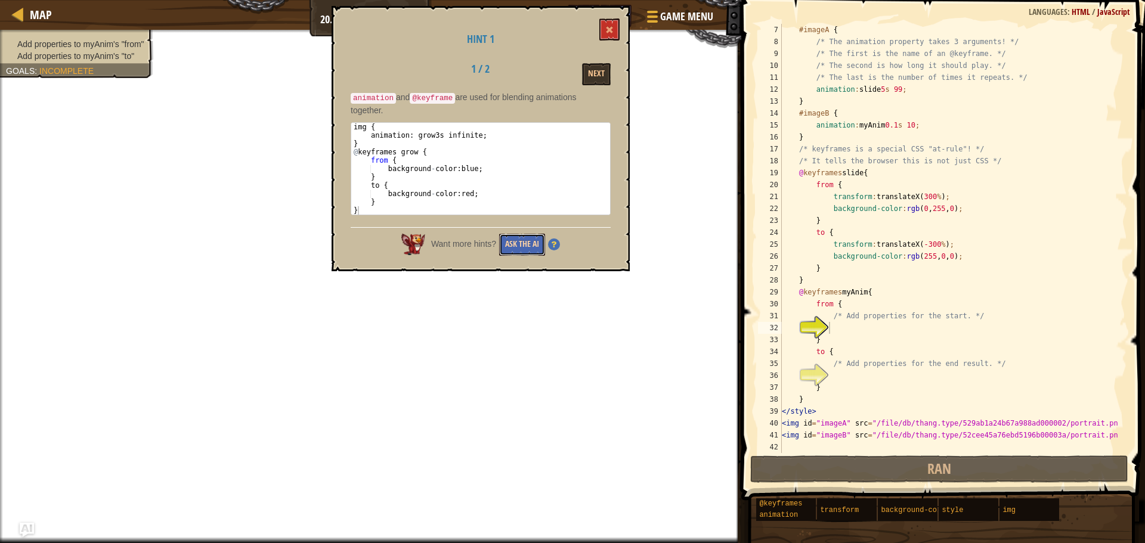
click at [516, 241] on button "Ask the AI" at bounding box center [522, 245] width 46 height 22
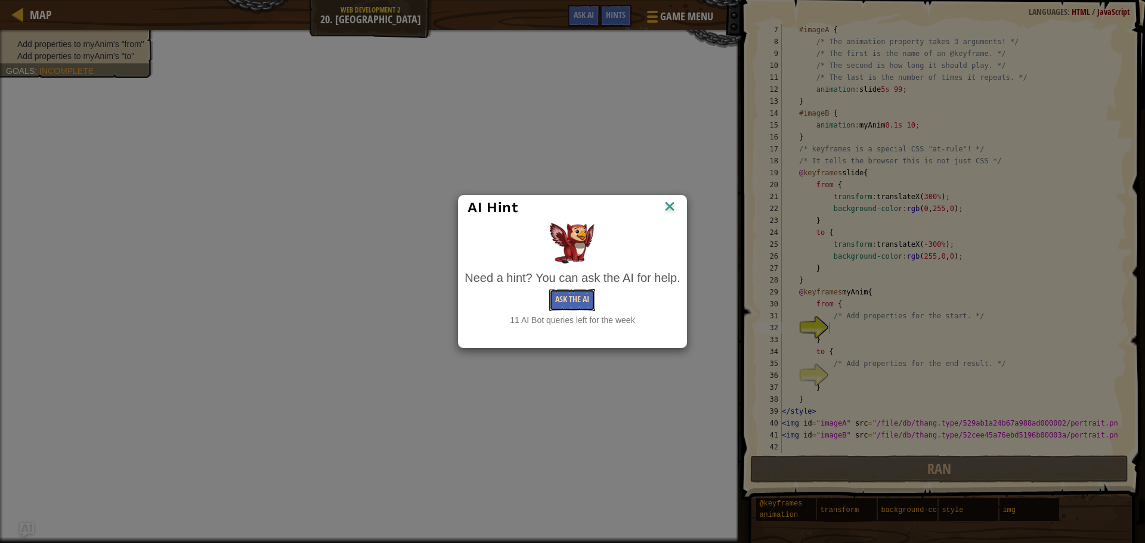
click at [590, 296] on button "Ask the AI" at bounding box center [572, 300] width 46 height 22
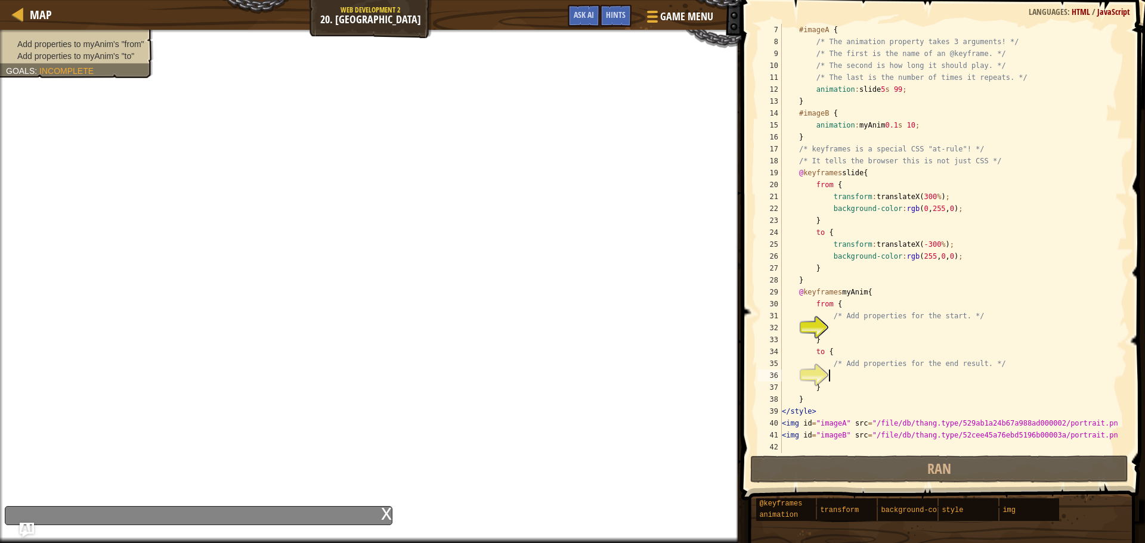
click at [841, 380] on div "#imageA { /* The animation property takes 3 arguments! */ /* The first is the n…" at bounding box center [948, 250] width 339 height 453
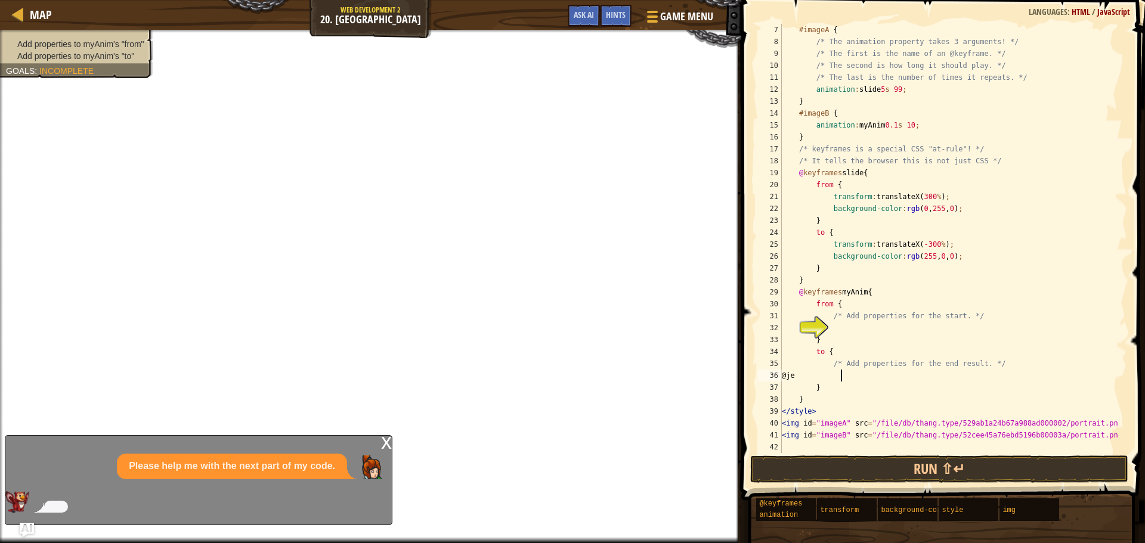
type textarea "@"
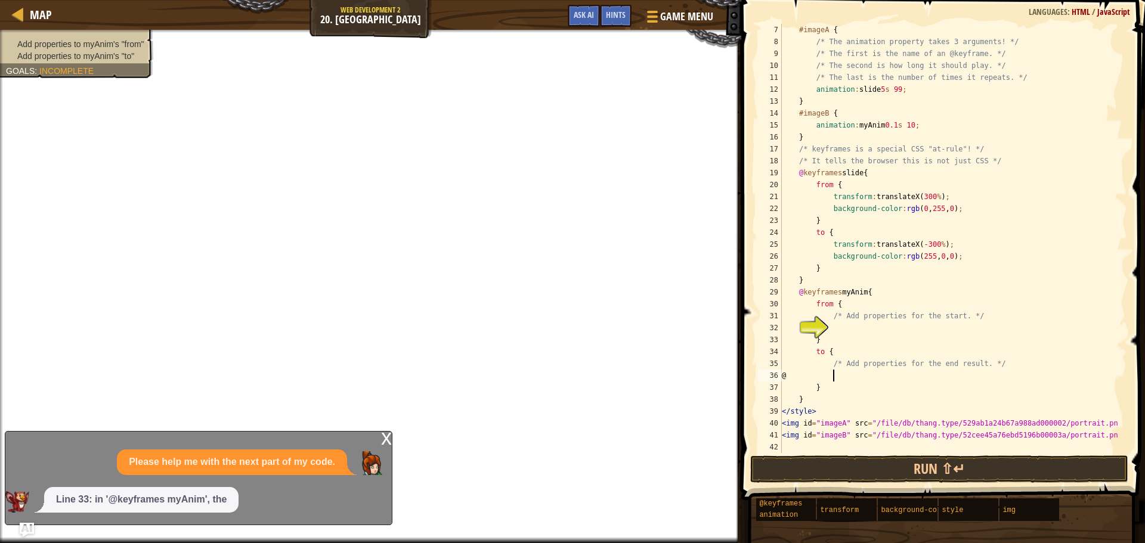
scroll to position [5, 4]
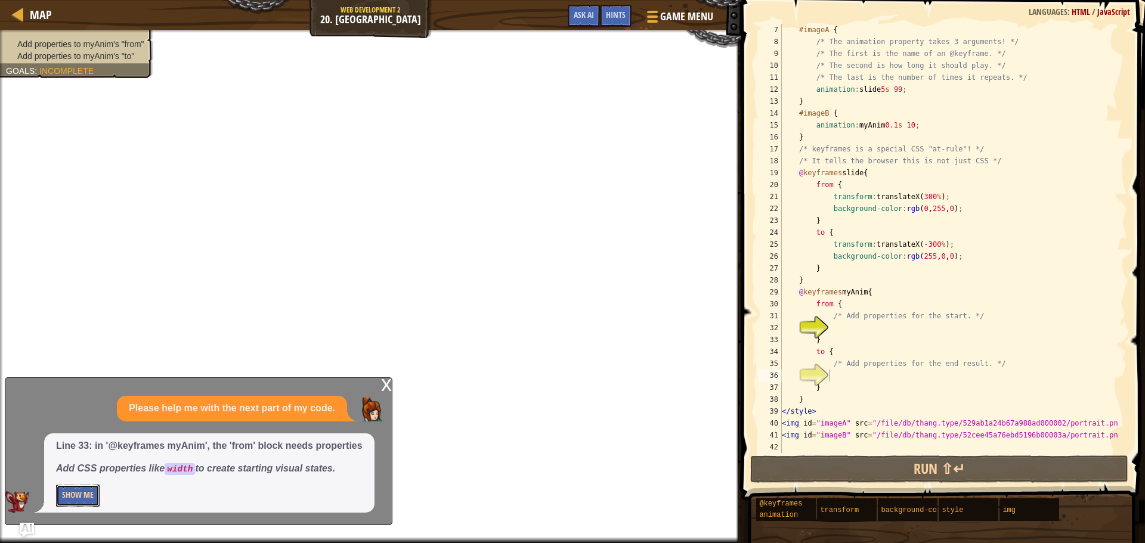
click at [88, 490] on button "Show Me" at bounding box center [78, 496] width 44 height 22
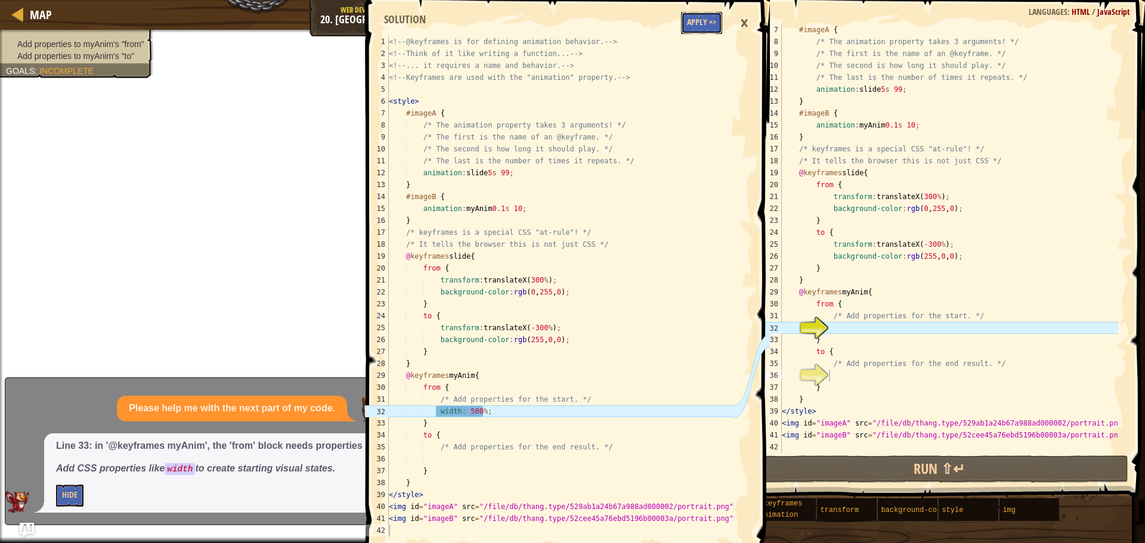
click at [715, 21] on button "Apply =>" at bounding box center [701, 23] width 41 height 22
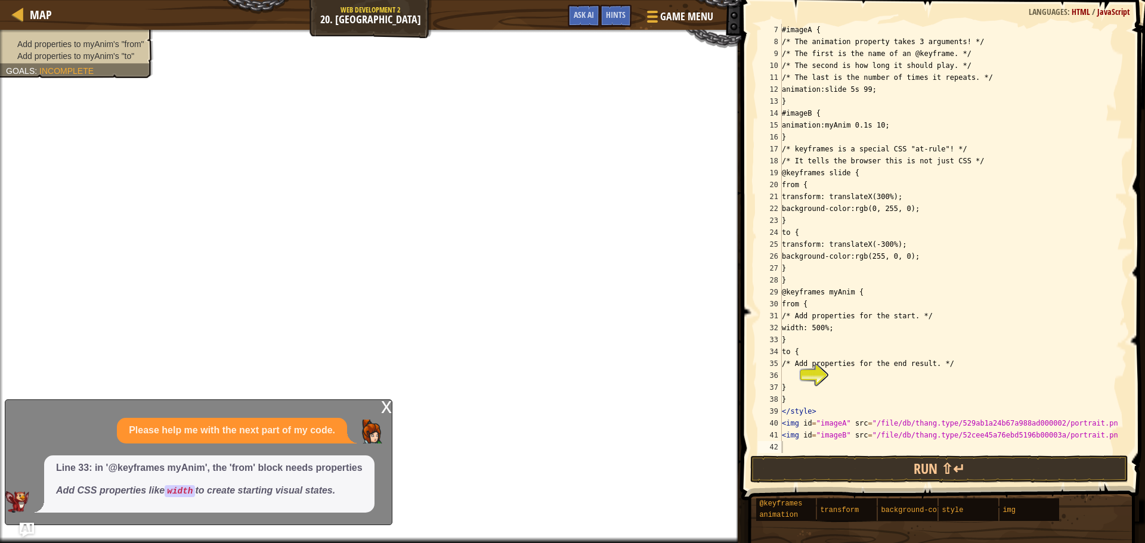
type textarea "}"
click at [836, 382] on div "#imageA { /* The animation property takes 3 arguments! */ /* The first is the n…" at bounding box center [948, 250] width 339 height 453
click at [841, 376] on div "#imageA { /* The animation property takes 3 arguments! */ /* The first is the n…" at bounding box center [948, 250] width 339 height 453
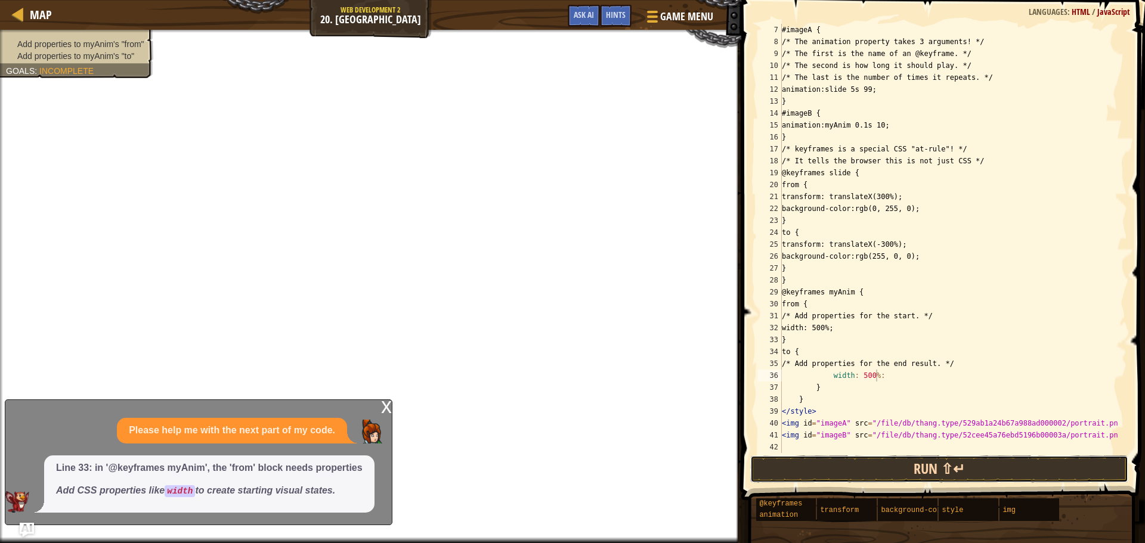
click at [917, 466] on button "Run ⇧↵" at bounding box center [939, 469] width 378 height 27
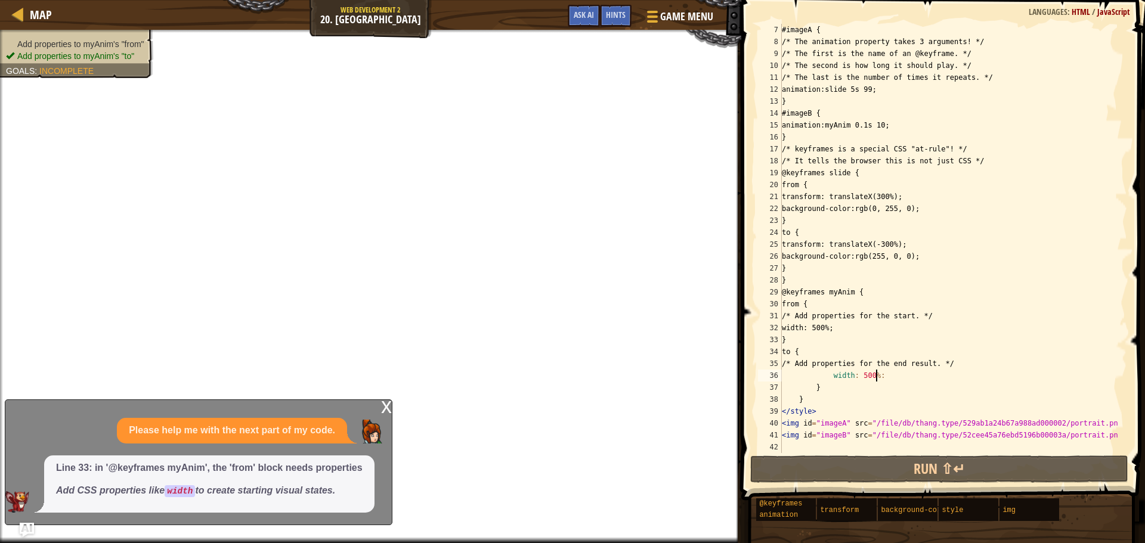
click at [899, 379] on div "#imageA { /* The animation property takes 3 arguments! */ /* The first is the n…" at bounding box center [948, 250] width 339 height 453
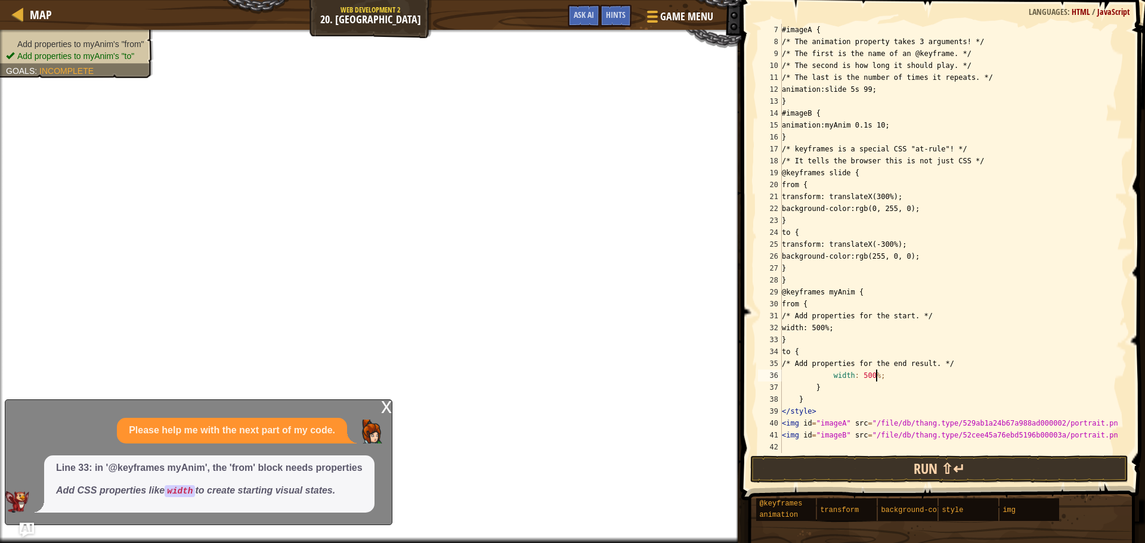
type textarea "width: 500%;"
click at [903, 465] on button "Run ⇧↵" at bounding box center [939, 469] width 378 height 27
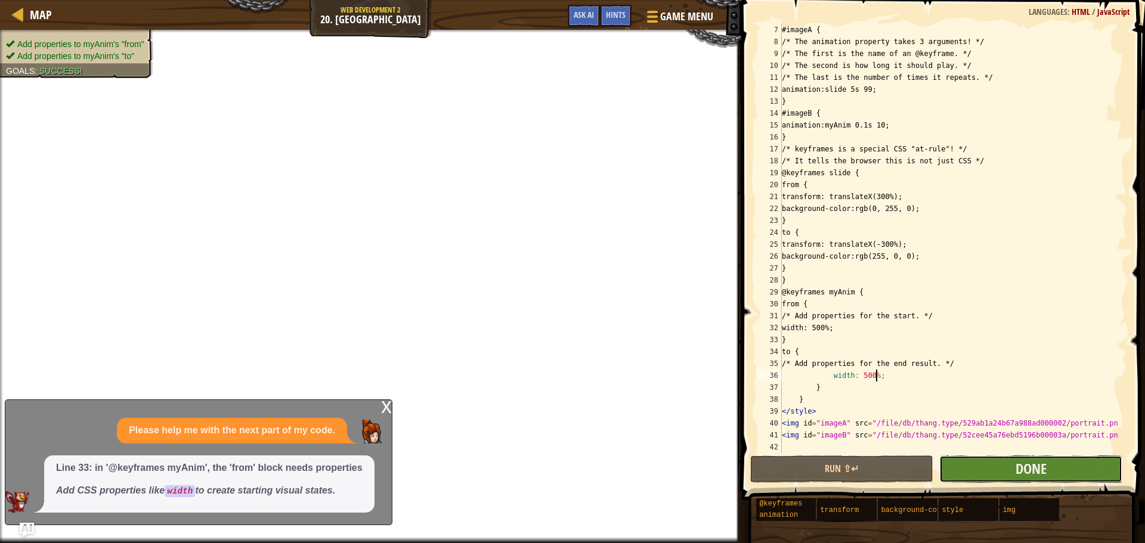
click at [968, 467] on button "Done" at bounding box center [1030, 469] width 183 height 27
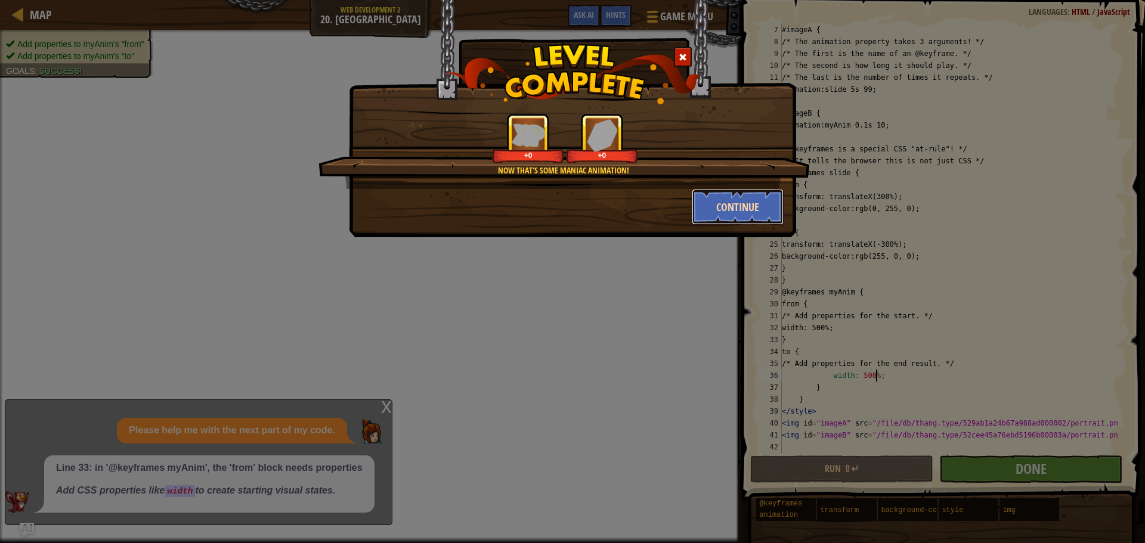
click at [744, 193] on button "Continue" at bounding box center [738, 207] width 92 height 36
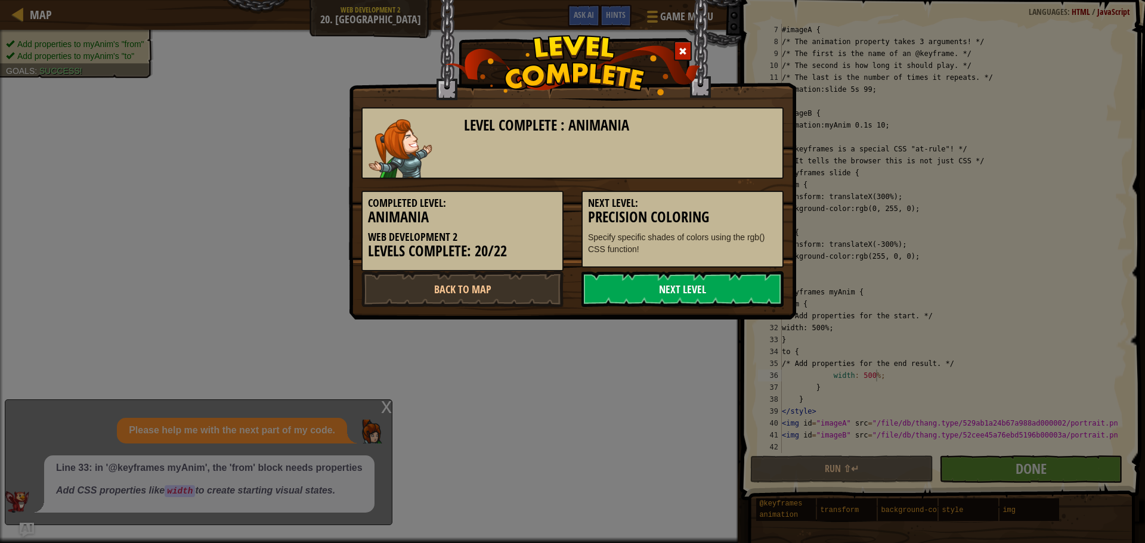
click at [708, 282] on link "Next Level" at bounding box center [682, 289] width 202 height 36
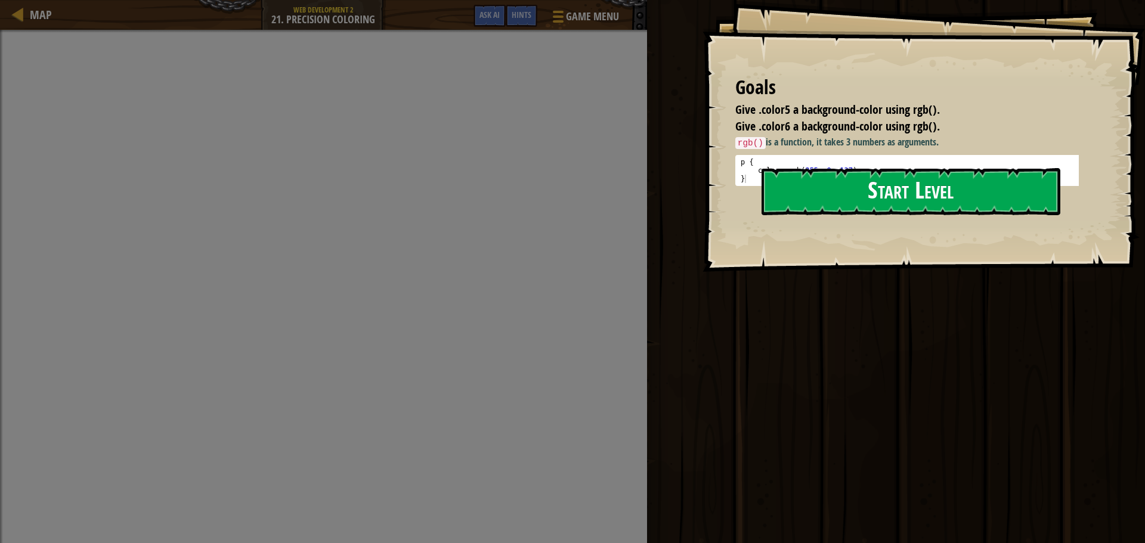
click at [848, 182] on button "Start Level" at bounding box center [910, 191] width 299 height 47
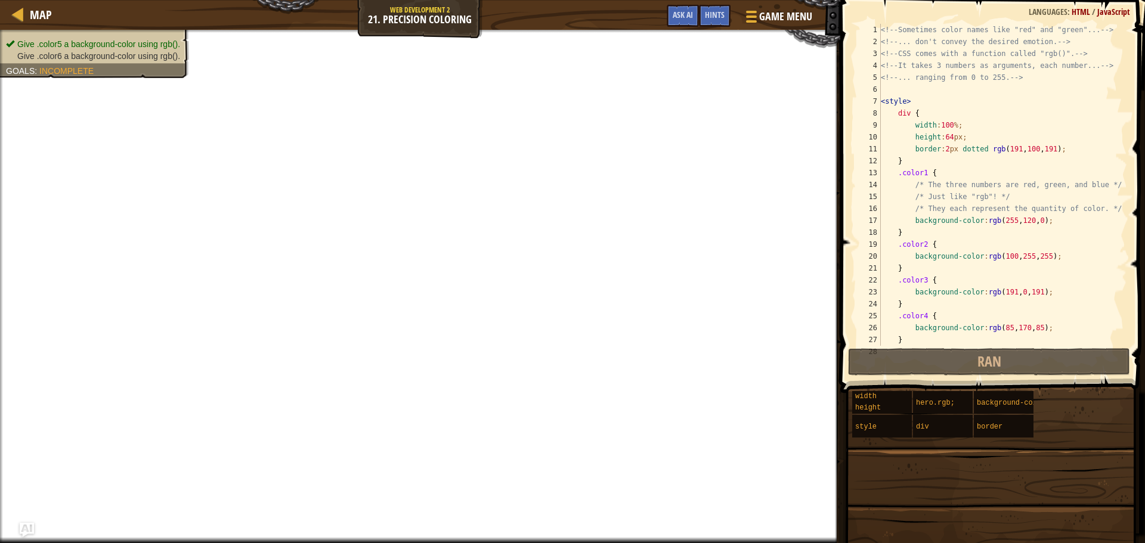
scroll to position [95, 0]
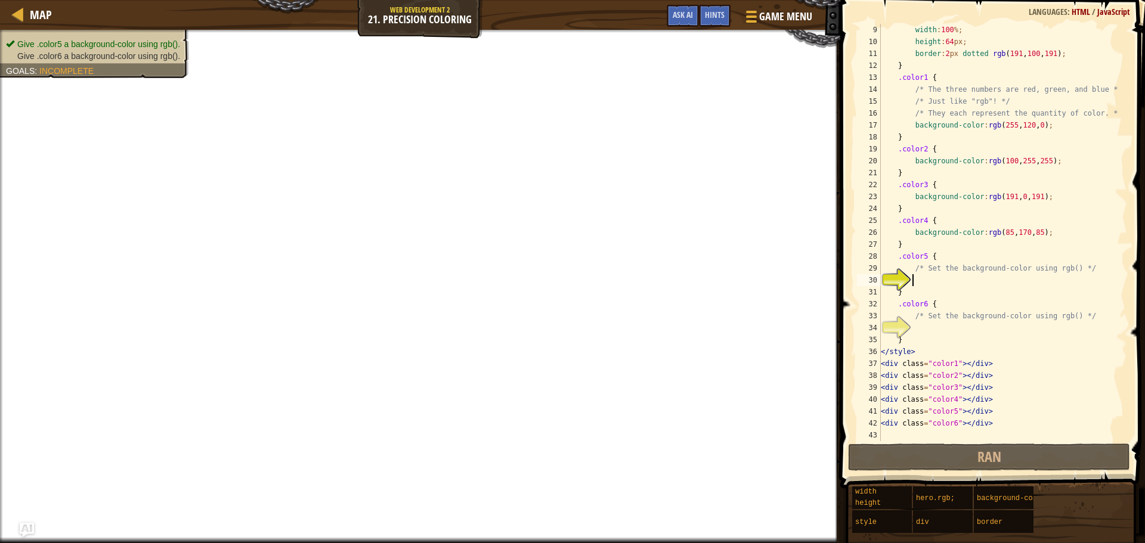
click at [916, 283] on div "width : 100 % ; height : 64 px ; border : 2 px dotted rgb ( 191 , 100 , 191 ) ;…" at bounding box center [998, 244] width 240 height 441
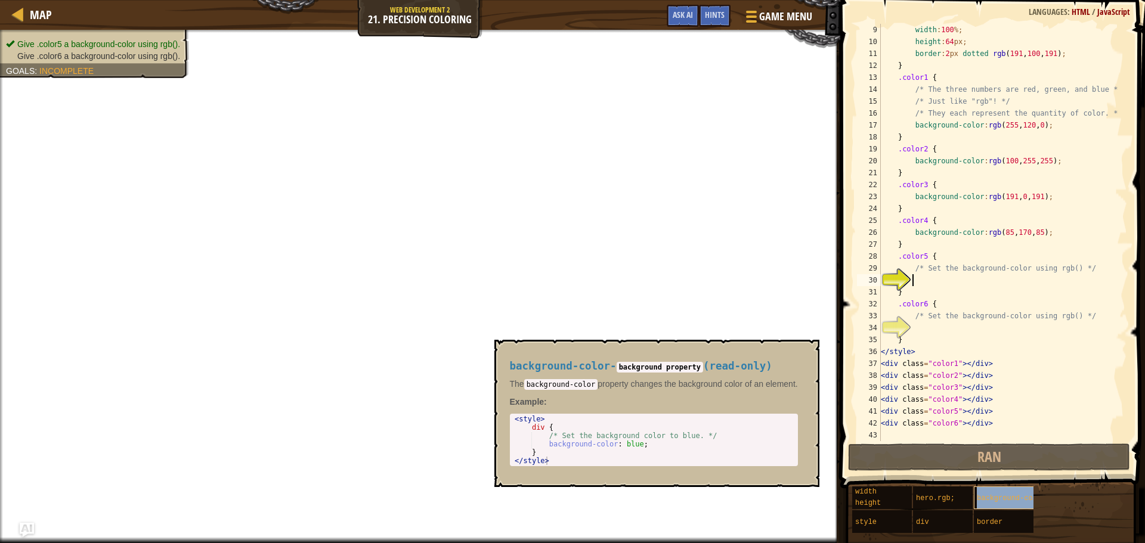
click at [996, 488] on div "background-color" at bounding box center [1031, 498] width 114 height 23
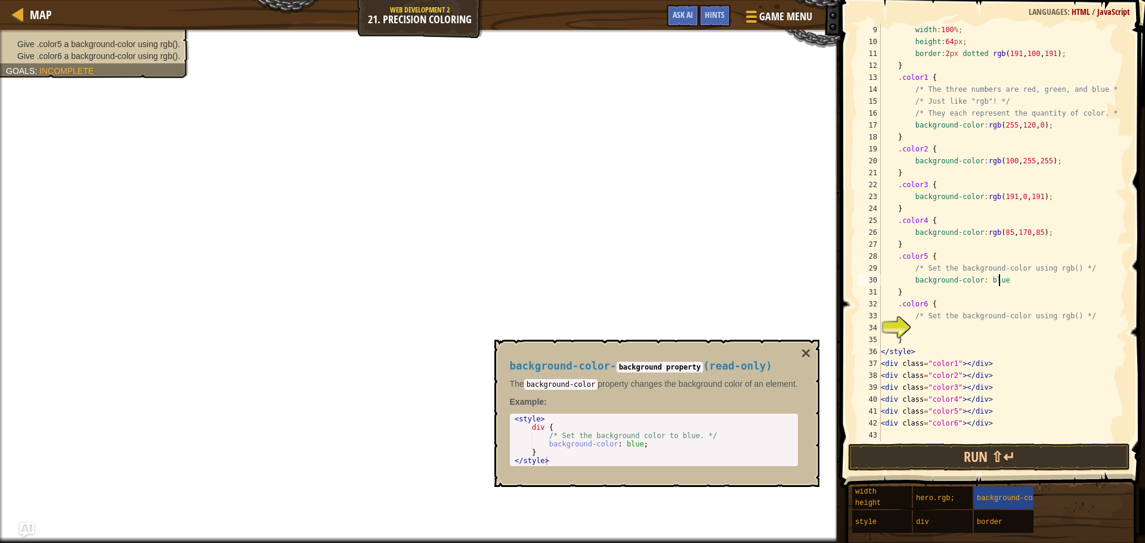
scroll to position [5, 9]
type textarea "background-color: blue;"
click at [920, 332] on div "width : 100 % ; height : 64 px ; border : 2 px dotted rgb ( 191 , 100 , 191 ) ;…" at bounding box center [998, 244] width 240 height 441
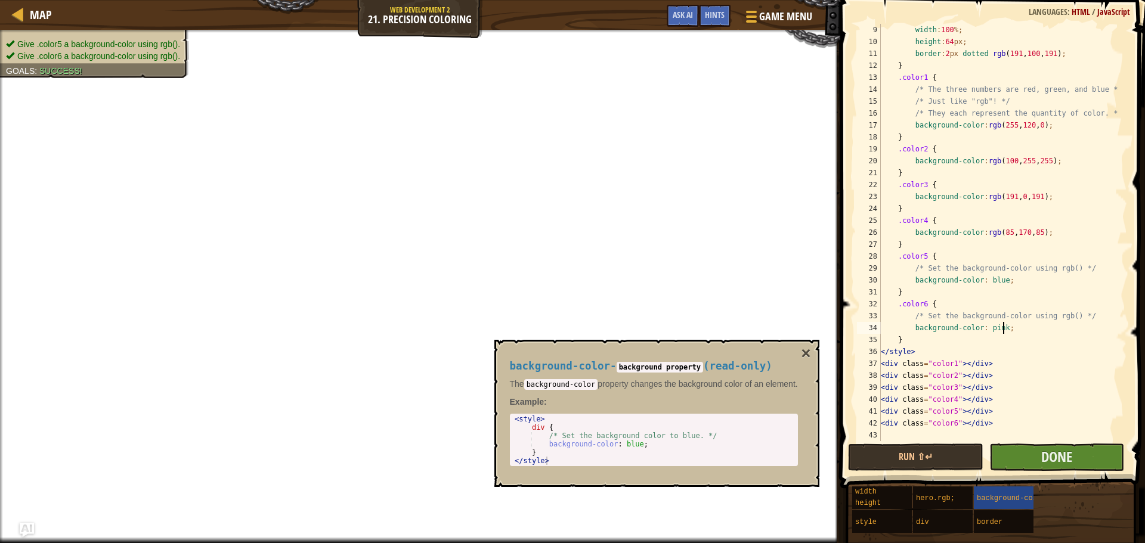
type textarea "background-color: pink;"
click at [1034, 463] on button "Done" at bounding box center [1056, 457] width 135 height 27
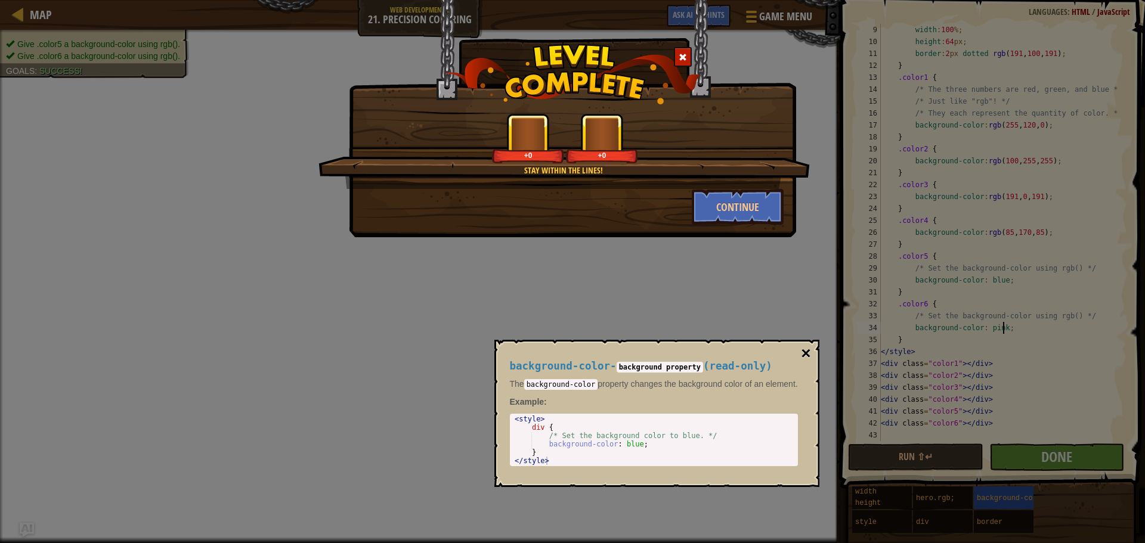
click at [807, 356] on button "×" at bounding box center [806, 353] width 10 height 17
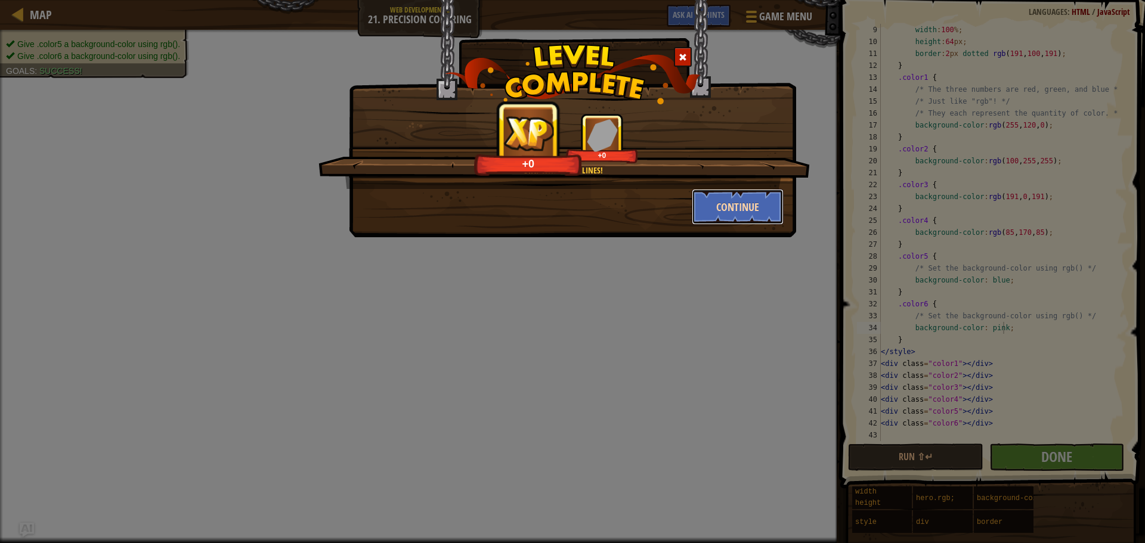
click at [744, 216] on button "Continue" at bounding box center [738, 207] width 92 height 36
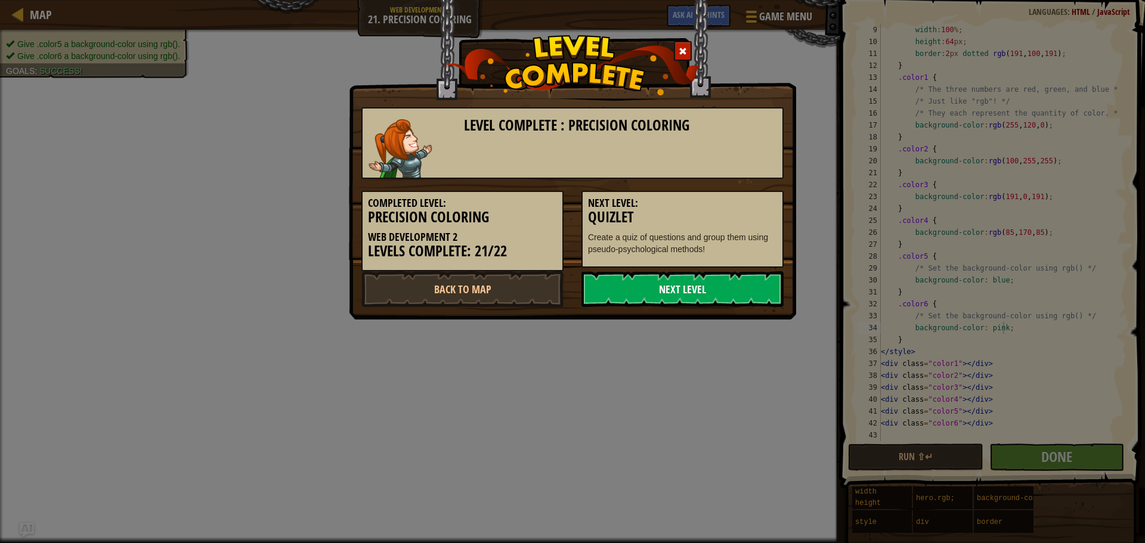
click at [717, 293] on link "Next Level" at bounding box center [682, 289] width 202 height 36
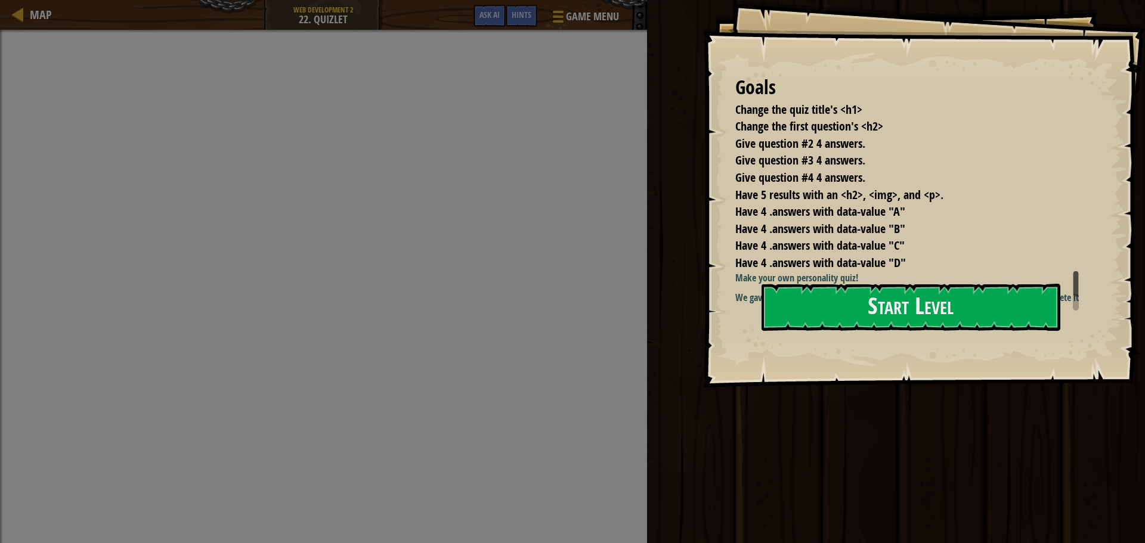
click at [910, 339] on div "Goals Change the quiz title's <h1> Change the first question's <h2> Give questi…" at bounding box center [923, 194] width 442 height 388
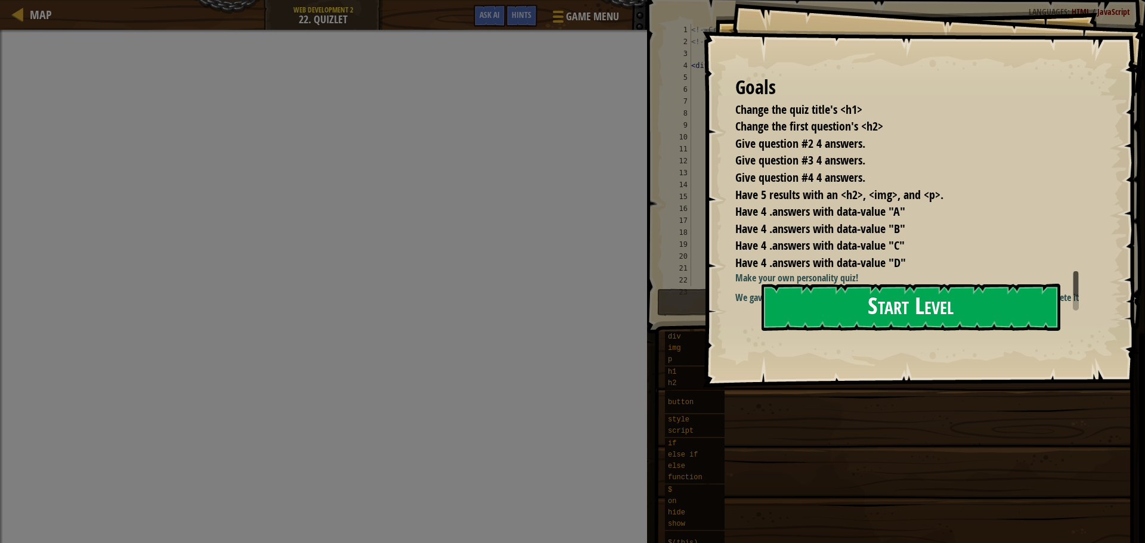
click at [889, 311] on button "Start Level" at bounding box center [910, 307] width 299 height 47
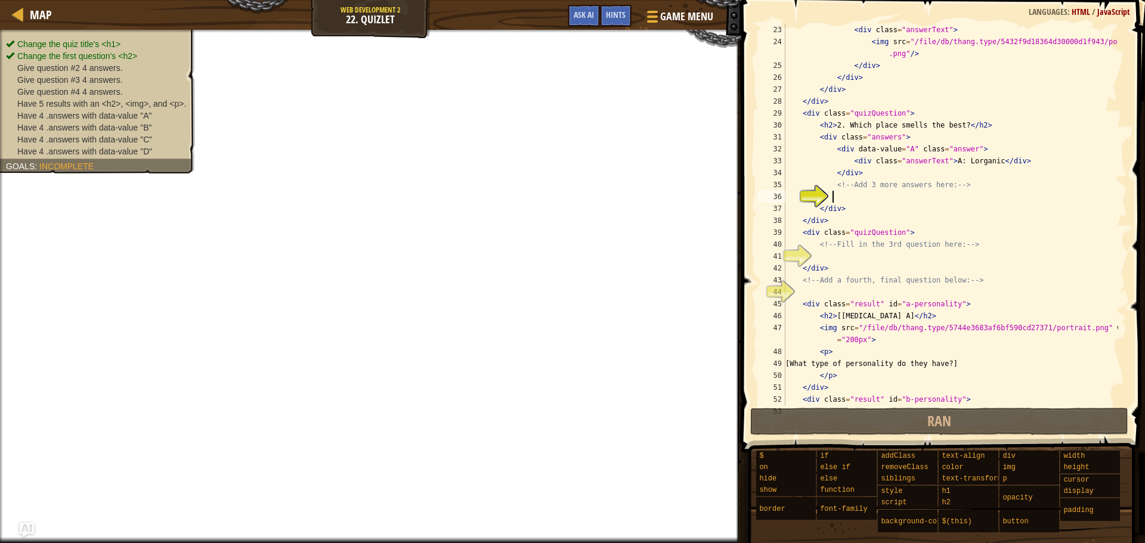
scroll to position [298, 0]
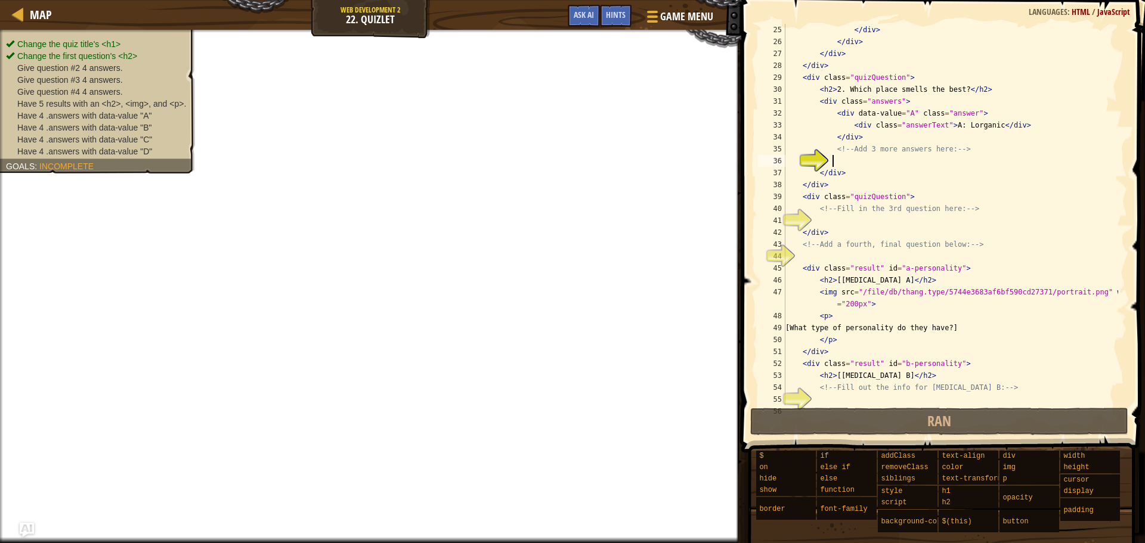
click at [842, 159] on div "</ div > </ div > </ div > </ div > < div class = "quizQuestion" > < h2 > 2. Wh…" at bounding box center [950, 226] width 335 height 405
click at [859, 163] on div "</ div > </ div > </ div > </ div > < div class = "quizQuestion" > < h2 > 2. Wh…" at bounding box center [950, 226] width 335 height 405
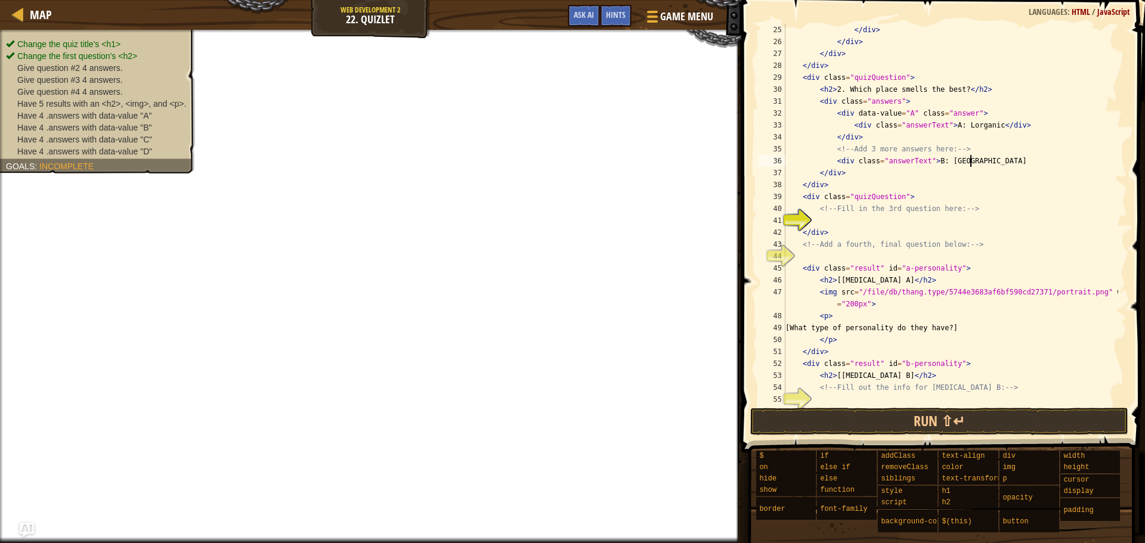
scroll to position [5, 5]
drag, startPoint x: 961, startPoint y: 165, endPoint x: 1015, endPoint y: 156, distance: 54.4
click at [1015, 156] on div "</ div > </ div > </ div > </ div > < div class = "quizQuestion" > < h2 > 2. Wh…" at bounding box center [950, 226] width 335 height 405
click at [979, 156] on div "</ div > </ div > </ div > </ div > < div class = "quizQuestion" > < h2 > 2. Wh…" at bounding box center [950, 226] width 335 height 405
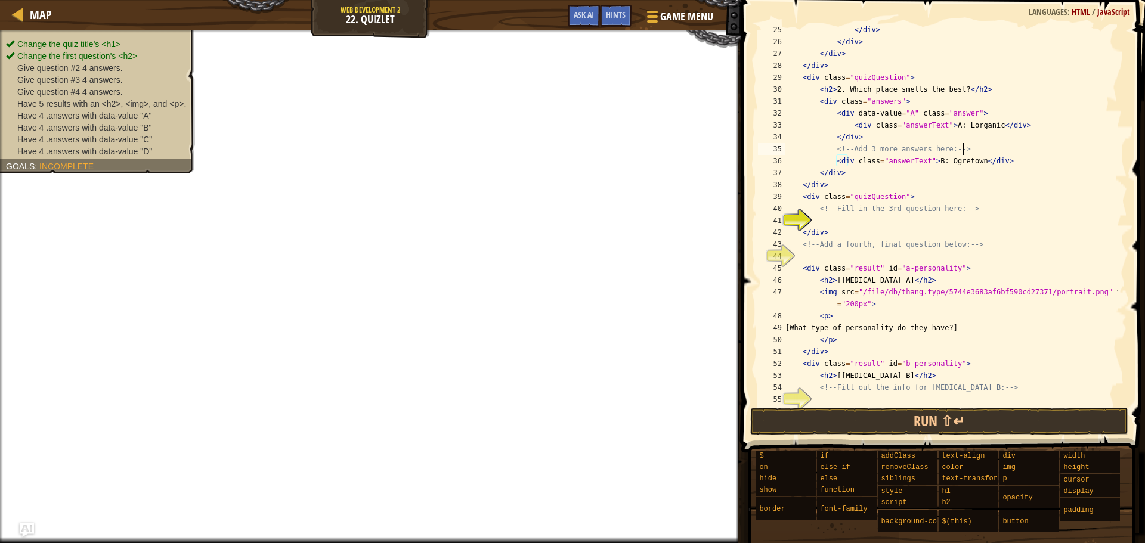
click at [961, 151] on div "</ div > </ div > </ div > </ div > < div class = "quizQuestion" > < h2 > 2. Wh…" at bounding box center [950, 226] width 335 height 405
type textarea "<!-- Add 3 more answers here: -->"
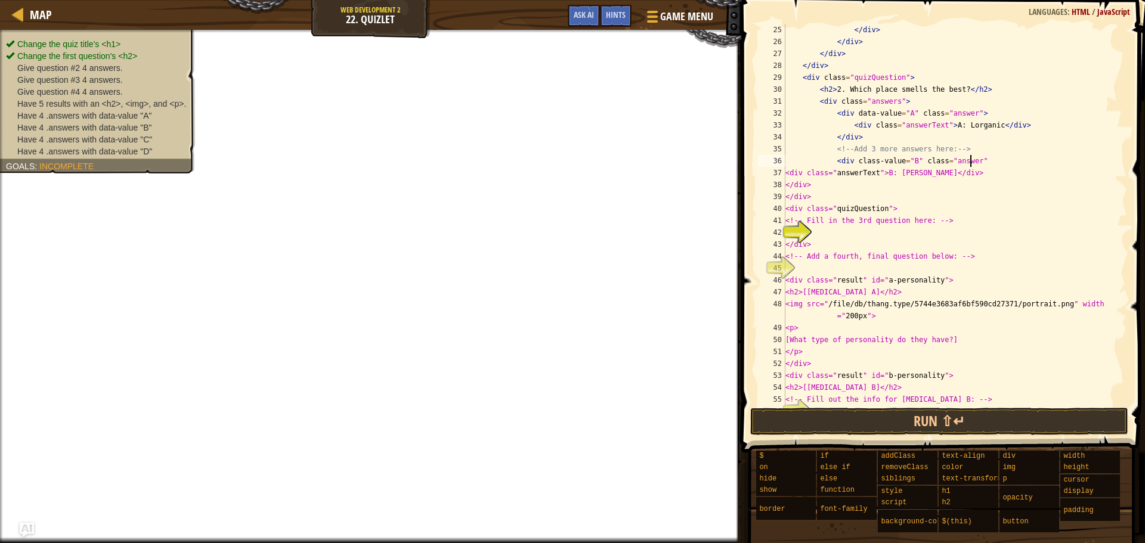
scroll to position [5, 15]
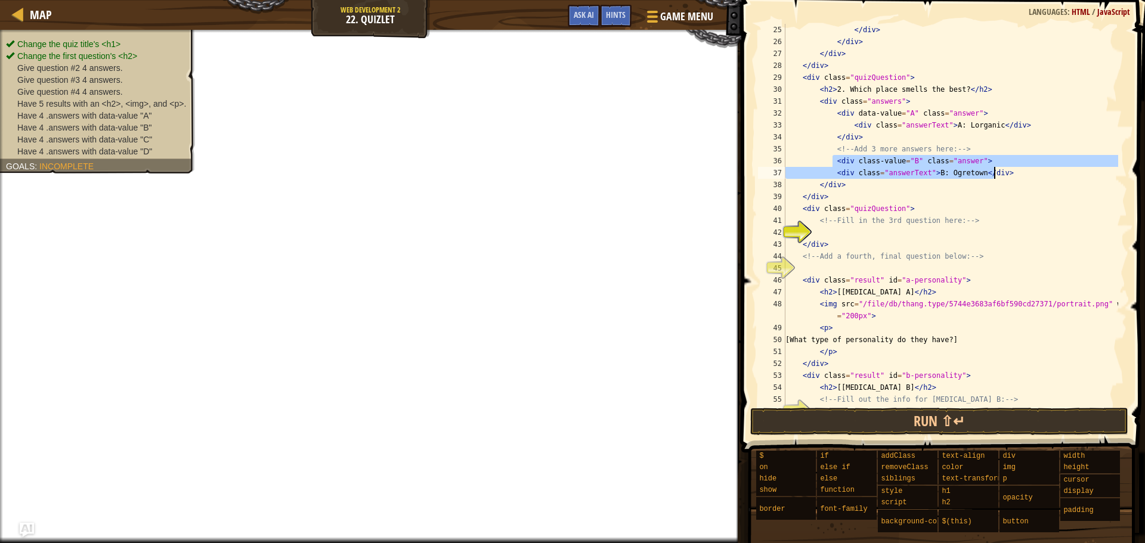
drag, startPoint x: 831, startPoint y: 156, endPoint x: 1012, endPoint y: 171, distance: 181.3
click at [1012, 171] on div "</ div > </ div > </ div > </ div > < div class = "quizQuestion" > < h2 > 2. Wh…" at bounding box center [950, 226] width 335 height 405
click at [995, 178] on div "</ div > </ div > </ div > </ div > < div class = "quizQuestion" > < h2 > 2. Wh…" at bounding box center [950, 215] width 335 height 382
type textarea "<div class="answerText">B: [PERSON_NAME]</div>"
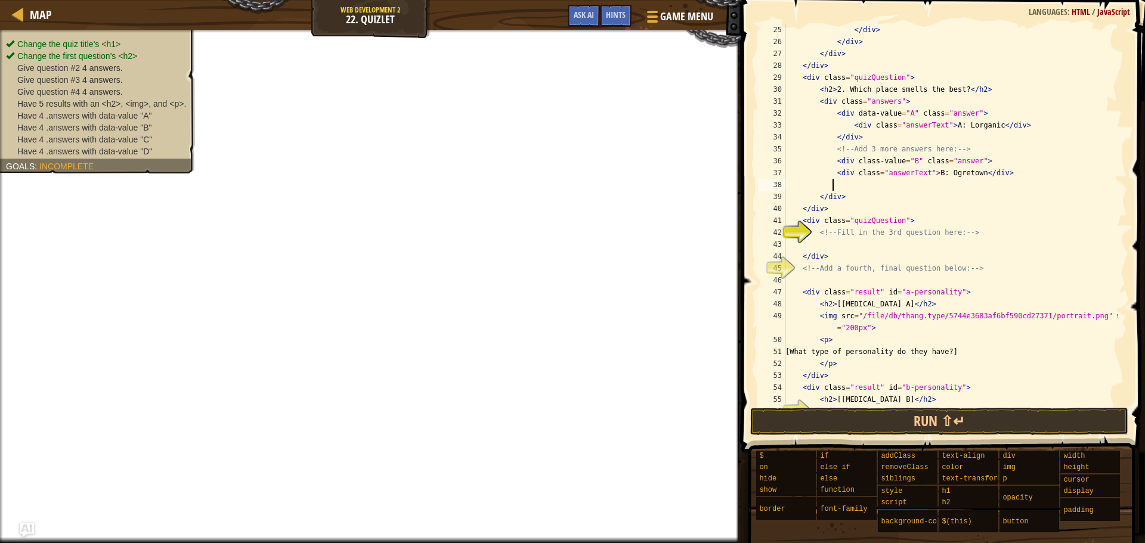
scroll to position [5, 4]
paste textarea "<div class="answerText">B: [PERSON_NAME]</div>"
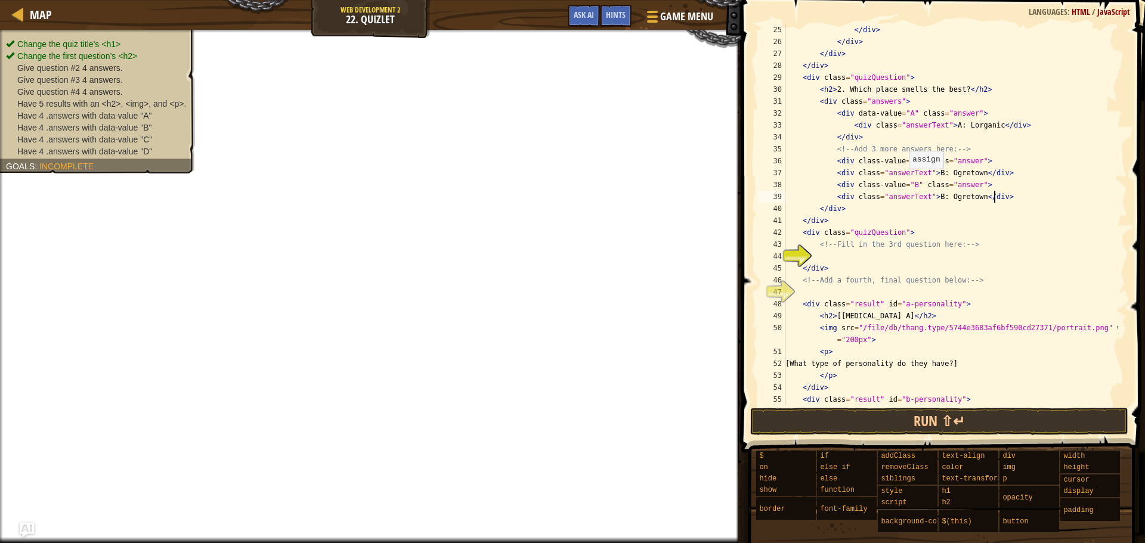
click at [906, 181] on div "</ div > </ div > </ div > </ div > < div class = "quizQuestion" > < h2 > 2. Wh…" at bounding box center [950, 226] width 335 height 405
click at [969, 197] on div "</ div > </ div > </ div > </ div > < div class = "quizQuestion" > < h2 > 2. Wh…" at bounding box center [950, 226] width 335 height 405
click at [999, 173] on div "</ div > </ div > </ div > </ div > < div class = "quizQuestion" > < h2 > 2. Wh…" at bounding box center [950, 226] width 335 height 405
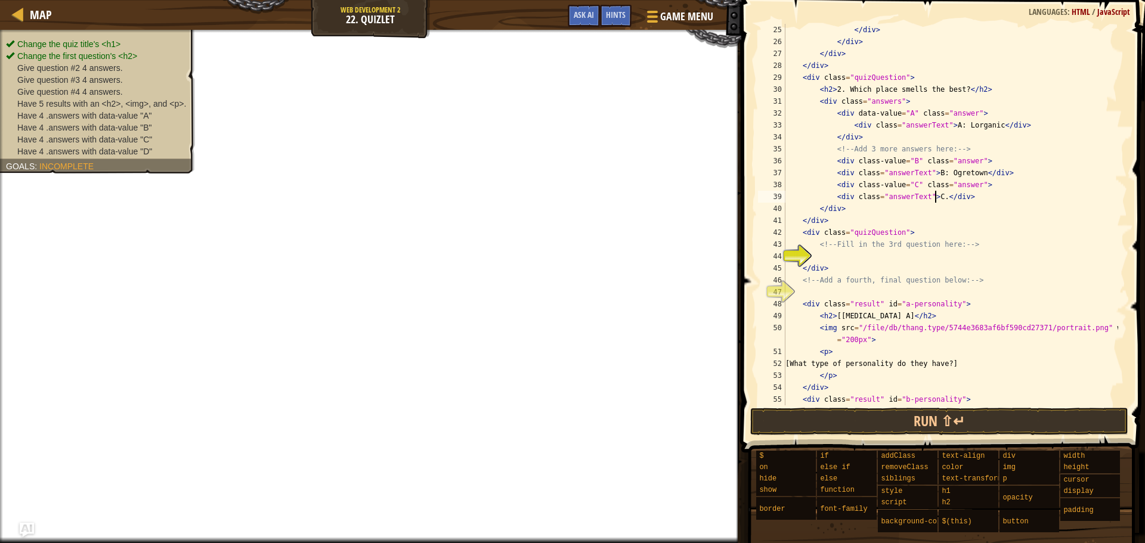
type textarea "<div class="answerText">B: [PERSON_NAME]</div>"
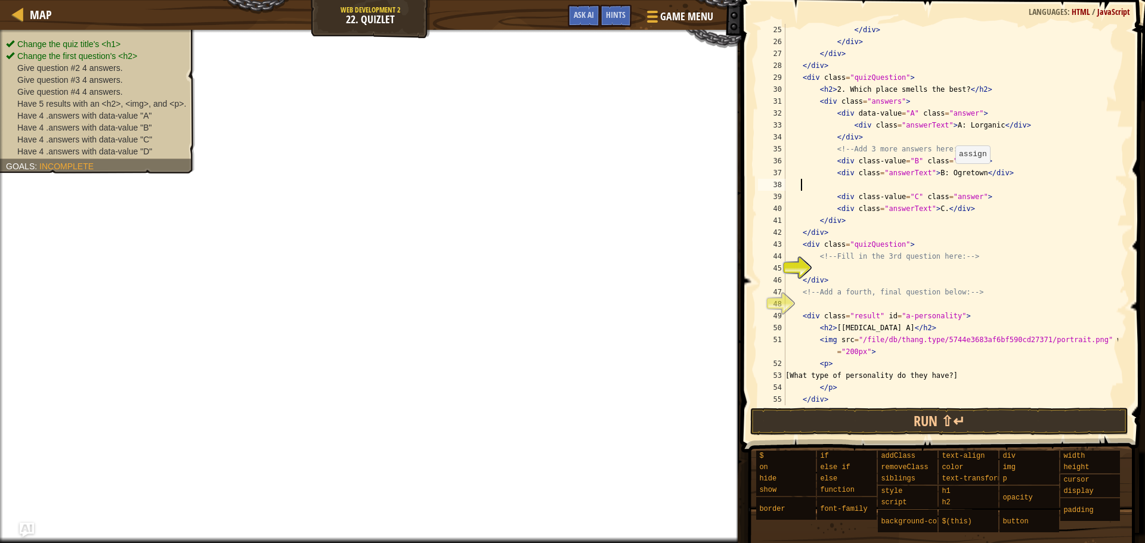
scroll to position [5, 0]
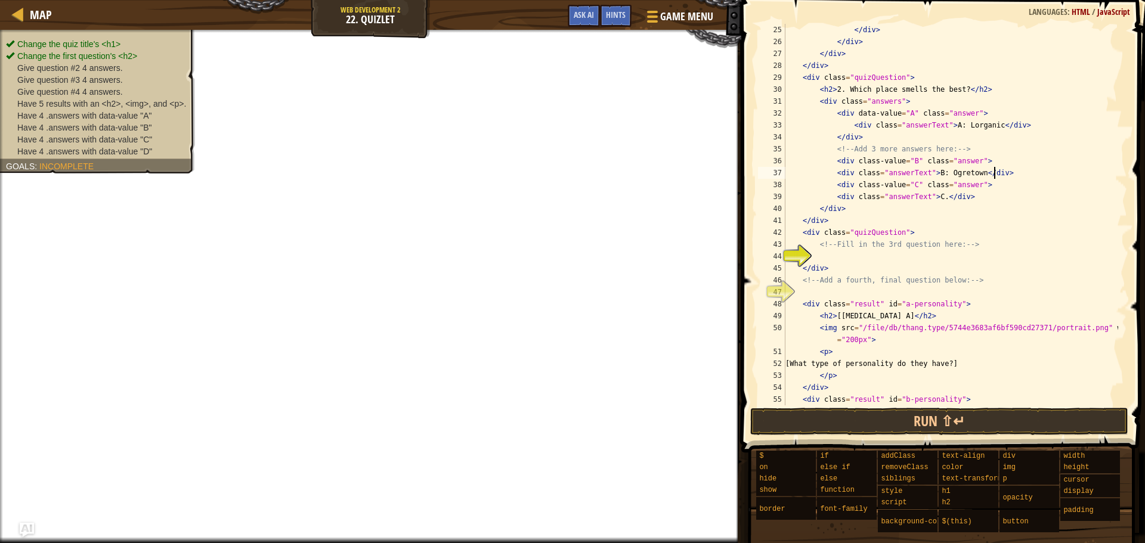
click at [829, 187] on div "</ div > </ div > </ div > </ div > < div class = "quizQuestion" > < h2 > 2. Wh…" at bounding box center [950, 226] width 335 height 405
click at [826, 196] on div "</ div > </ div > </ div > </ div > < div class = "quizQuestion" > < h2 > 2. Wh…" at bounding box center [950, 226] width 335 height 405
click at [959, 194] on div "</ div > </ div > </ div > </ div > < div class = "quizQuestion" > < h2 > 2. Wh…" at bounding box center [950, 226] width 335 height 405
click at [939, 423] on button "Run ⇧↵" at bounding box center [939, 421] width 378 height 27
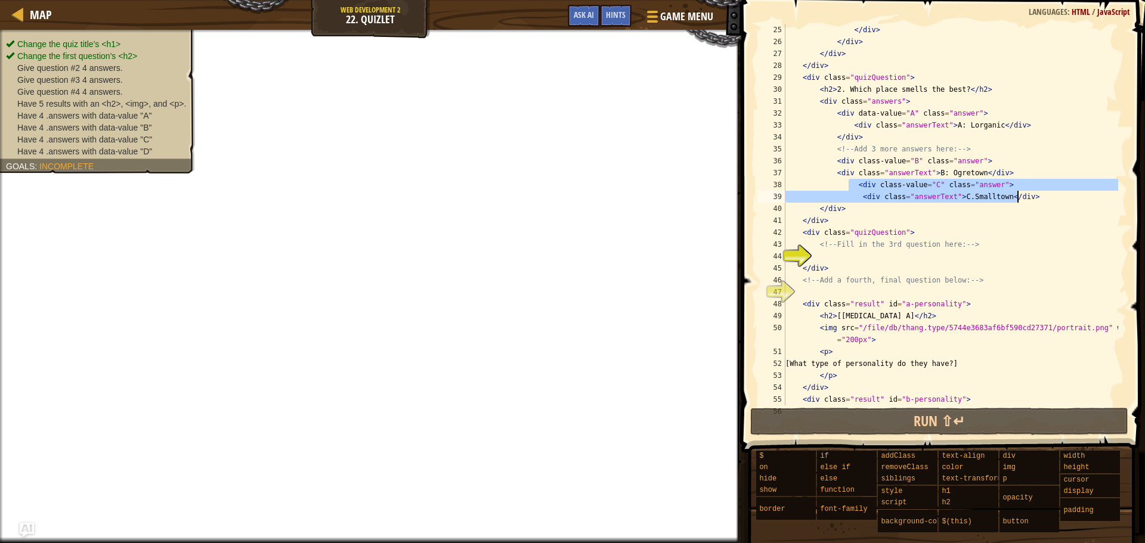
drag, startPoint x: 848, startPoint y: 181, endPoint x: 1084, endPoint y: 200, distance: 236.3
click at [1084, 200] on div "</ div > </ div > </ div > </ div > < div class = "quizQuestion" > < h2 > 2. Wh…" at bounding box center [950, 226] width 335 height 405
type textarea "<div class-value="C" class="answer"> <div class="answerText">C.Smalltown</div>"
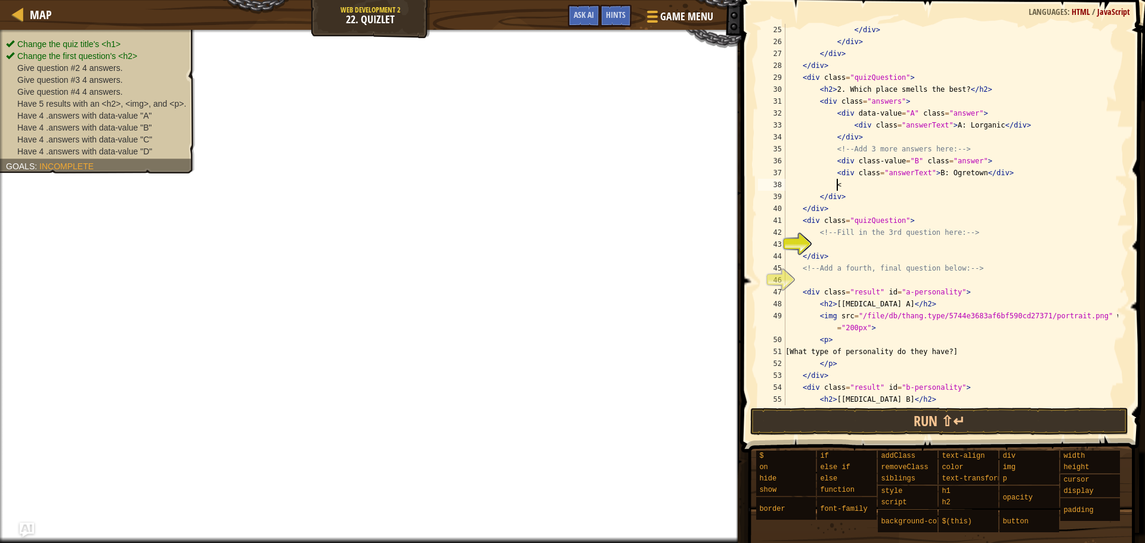
scroll to position [5, 4]
type textarea "<"
type textarea "</div>"
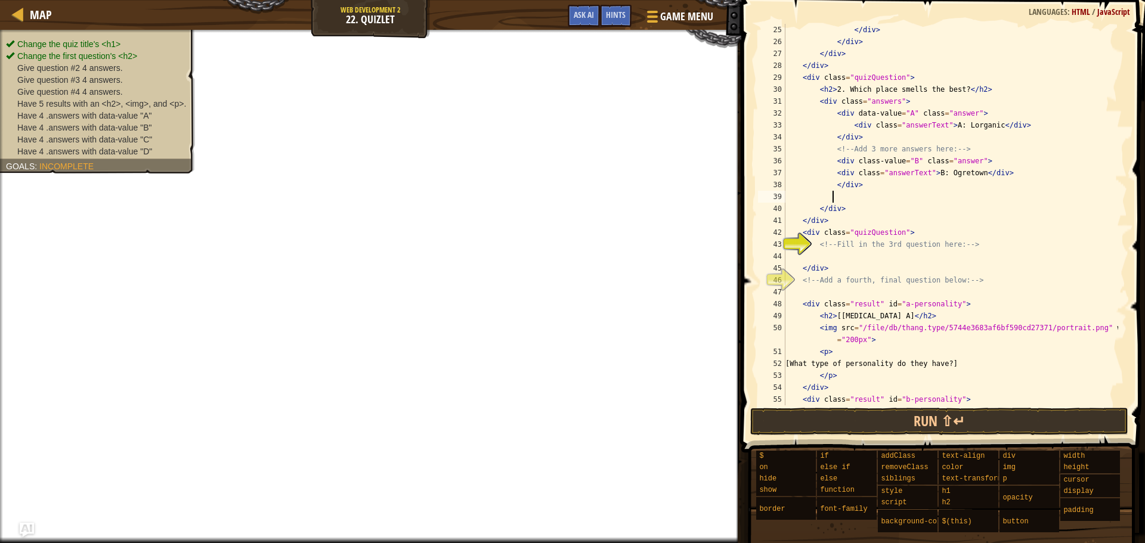
scroll to position [5, 4]
paste textarea "<div class="answerText">B: [PERSON_NAME]</div>"
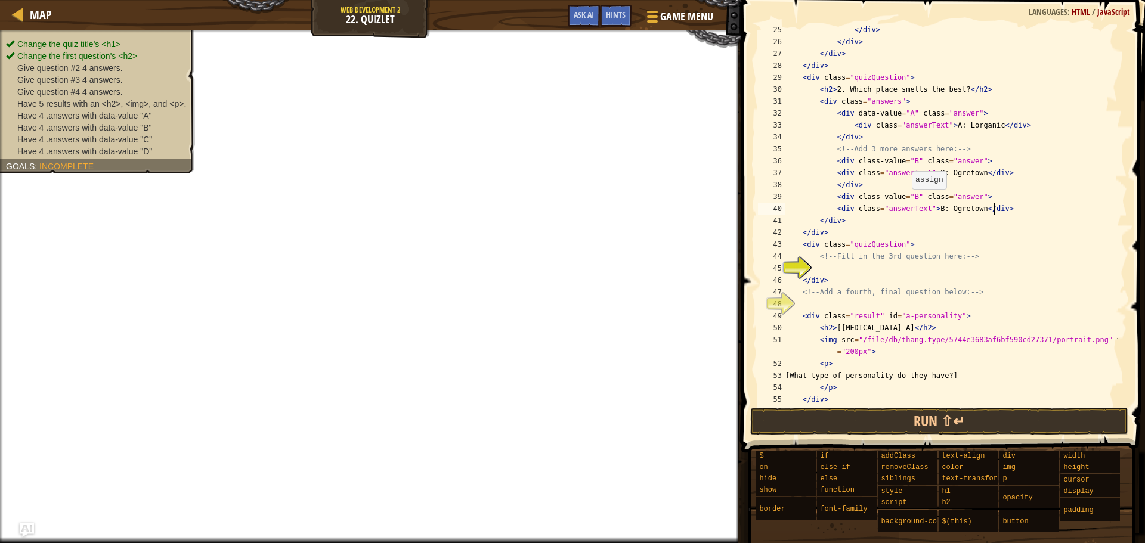
click at [909, 201] on div "</ div > </ div > </ div > </ div > < div class = "quizQuestion" > < h2 > 2. Wh…" at bounding box center [950, 226] width 335 height 405
drag, startPoint x: 969, startPoint y: 207, endPoint x: 927, endPoint y: 206, distance: 41.8
click at [927, 206] on div "</ div > </ div > </ div > </ div > < div class = "quizQuestion" > < h2 > 2. Wh…" at bounding box center [950, 226] width 335 height 405
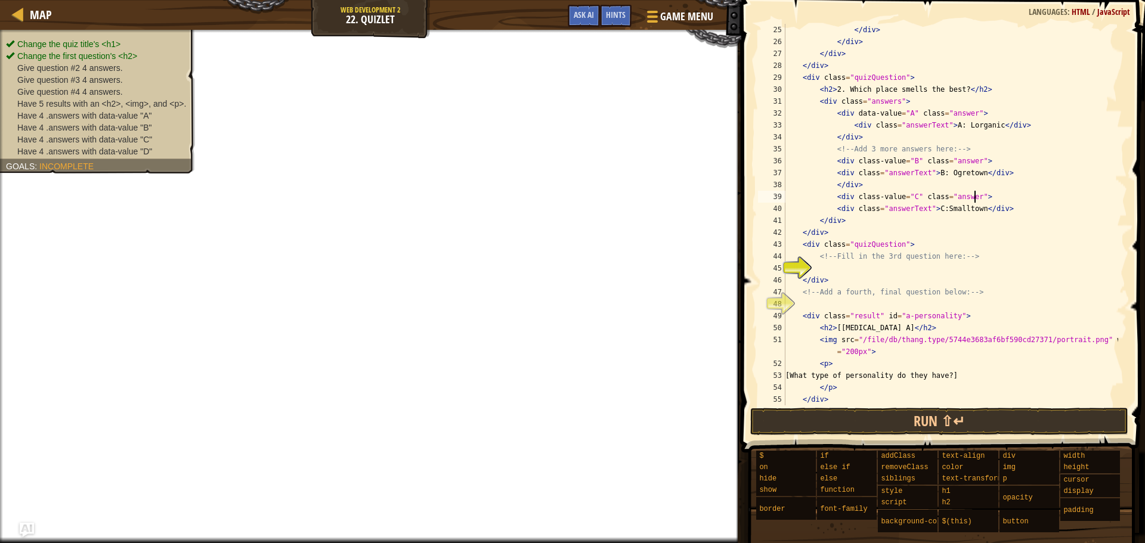
click at [1007, 201] on div "</ div > </ div > </ div > </ div > < div class = "quizQuestion" > < h2 > 2. Wh…" at bounding box center [950, 226] width 335 height 405
click at [1018, 210] on div "</ div > </ div > </ div > </ div > < div class = "quizQuestion" > < h2 > 2. Wh…" at bounding box center [950, 226] width 335 height 405
type textarea "<div class="answerText">C:Smalltown</div>"
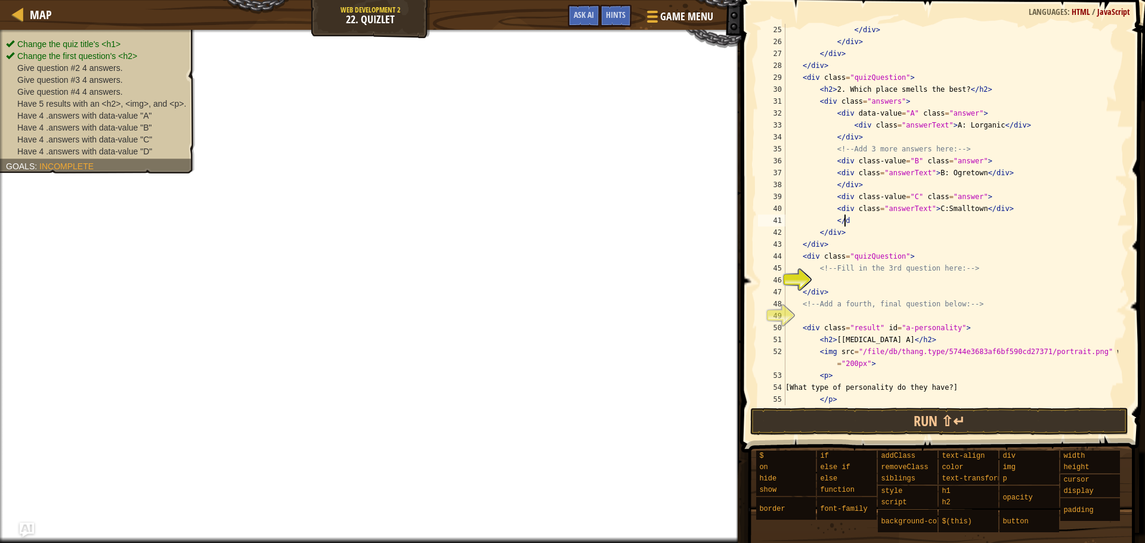
scroll to position [5, 5]
type textarea "</div>"
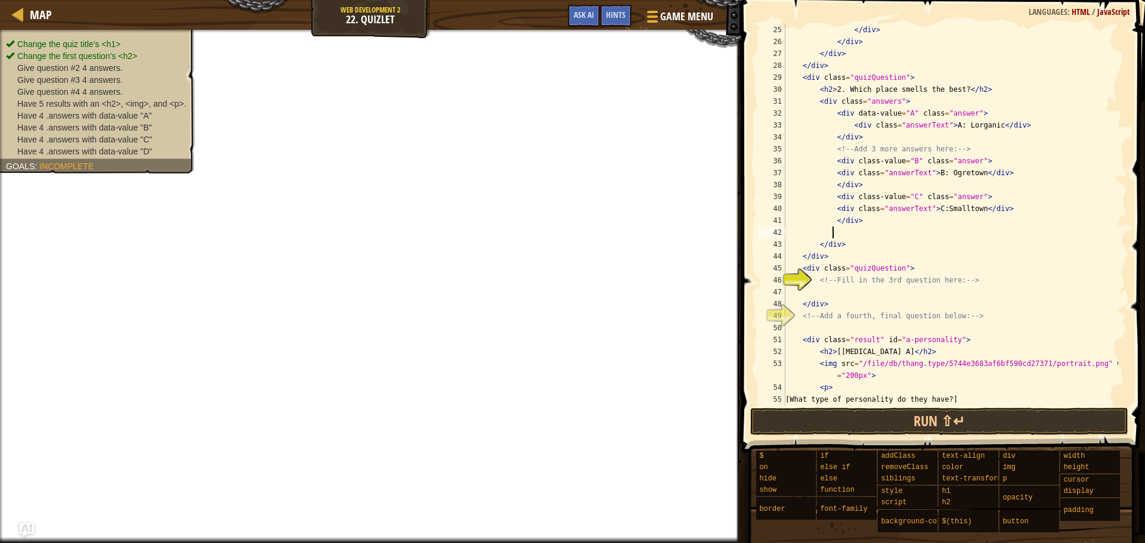
scroll to position [5, 4]
paste textarea "<div class="answerText">B: [PERSON_NAME]</div>"
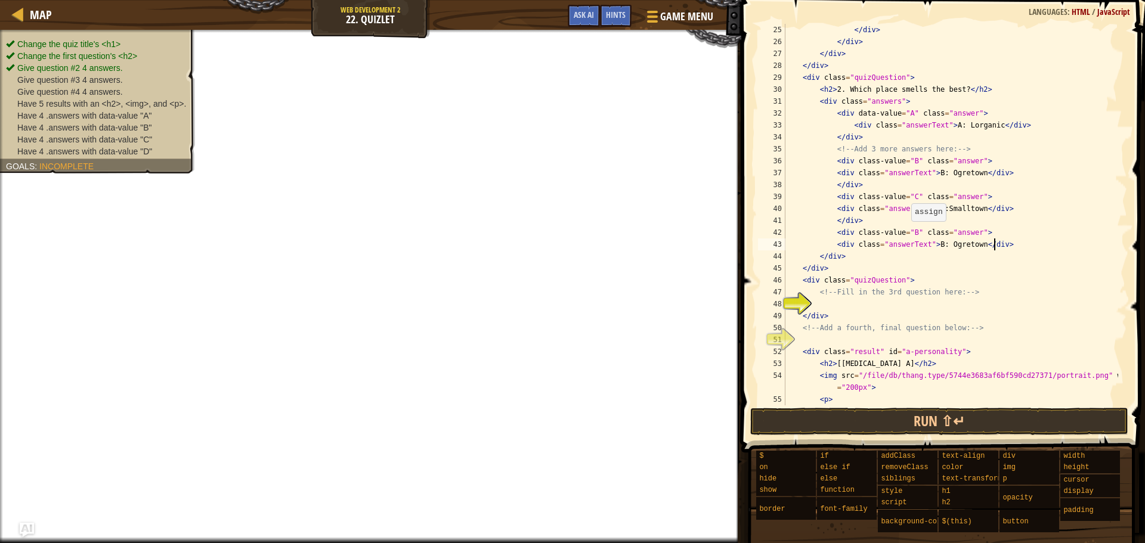
click at [909, 233] on div "</ div > </ div > </ div > </ div > < div class = "quizQuestion" > < h2 > 2. Wh…" at bounding box center [950, 226] width 335 height 405
drag, startPoint x: 968, startPoint y: 246, endPoint x: 928, endPoint y: 242, distance: 39.6
click at [928, 242] on div "</ div > </ div > </ div > </ div > < div class = "quizQuestion" > < h2 > 2. Wh…" at bounding box center [950, 226] width 335 height 405
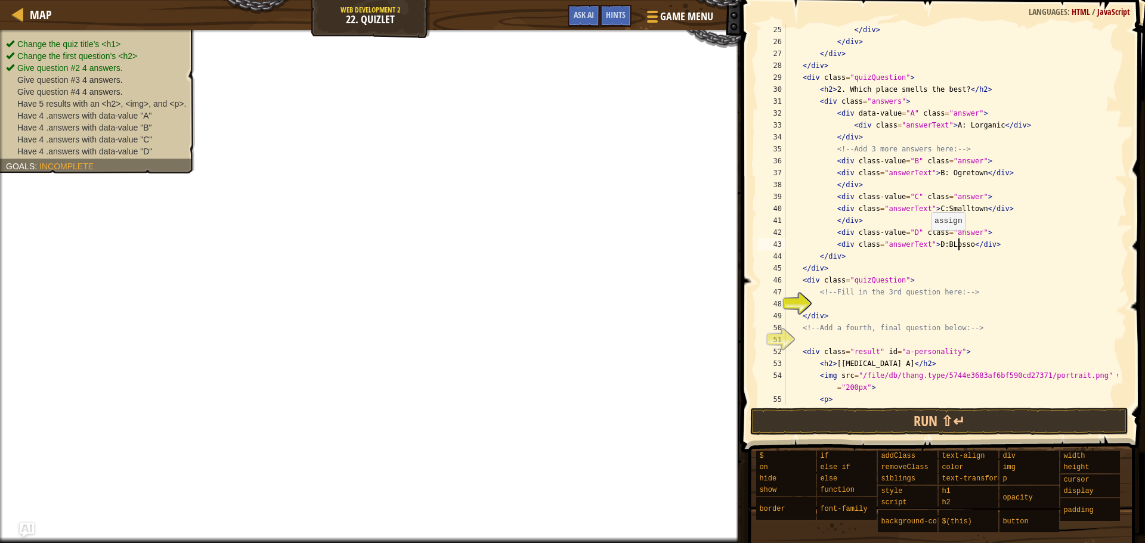
type textarea "<div class="answerText">D:BLossom</div>"
click at [996, 246] on div "</ div > </ div > </ div > </ div > < div class = "quizQuestion" > < h2 > 2. Wh…" at bounding box center [950, 226] width 335 height 405
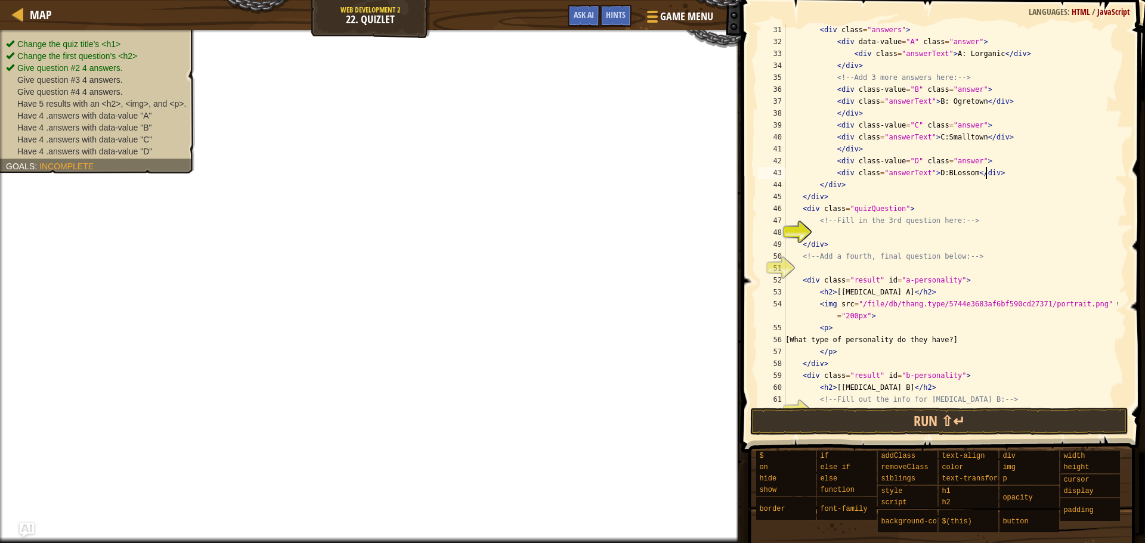
scroll to position [370, 0]
click at [834, 233] on div "< div class = "answers" > < div data-value = "A" class = "answer" > < div class…" at bounding box center [950, 226] width 335 height 405
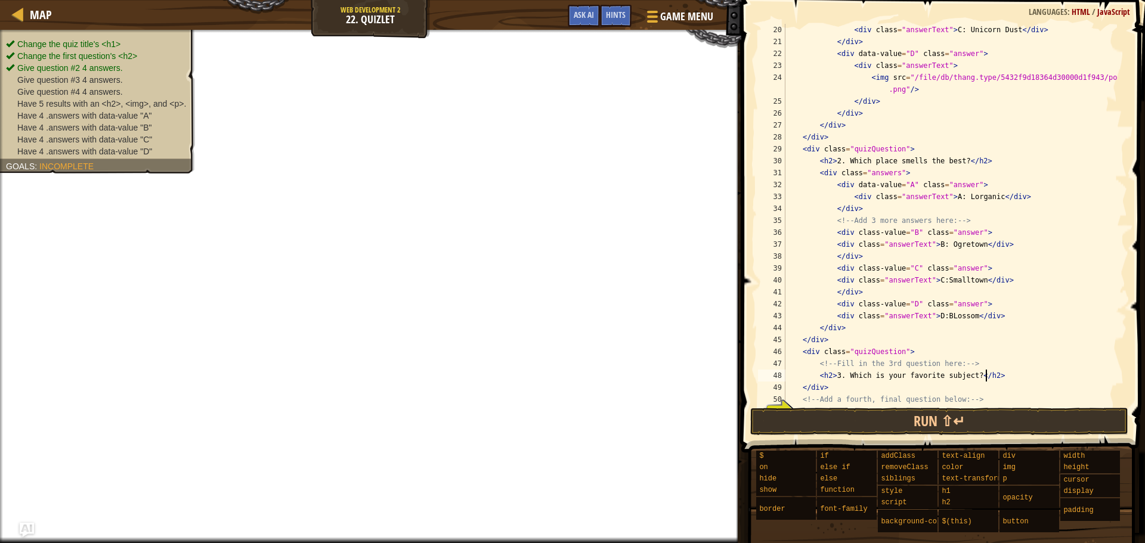
scroll to position [227, 0]
click at [866, 186] on div "< div class = "answerText" > C: Unicorn Dust </ div > </ div > < div data-value…" at bounding box center [950, 226] width 335 height 405
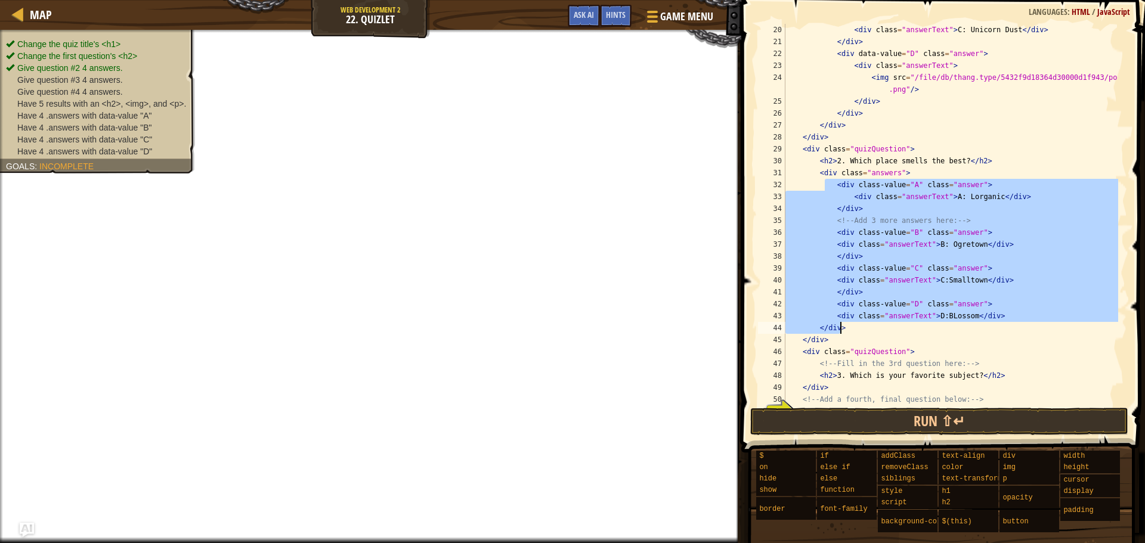
drag, startPoint x: 826, startPoint y: 182, endPoint x: 875, endPoint y: 331, distance: 156.3
click at [875, 331] on div "< div class = "answerText" > C: Unicorn Dust </ div > </ div > < div data-value…" at bounding box center [950, 226] width 335 height 405
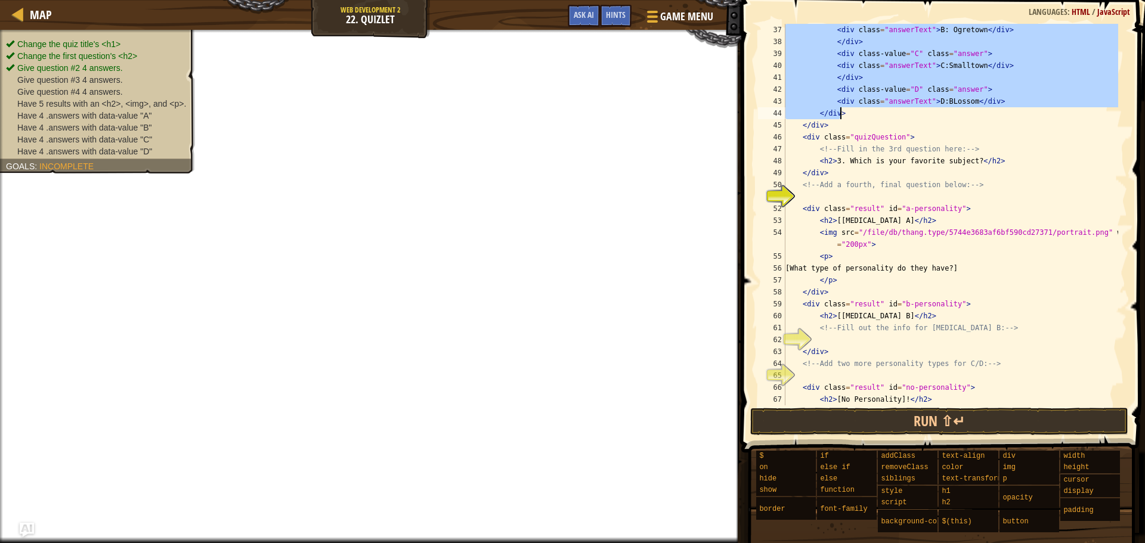
scroll to position [441, 0]
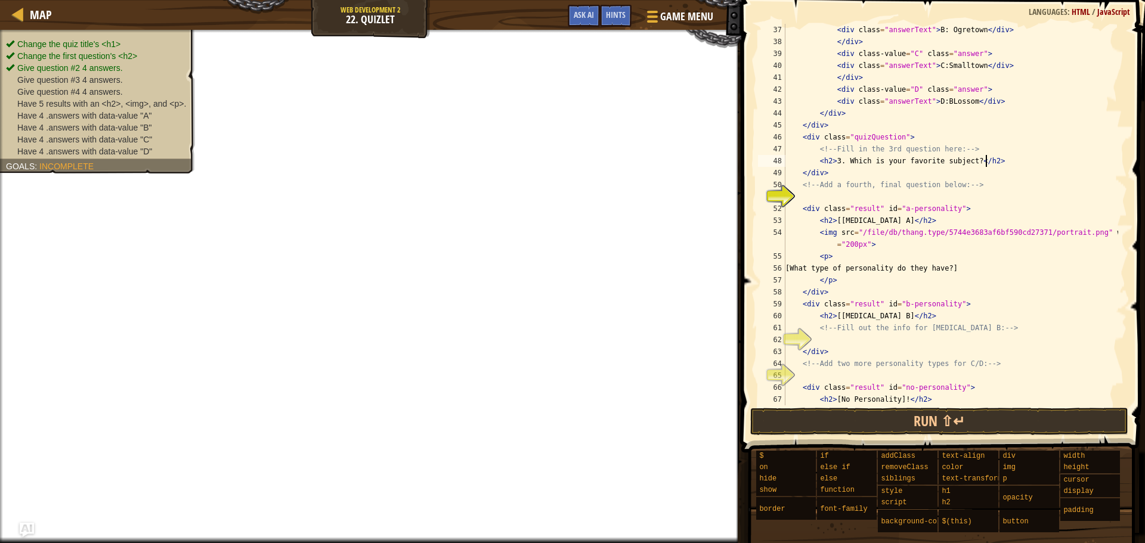
click at [995, 166] on div "< div class = "answerText" > B: [PERSON_NAME] </ div > </ div > < div class-val…" at bounding box center [950, 232] width 335 height 417
type textarea "<h2>3. Which is your favorite subject?</h2>"
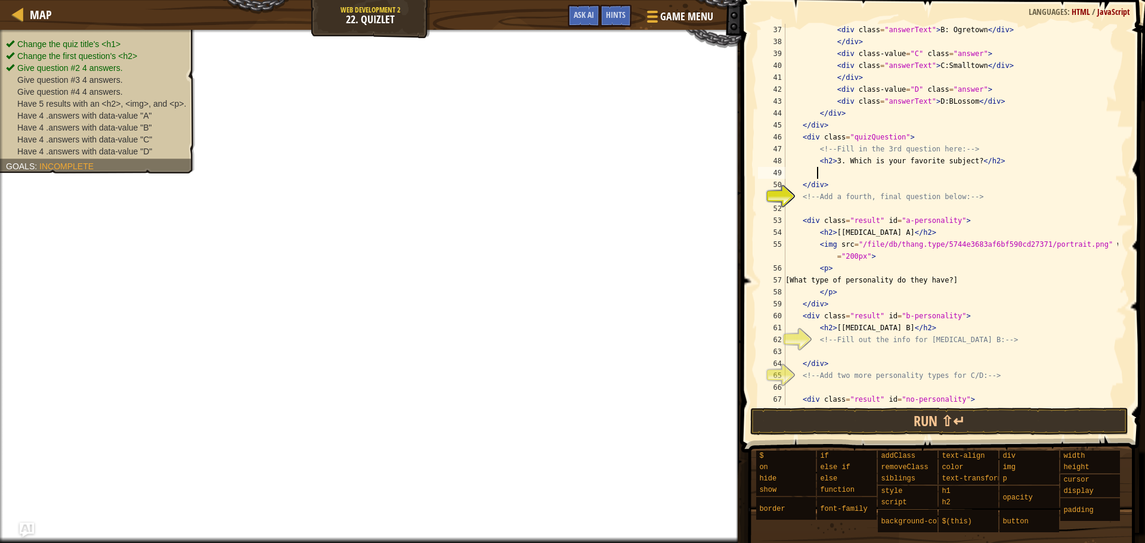
scroll to position [5, 2]
paste textarea "</div>"
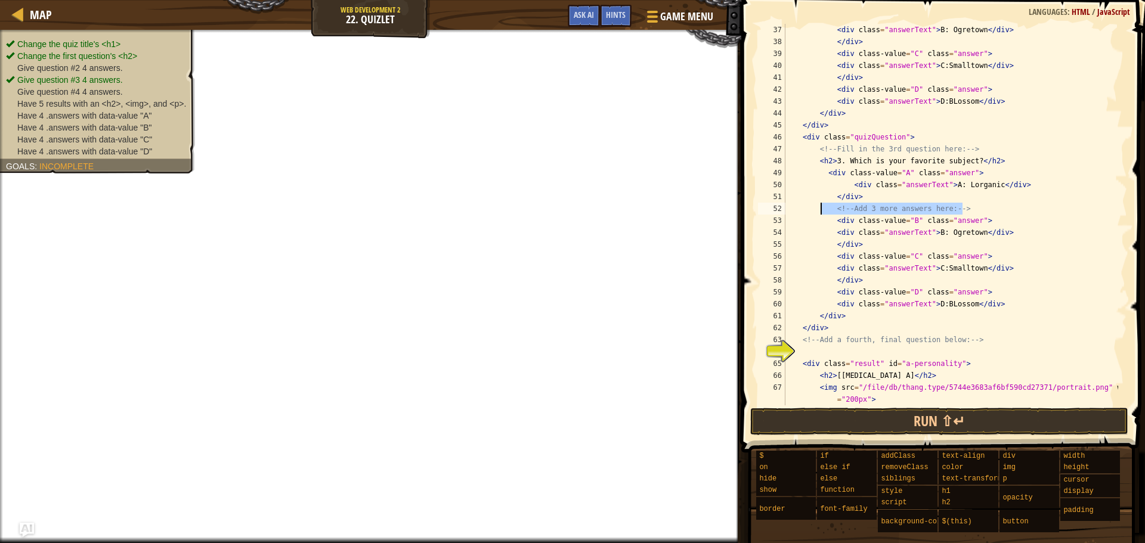
drag, startPoint x: 968, startPoint y: 211, endPoint x: 822, endPoint y: 209, distance: 146.1
click at [822, 209] on div "< div class = "answerText" > B: [PERSON_NAME] </ div > </ div > < div class-val…" at bounding box center [950, 226] width 335 height 405
type textarea "<!-- Add 3 more answers here: -->"
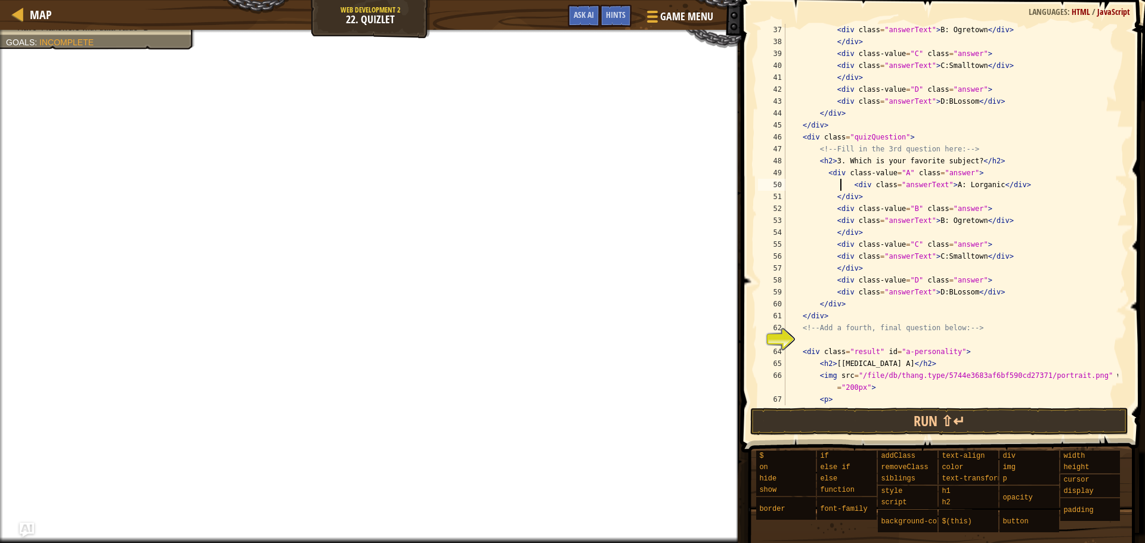
click at [842, 182] on div "< div class = "answerText" > B: [PERSON_NAME] </ div > </ div > < div class-val…" at bounding box center [950, 226] width 335 height 405
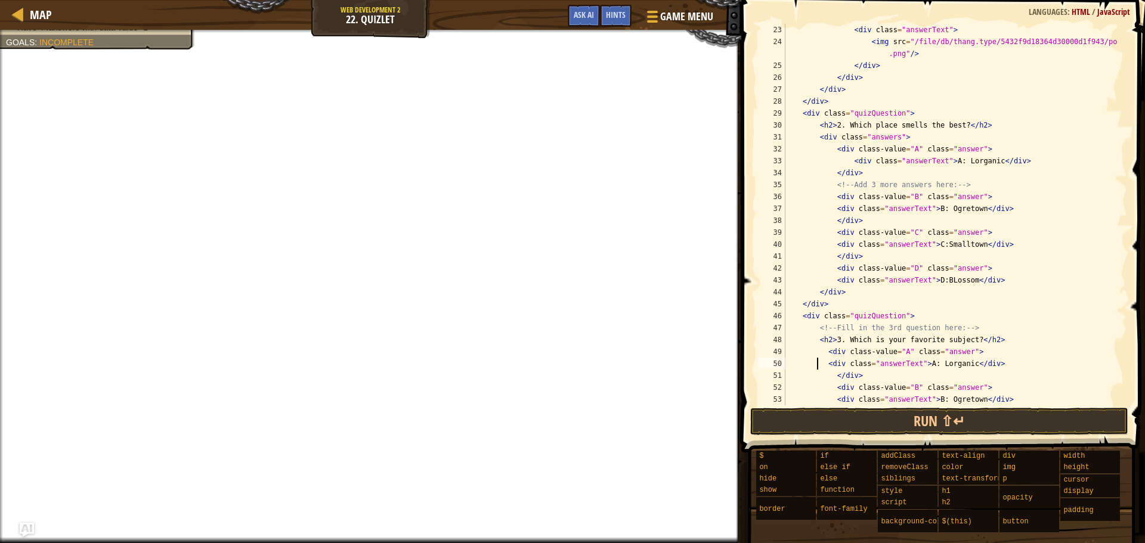
scroll to position [262, 0]
click at [869, 148] on div "< div class = "answerText" > < img src = "/file/db/thang.type/5432f9d18364d3000…" at bounding box center [950, 226] width 335 height 405
type textarea "</div> <!-- Add 3 more answers here: -->"
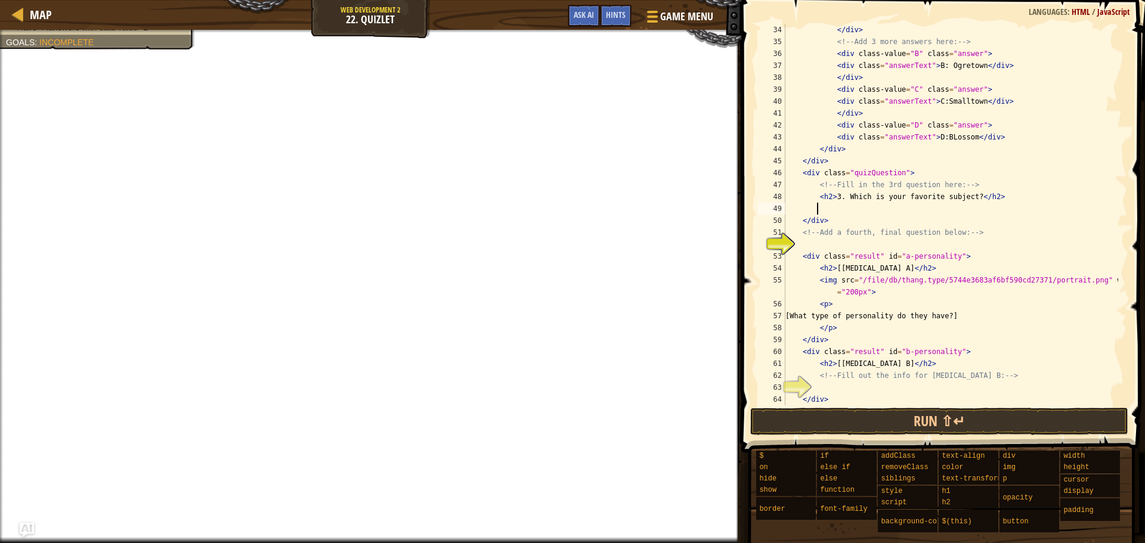
scroll to position [405, 0]
click at [989, 201] on div "</ div > <!-- Add 3 more answers here: --> < div class-value = "B" class = "ans…" at bounding box center [950, 226] width 335 height 405
type textarea "<h2>3. Which is your favorite subject?</h2>"
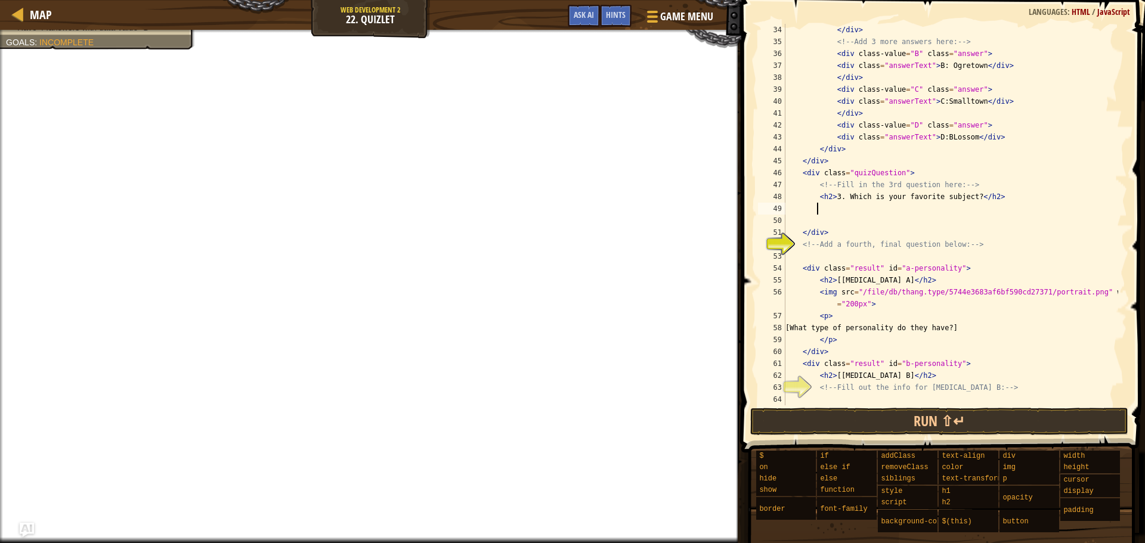
paste textarea "</div>"
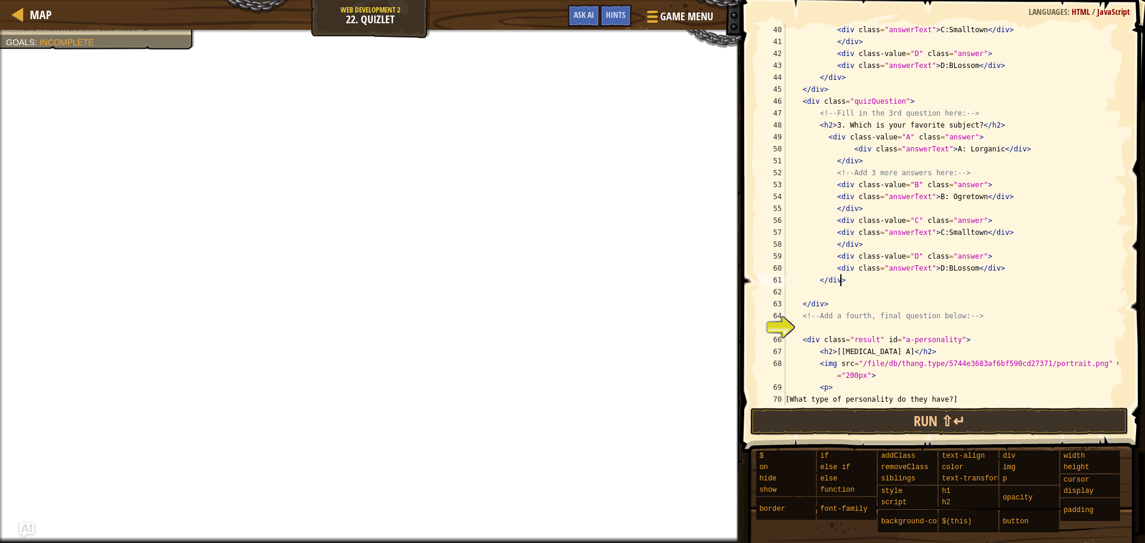
scroll to position [477, 0]
click at [906, 186] on div "< div class = "answerText" > C:Smalltown </ div > </ div > < div class-value = …" at bounding box center [950, 226] width 335 height 405
drag, startPoint x: 966, startPoint y: 171, endPoint x: 820, endPoint y: 174, distance: 146.1
click at [820, 174] on div "< div class = "answerText" > C:Smalltown </ div > </ div > < div class-value = …" at bounding box center [950, 226] width 335 height 405
type textarea "<!-- Add 3 more answers here: -->"
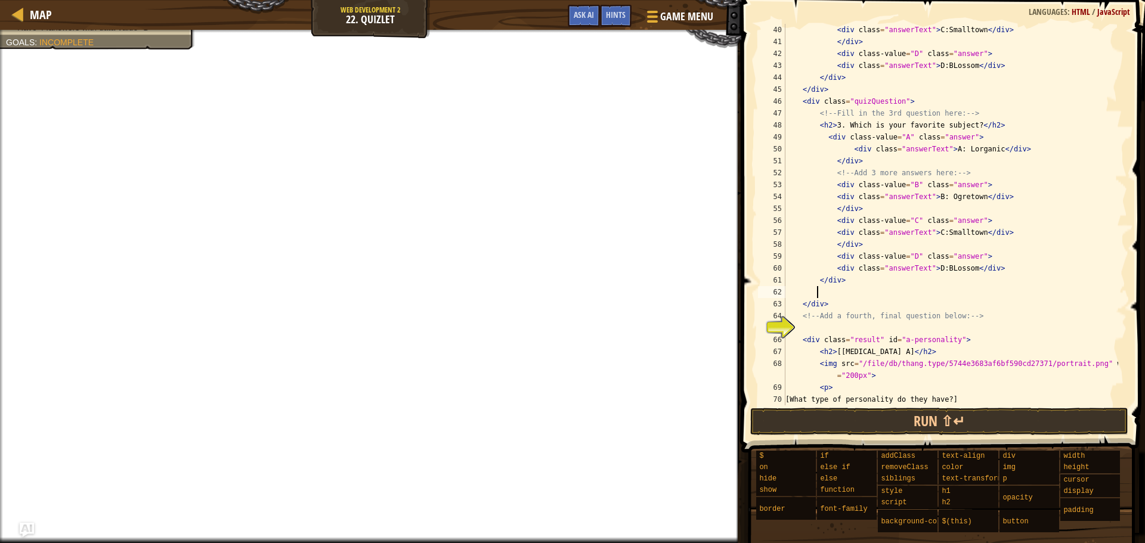
click at [894, 288] on div "< div class = "answerText" > C:Smalltown </ div > </ div > < div class-value = …" at bounding box center [950, 226] width 335 height 405
type textarea "v"
paste textarea "<!-- Add 3 more answers here: -->"
drag, startPoint x: 965, startPoint y: 172, endPoint x: 824, endPoint y: 175, distance: 140.8
click at [824, 175] on div "< div class = "answerText" > C:Smalltown </ div > </ div > < div class-value = …" at bounding box center [950, 226] width 335 height 405
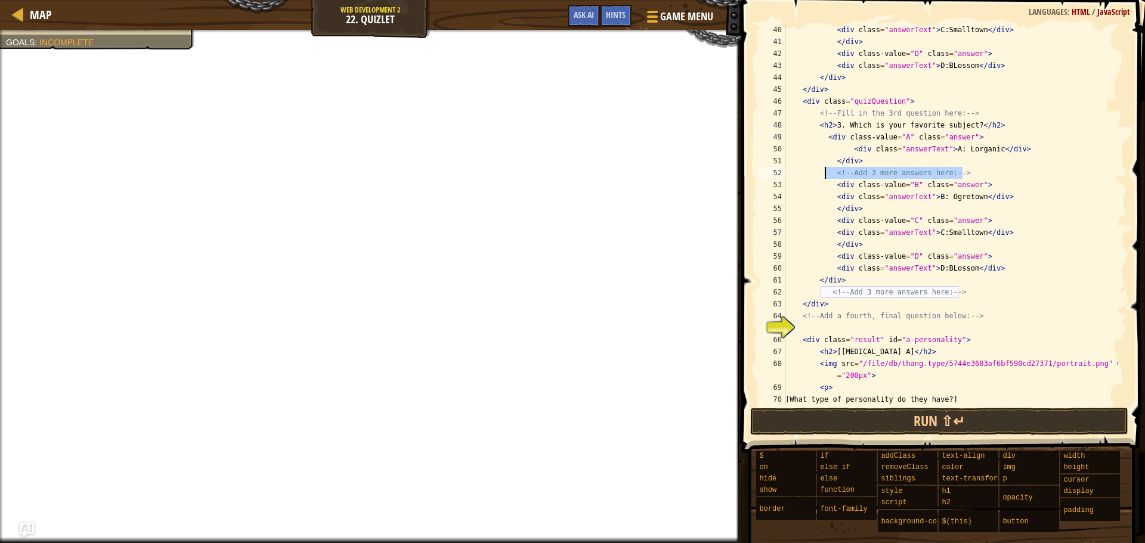
type textarea "<!-- Add 3 more answers here: -->"
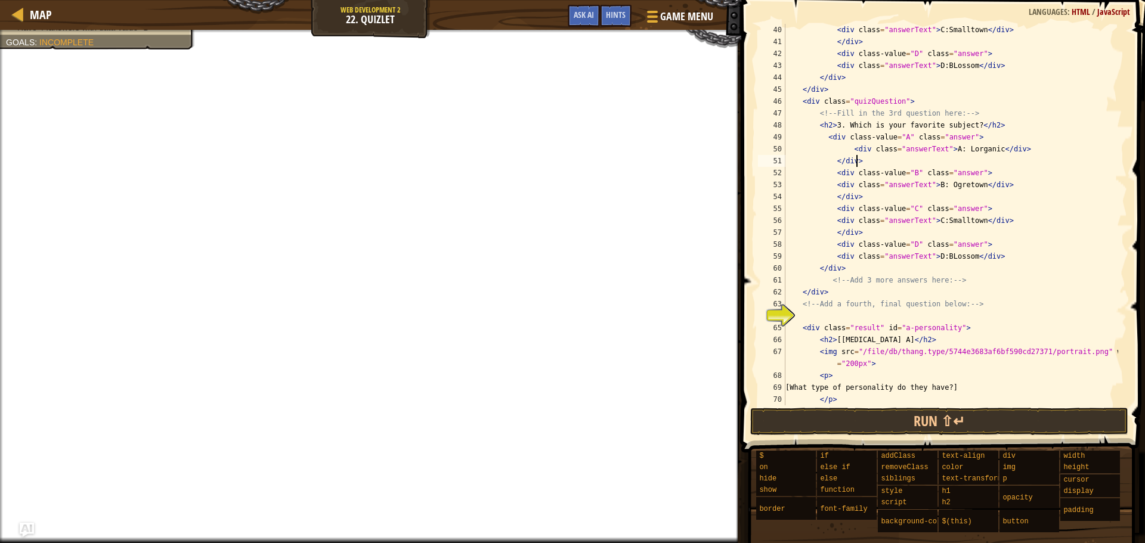
click at [1040, 224] on div "< div class = "answerText" > C:Smalltown </ div > </ div > < div class-value = …" at bounding box center [950, 226] width 335 height 405
click at [900, 135] on div "< div class = "answerText" > C:Smalltown </ div > </ div > < div class-value = …" at bounding box center [950, 226] width 335 height 405
click at [955, 147] on div "< div class = "answerText" > C:Smalltown </ div > </ div > < div class-value = …" at bounding box center [950, 226] width 335 height 405
type textarea "<div class="answerText">A:math</div>"
